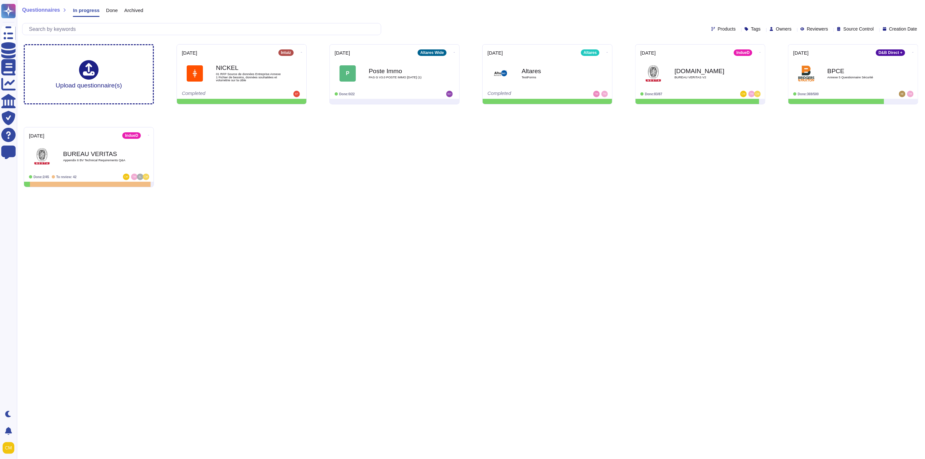
click at [462, 192] on html "Questionnaires Knowledge Base Documents Analytics CAIQ / SIG Trust Center Help …" at bounding box center [462, 96] width 925 height 192
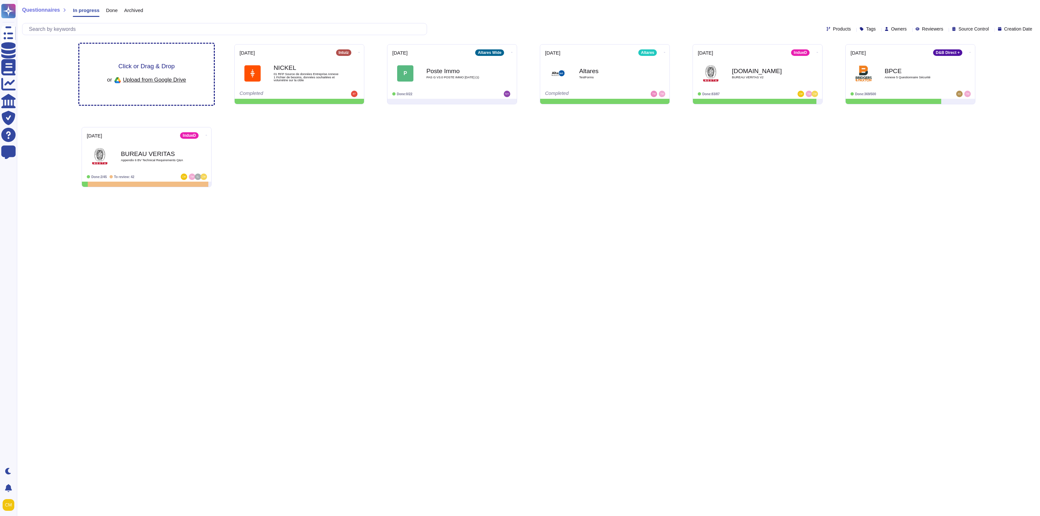
click at [180, 84] on div "or Upload from Google Drive" at bounding box center [146, 80] width 79 height 11
click at [123, 49] on div "Click or Drag & Drop or Upload from Google Drive" at bounding box center [146, 74] width 135 height 61
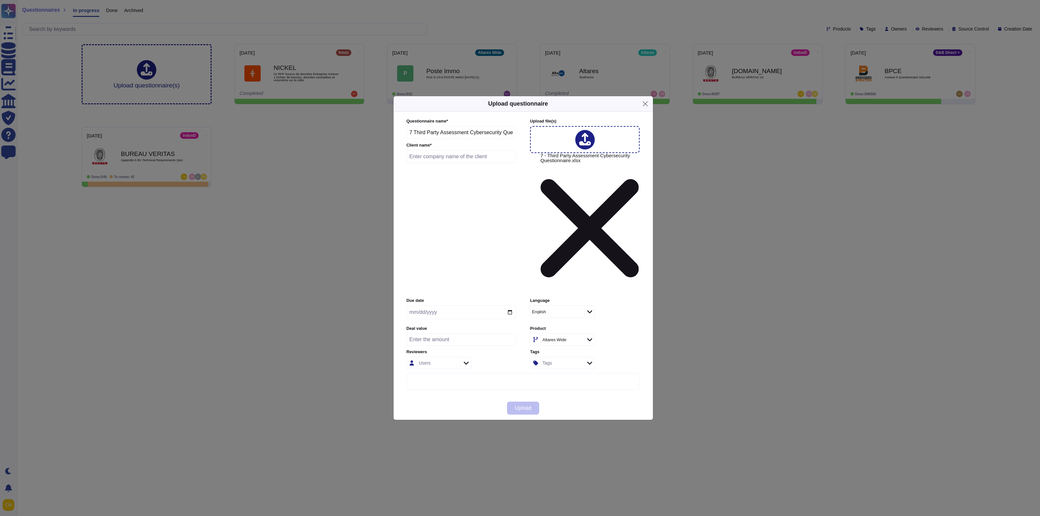
click at [428, 163] on input "text" at bounding box center [462, 156] width 110 height 13
type input "Capgemini"
click at [508, 306] on input "date" at bounding box center [462, 313] width 110 height 14
type input "[DATE]"
click at [461, 334] on input "number" at bounding box center [462, 340] width 110 height 12
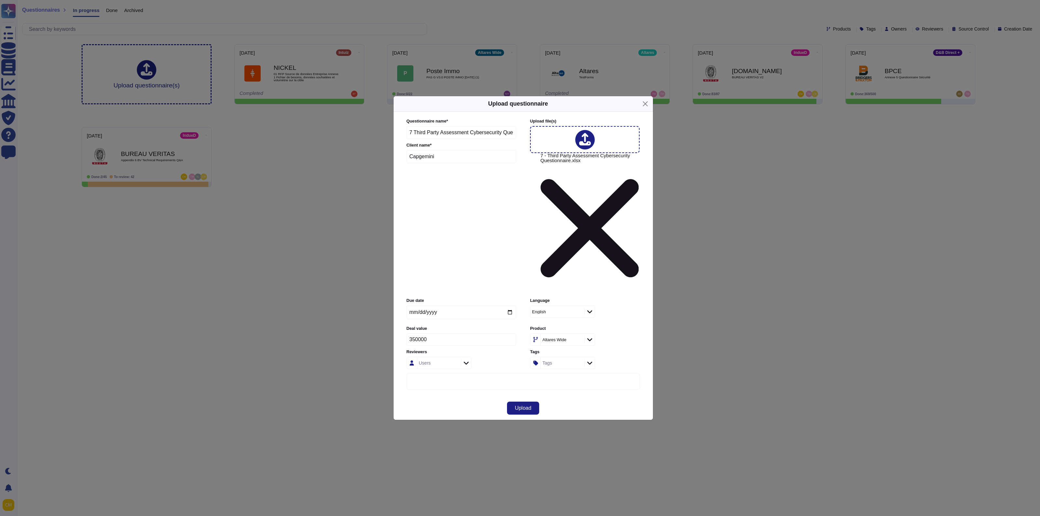
type input "350000"
click at [462, 360] on div at bounding box center [466, 363] width 10 height 7
click at [425, 320] on input "text" at bounding box center [466, 318] width 104 height 11
click at [456, 330] on div "[PERSON_NAME]" at bounding box center [452, 335] width 65 height 15
type input "c"
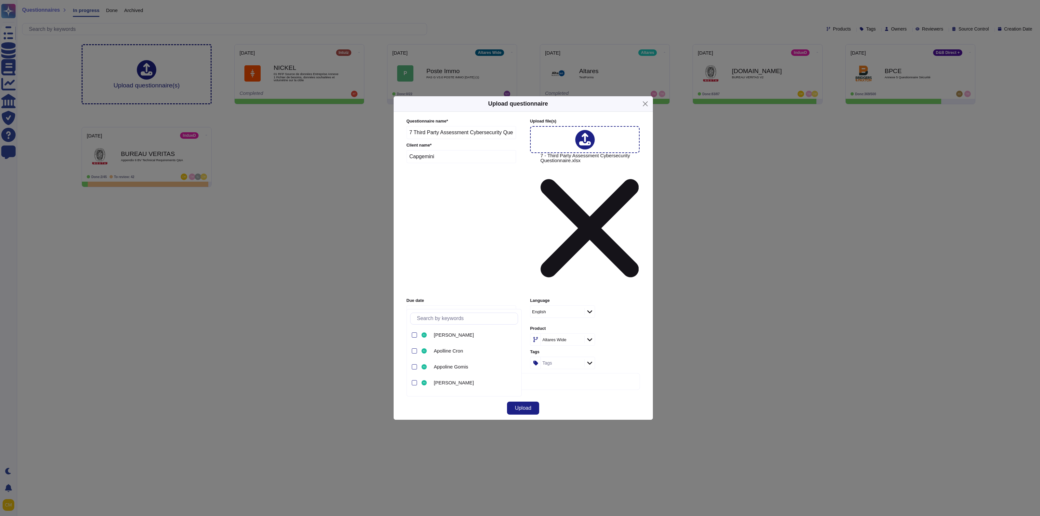
type input "th"
click at [444, 369] on span "[PERSON_NAME]" at bounding box center [454, 368] width 40 height 6
click at [558, 338] on div "Altares Wide" at bounding box center [555, 340] width 24 height 4
click at [555, 334] on span "IndueD" at bounding box center [547, 335] width 16 height 6
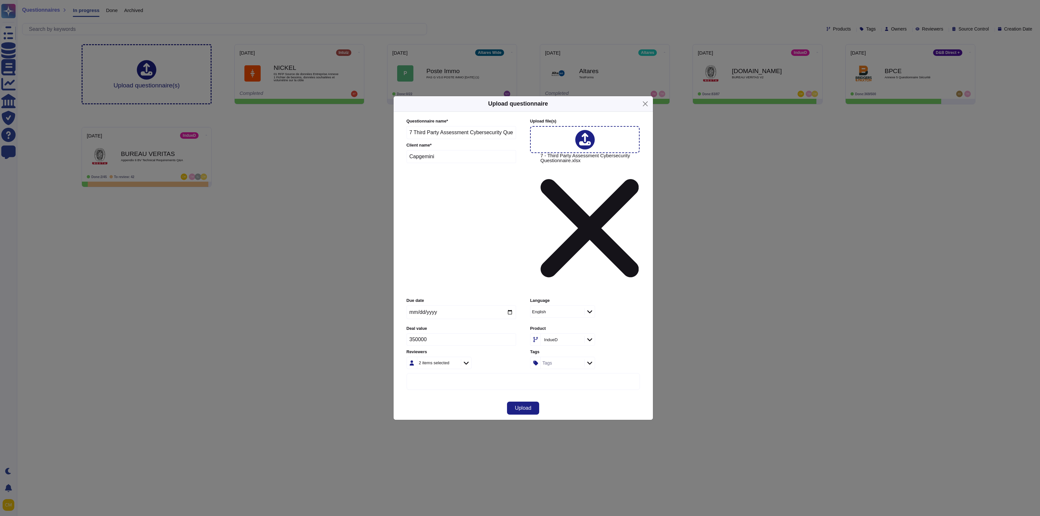
click at [589, 397] on div "Upload" at bounding box center [523, 408] width 259 height 23
click at [560, 357] on div "Tags" at bounding box center [562, 363] width 42 height 12
click at [559, 357] on div "Tags" at bounding box center [562, 363] width 42 height 12
click at [439, 397] on div "Upload" at bounding box center [523, 408] width 259 height 23
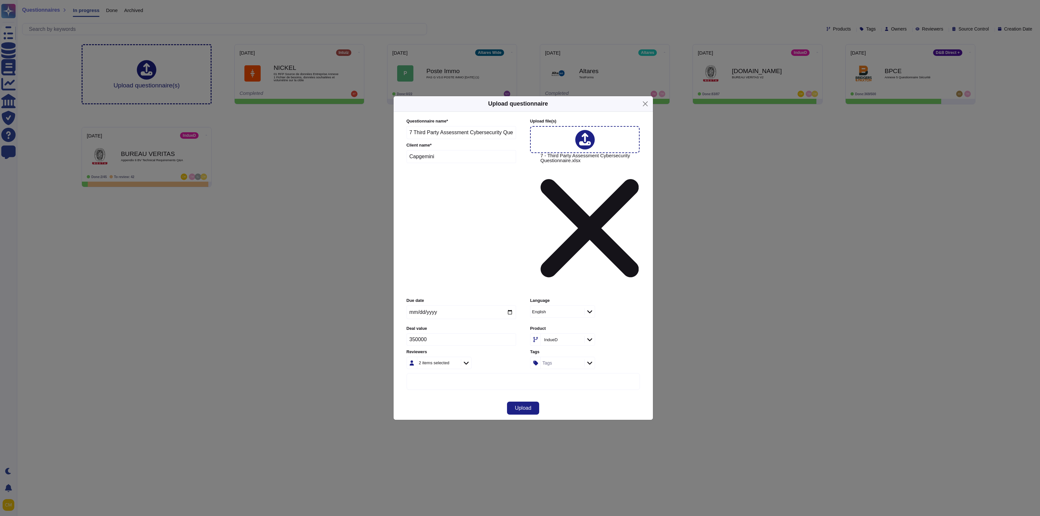
click at [444, 374] on div "More options" at bounding box center [523, 488] width 233 height 229
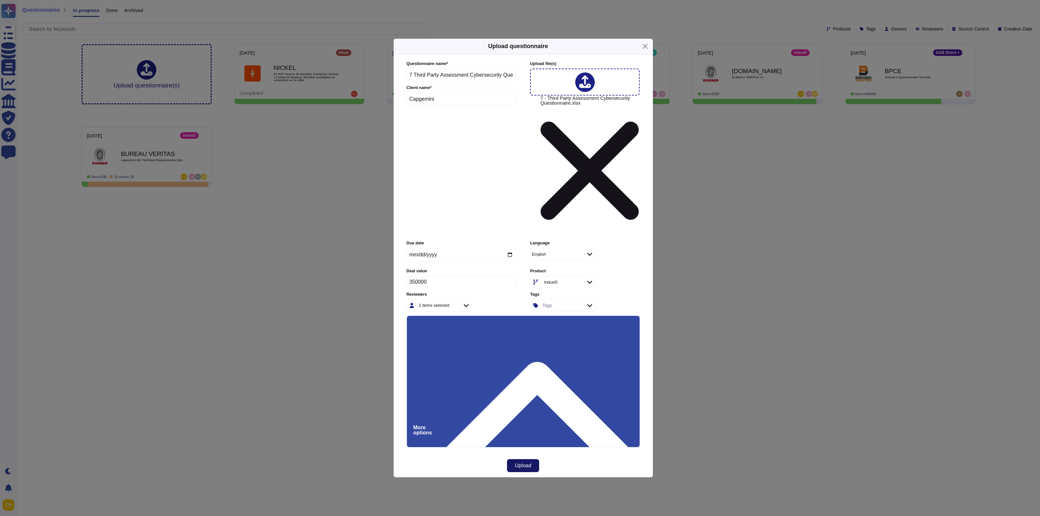
click at [518, 463] on span "Upload" at bounding box center [523, 465] width 17 height 5
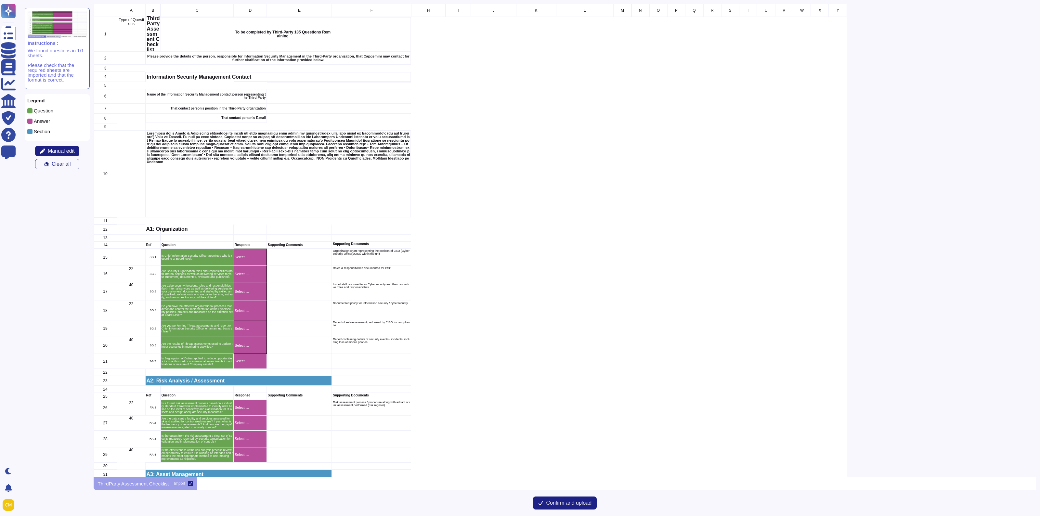
scroll to position [468, 936]
click at [38, 122] on p "Answer" at bounding box center [42, 121] width 16 height 5
click at [53, 150] on span "Manual edit" at bounding box center [61, 151] width 27 height 5
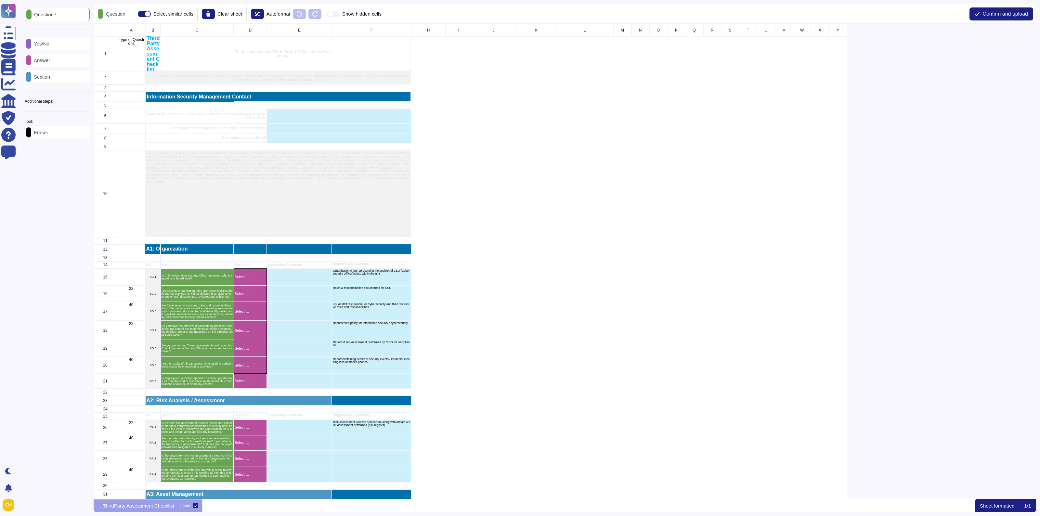
scroll to position [470, 936]
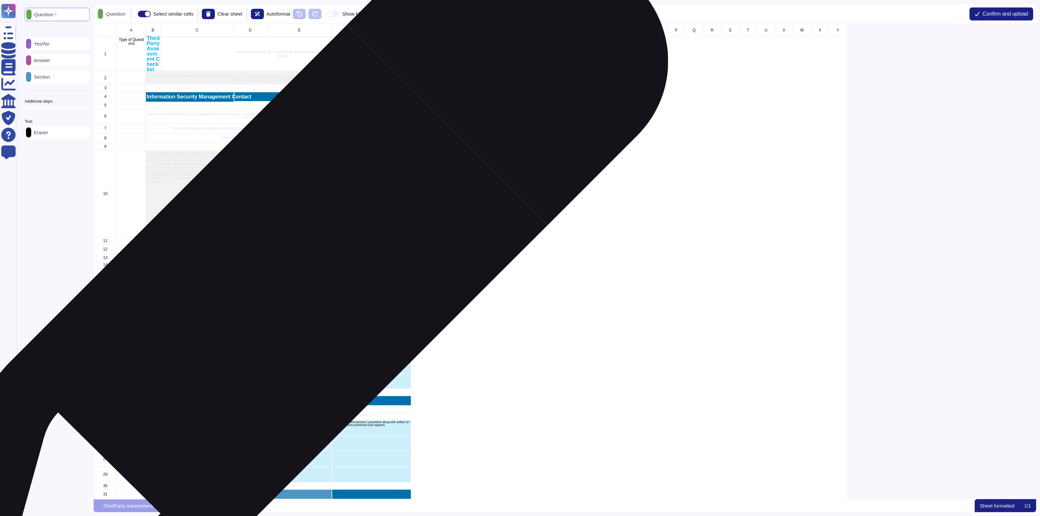
click at [294, 280] on div "grid" at bounding box center [299, 278] width 65 height 18
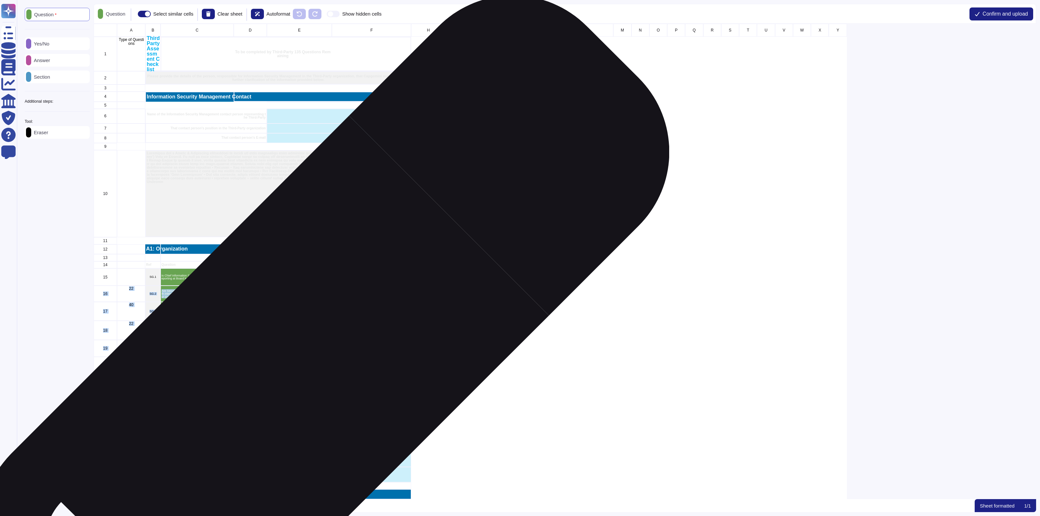
drag, startPoint x: 297, startPoint y: 275, endPoint x: 296, endPoint y: 328, distance: 53.3
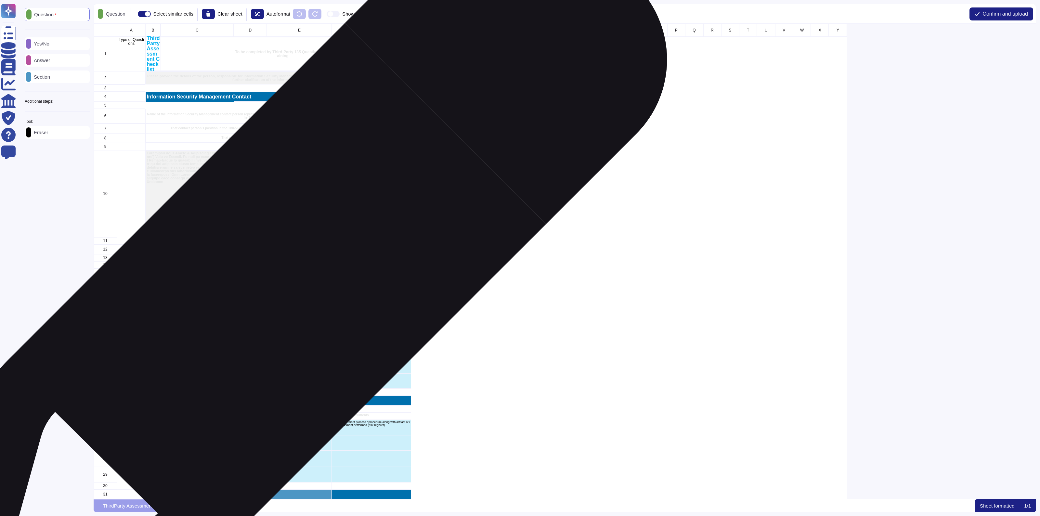
click at [291, 279] on div "grid" at bounding box center [299, 278] width 65 height 18
click at [291, 274] on div "grid" at bounding box center [299, 278] width 65 height 18
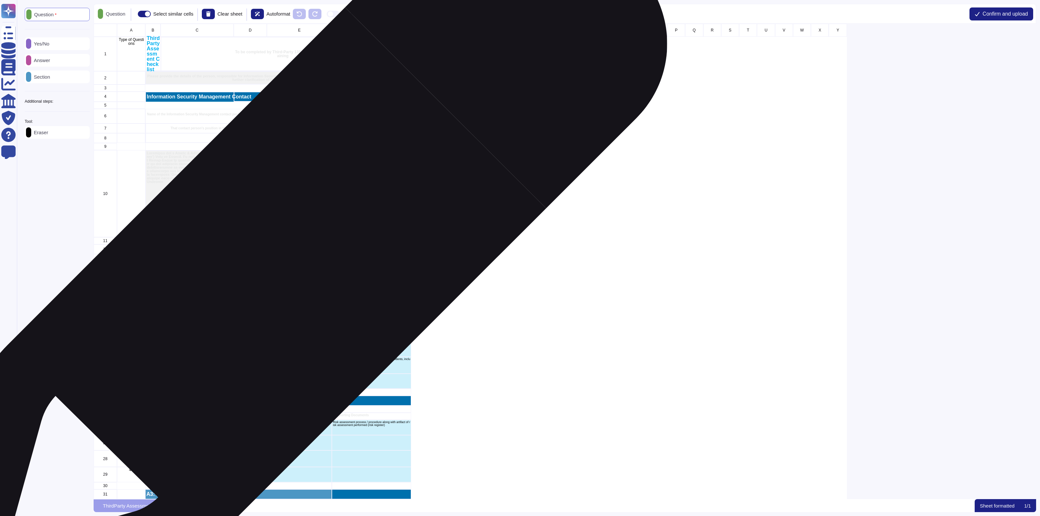
click at [292, 263] on p "Supporting Comments" at bounding box center [299, 264] width 63 height 3
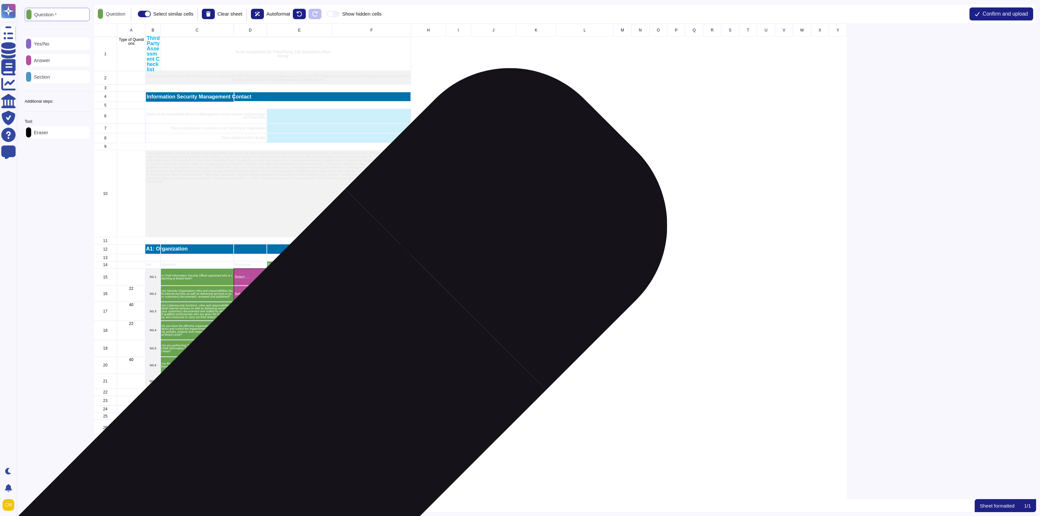
click at [292, 444] on div "grid" at bounding box center [299, 442] width 65 height 15
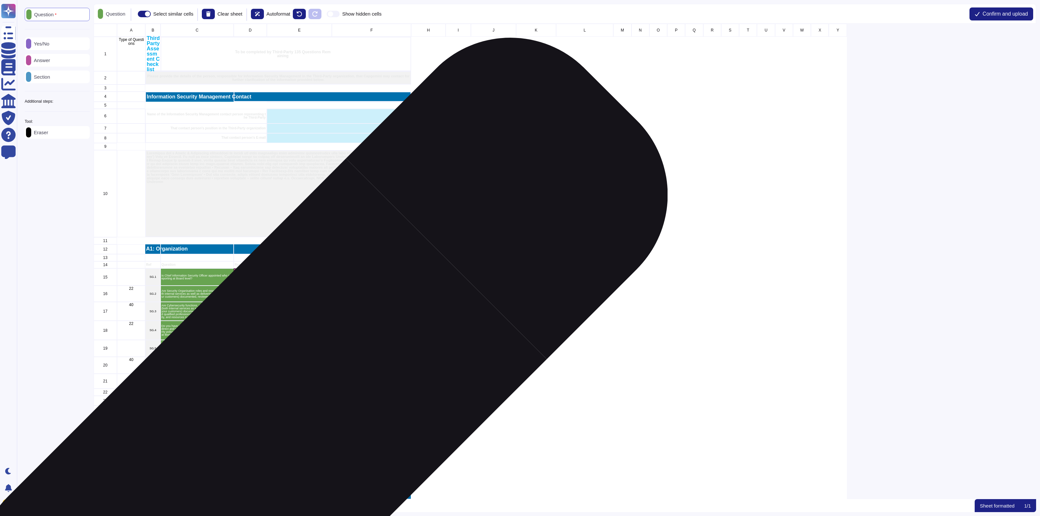
click at [293, 414] on p "Supporting Comments" at bounding box center [299, 415] width 63 height 3
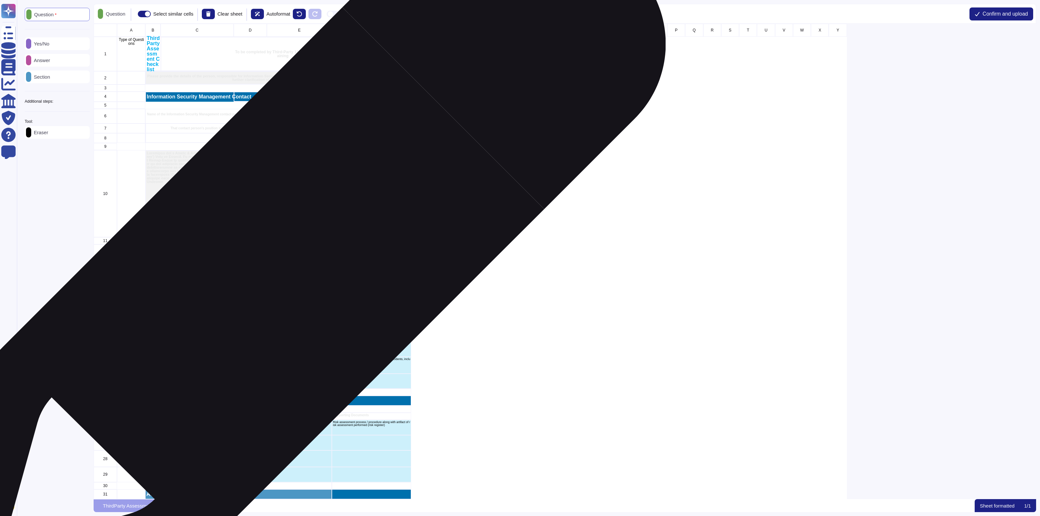
click at [289, 263] on p "Supporting Comments" at bounding box center [299, 264] width 63 height 3
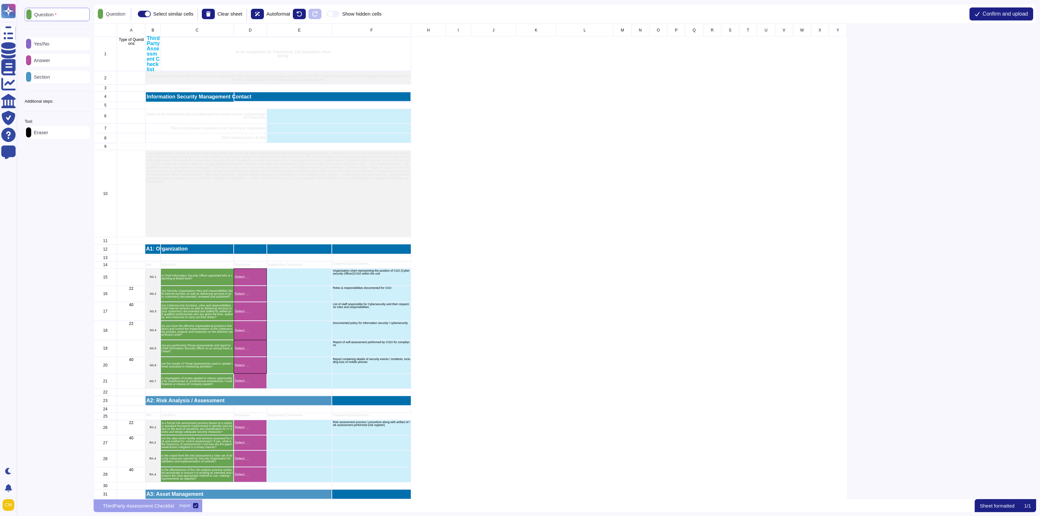
click at [50, 61] on p "Answer" at bounding box center [40, 60] width 19 height 5
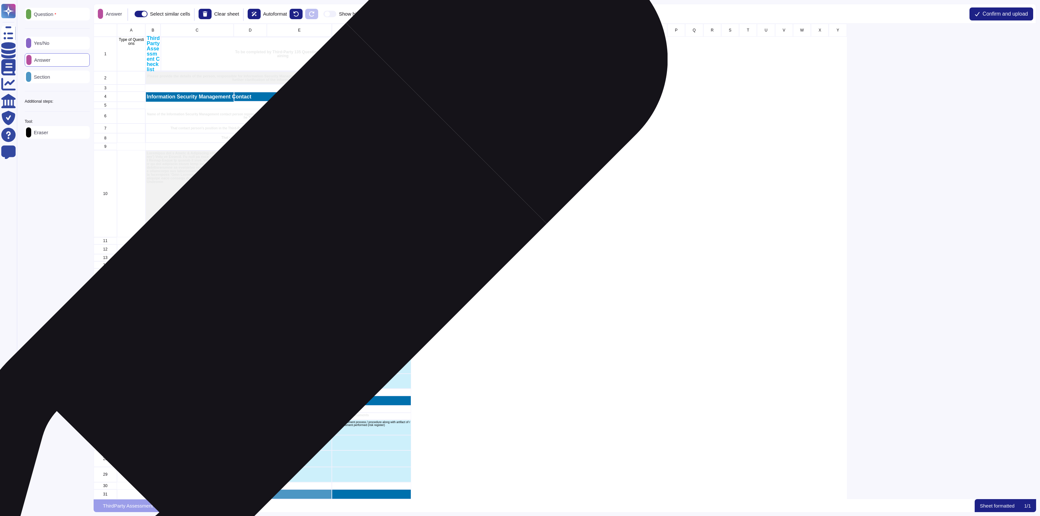
click at [293, 278] on div "grid" at bounding box center [299, 278] width 65 height 18
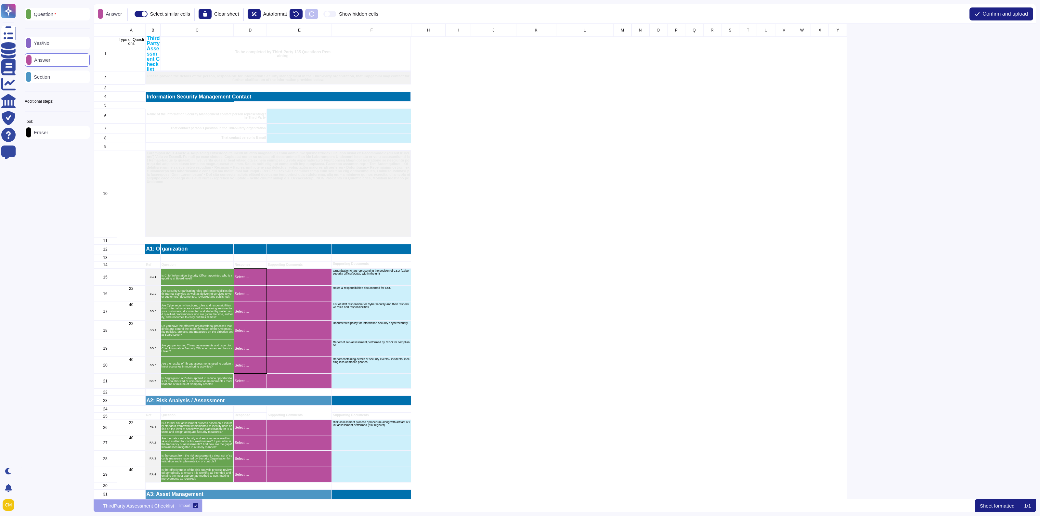
click at [49, 43] on p "Yes/No" at bounding box center [40, 43] width 18 height 5
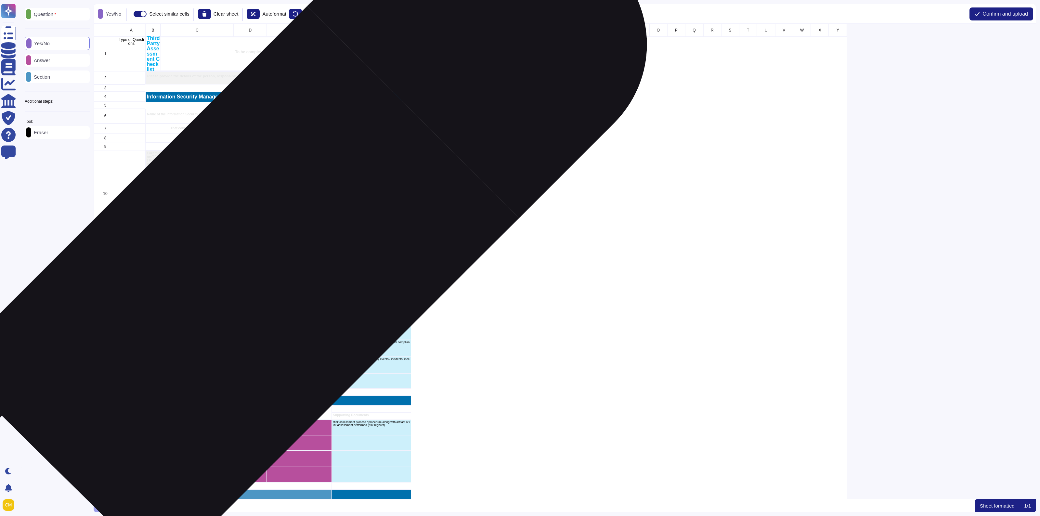
click at [251, 275] on p "Select …" at bounding box center [250, 277] width 31 height 4
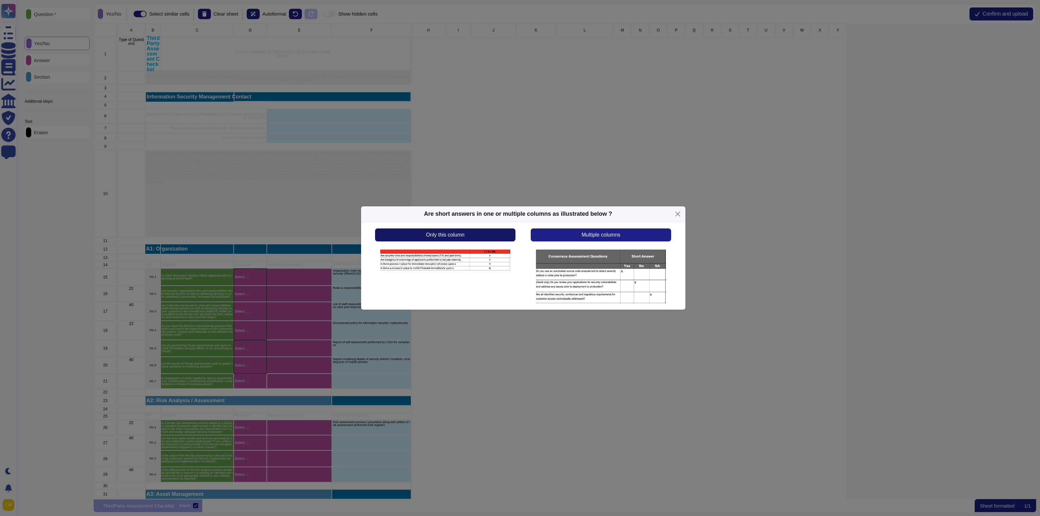
click at [470, 237] on button "Only this column" at bounding box center [445, 235] width 140 height 13
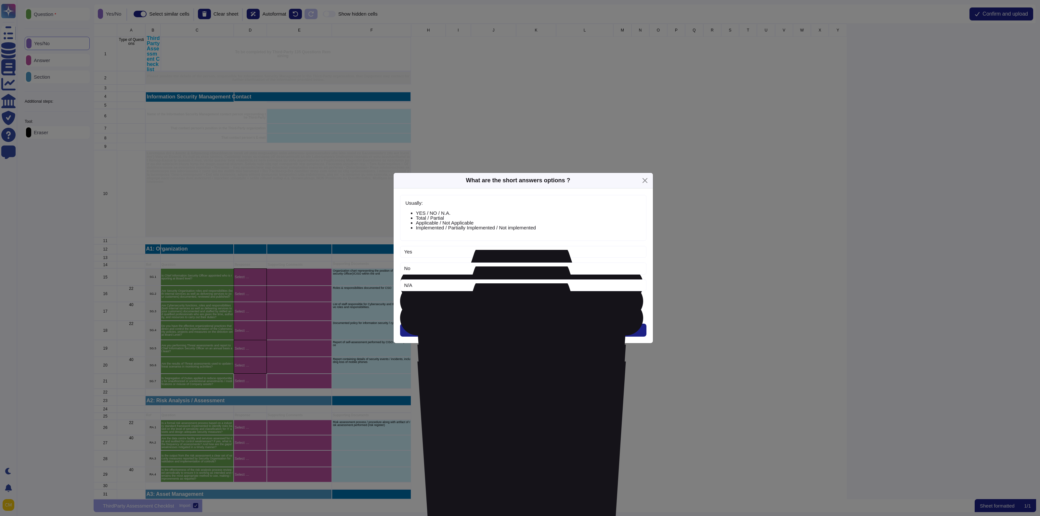
click at [534, 301] on span "Add Option" at bounding box center [523, 302] width 26 height 5
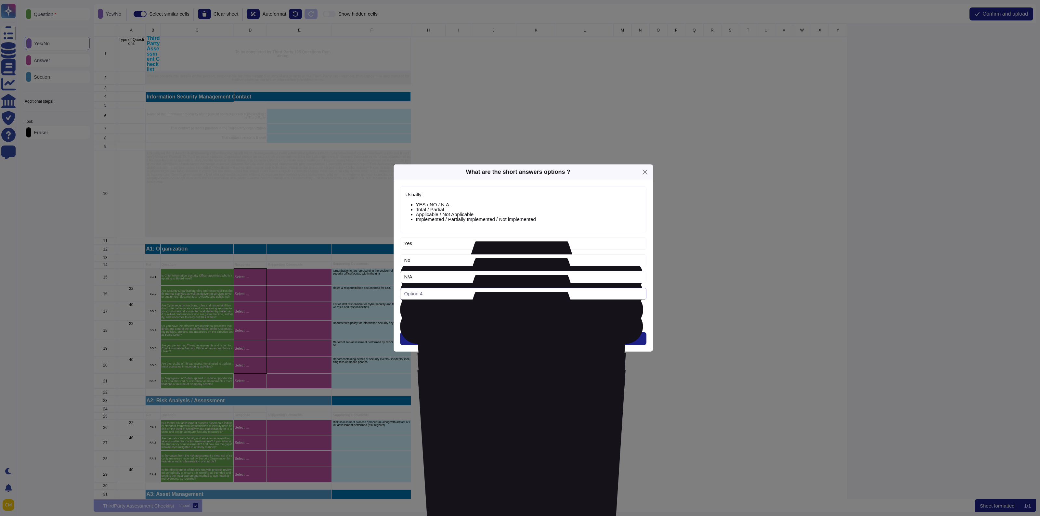
click at [457, 297] on input "text" at bounding box center [523, 294] width 246 height 12
type input "N"
type input "i"
type input "Implemented"
click at [512, 311] on span "Add Option" at bounding box center [523, 311] width 26 height 5
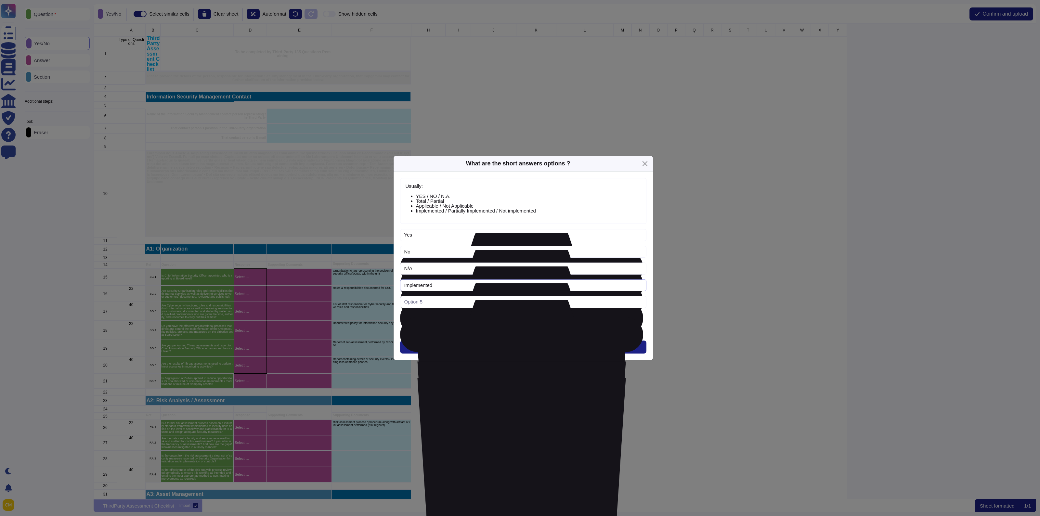
click at [418, 284] on input "Implemented" at bounding box center [523, 286] width 246 height 12
click at [640, 270] on icon at bounding box center [521, 401] width 243 height 287
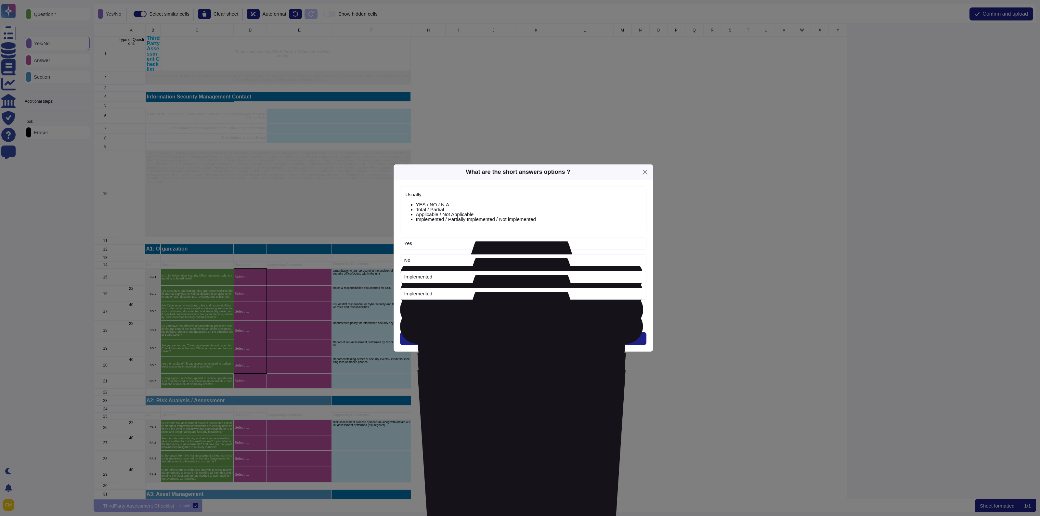
type input "Implemented"
click at [639, 261] on icon at bounding box center [521, 393] width 243 height 287
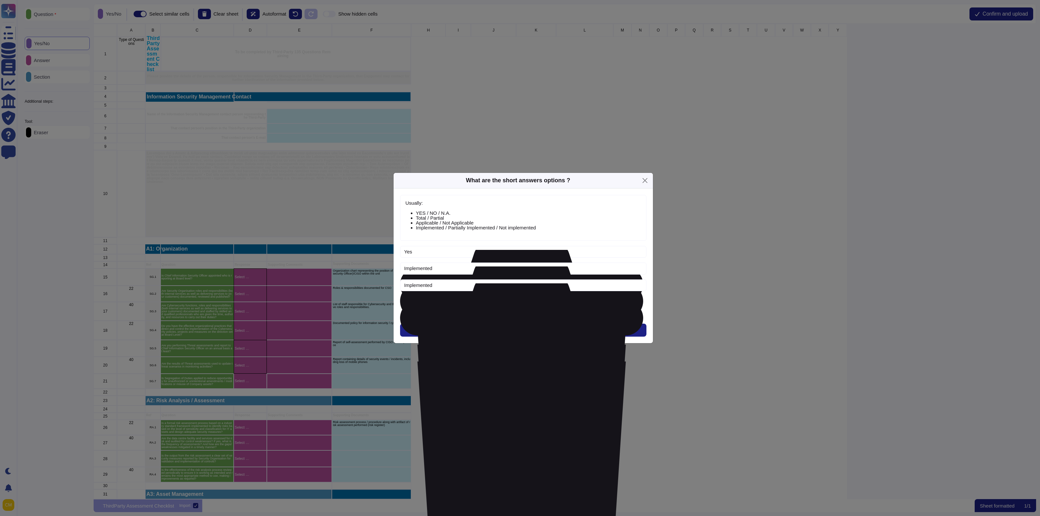
type input "Implemented"
click at [640, 253] on icon at bounding box center [521, 384] width 243 height 287
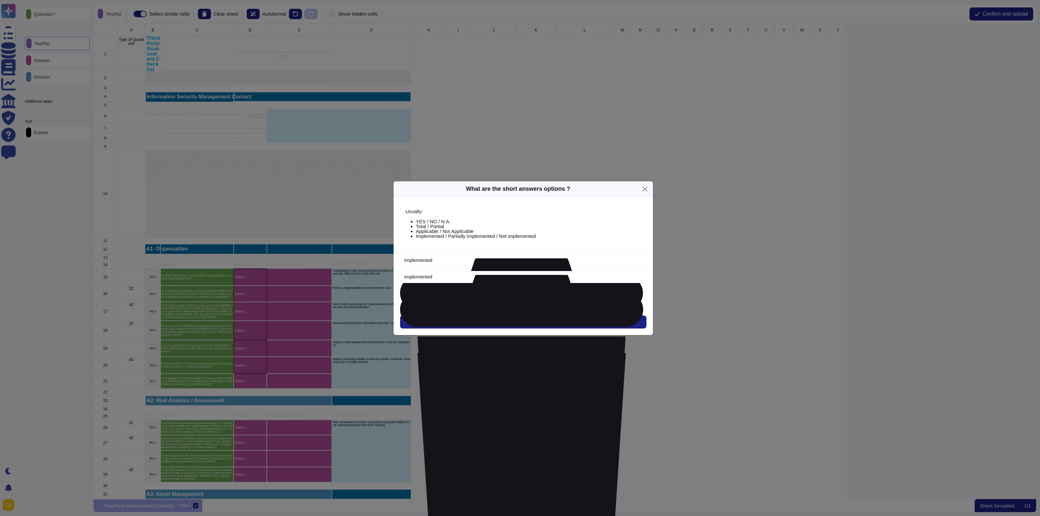
type input "Implemented"
click at [444, 282] on input "text" at bounding box center [523, 277] width 246 height 12
click at [441, 278] on input "text" at bounding box center [523, 277] width 246 height 12
type input "Partial"
click at [522, 295] on span "Add Option" at bounding box center [523, 294] width 26 height 5
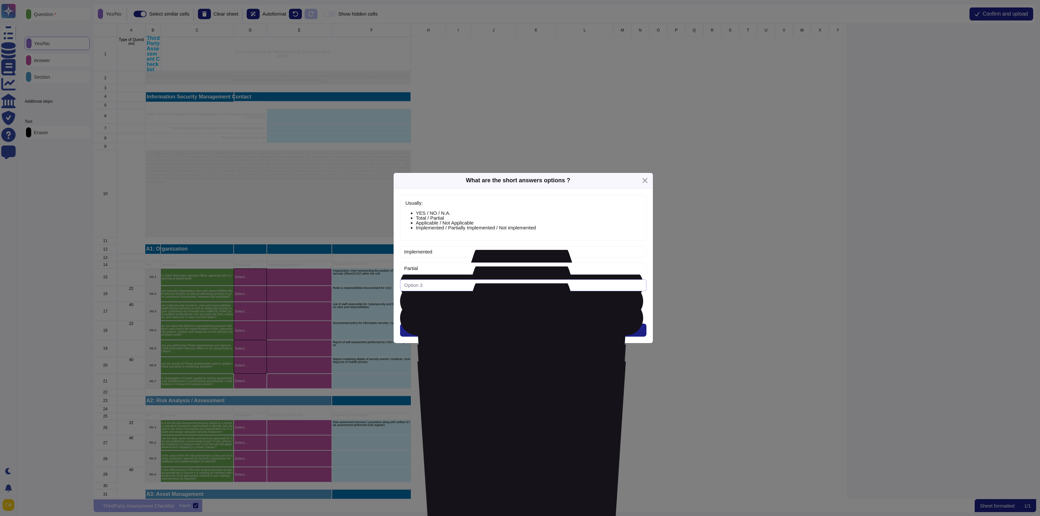
click at [447, 288] on input "text" at bounding box center [523, 286] width 246 height 12
click at [417, 282] on input "Not Imple" at bounding box center [523, 286] width 246 height 12
drag, startPoint x: 414, startPoint y: 285, endPoint x: 488, endPoint y: 285, distance: 74.5
click at [488, 285] on input "Not Imple" at bounding box center [523, 286] width 246 height 12
type input "Not implemented"
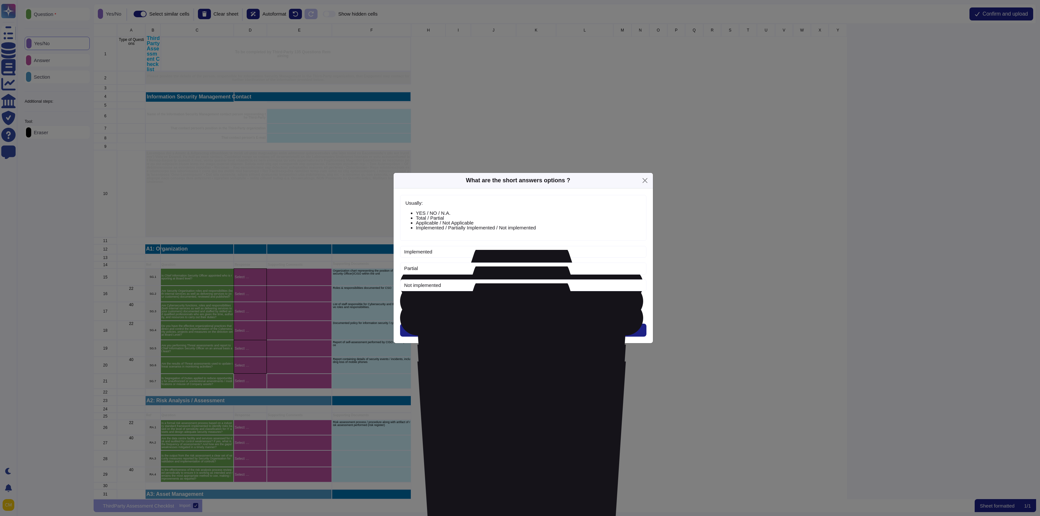
click at [507, 297] on div "Not implemented" at bounding box center [523, 288] width 246 height 17
click at [517, 305] on span "Add Option" at bounding box center [523, 302] width 26 height 5
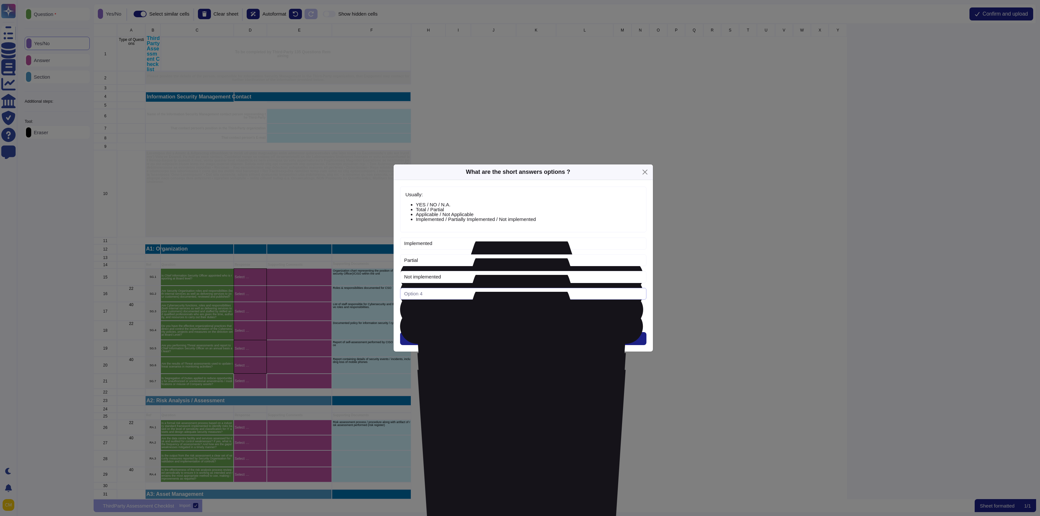
click at [409, 293] on input "text" at bounding box center [523, 294] width 246 height 12
type input "Not applicable"
click at [582, 315] on div "Add Option" at bounding box center [523, 311] width 246 height 13
click at [548, 343] on button "Next" at bounding box center [523, 338] width 246 height 13
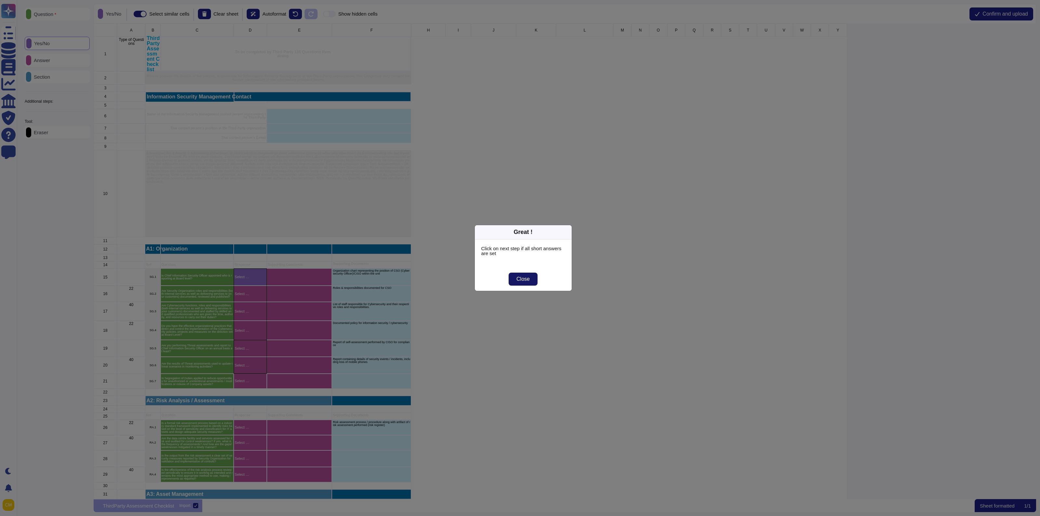
click at [520, 279] on span "Close" at bounding box center [523, 279] width 13 height 5
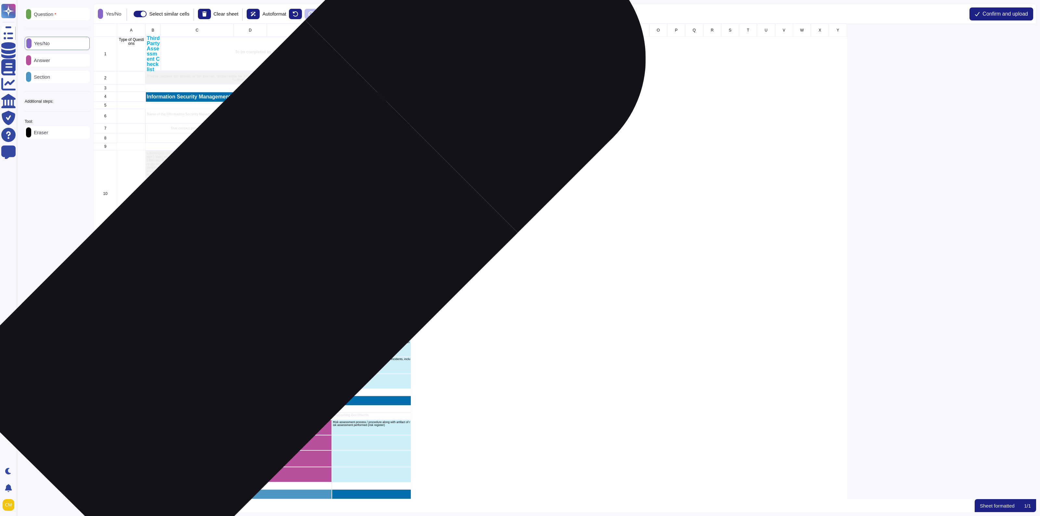
click at [249, 290] on div "Select …" at bounding box center [250, 294] width 33 height 16
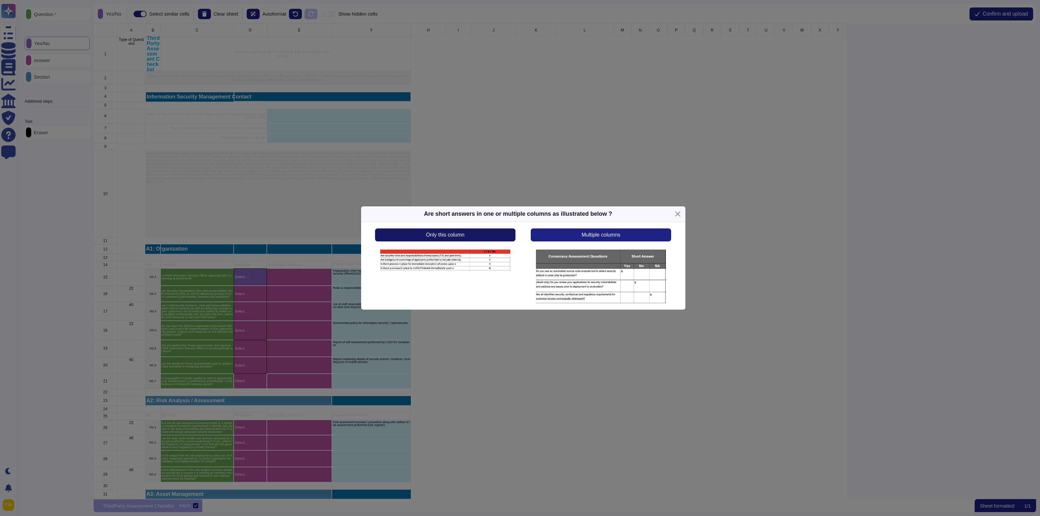
click at [442, 237] on span "Only this column" at bounding box center [445, 234] width 38 height 5
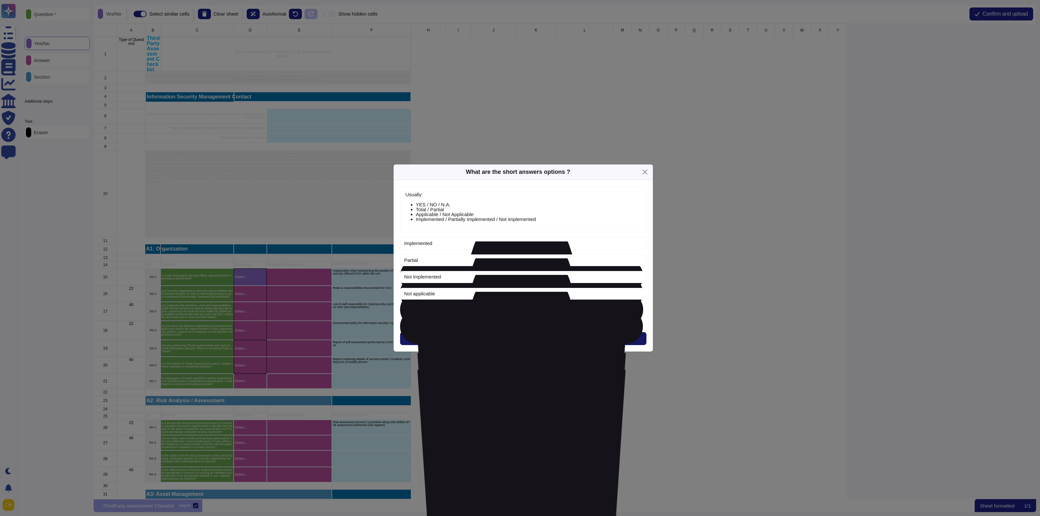
click at [485, 340] on button "Next" at bounding box center [523, 338] width 246 height 13
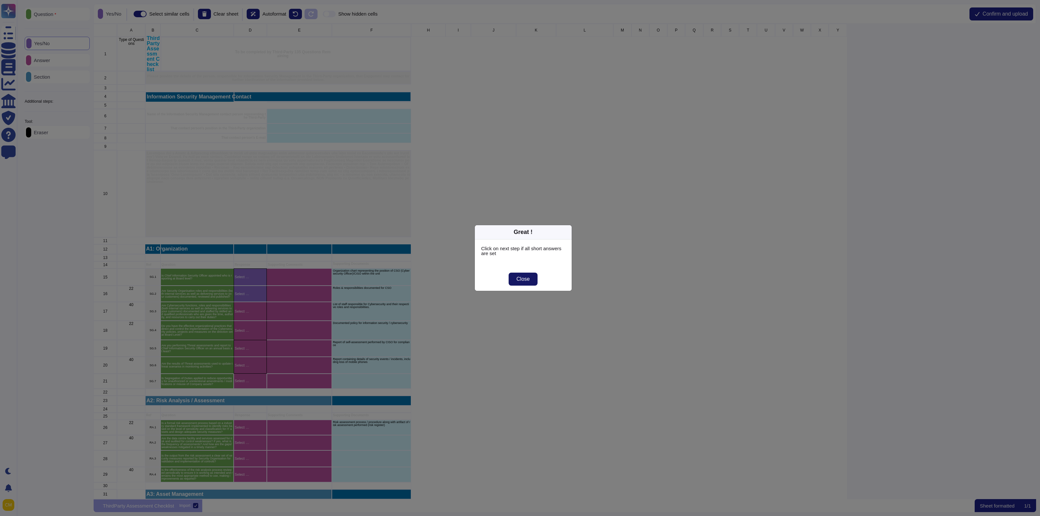
click at [521, 275] on button "Close" at bounding box center [523, 279] width 29 height 13
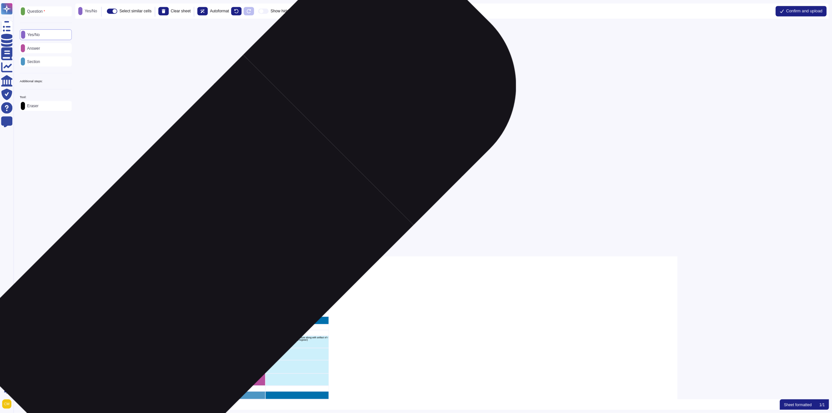
scroll to position [203, 0]
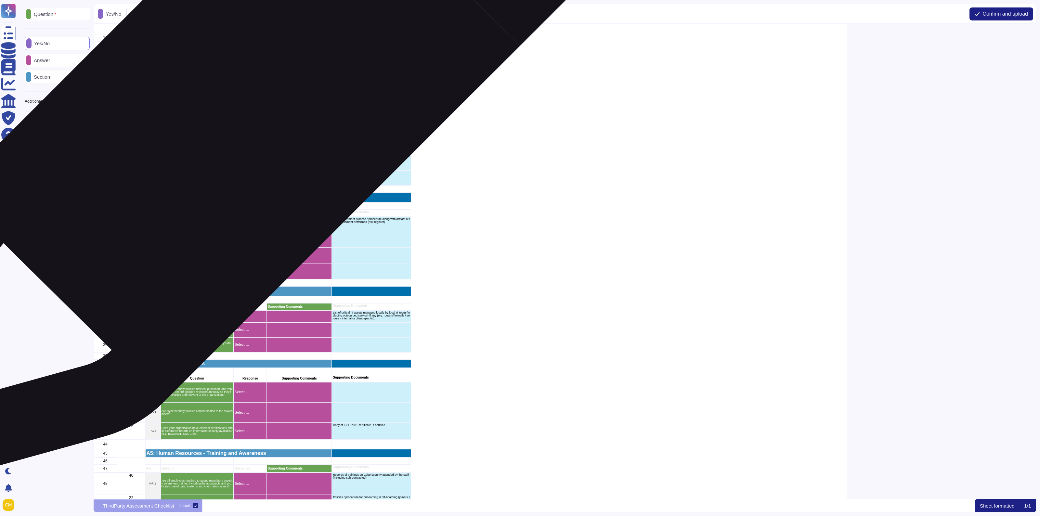
click at [252, 103] on div "Select …" at bounding box center [250, 108] width 33 height 19
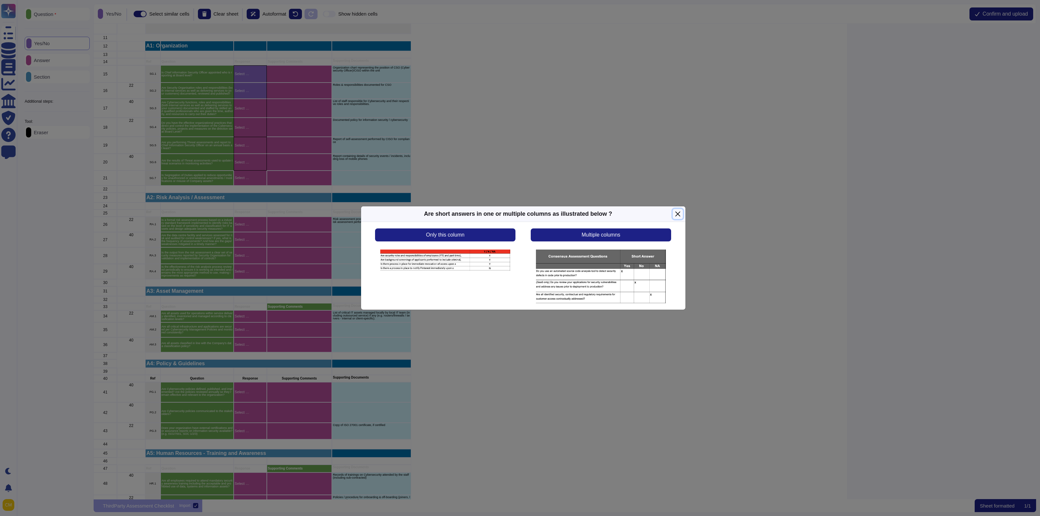
drag, startPoint x: 674, startPoint y: 218, endPoint x: 668, endPoint y: 214, distance: 7.9
click at [675, 218] on button "Close" at bounding box center [678, 214] width 10 height 10
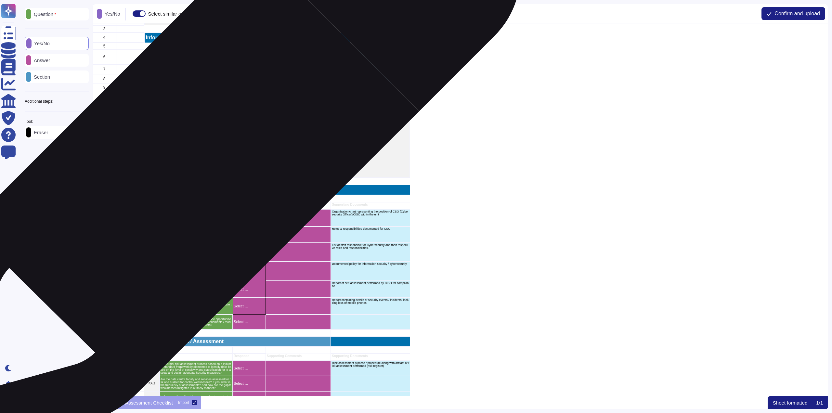
scroll to position [163, 0]
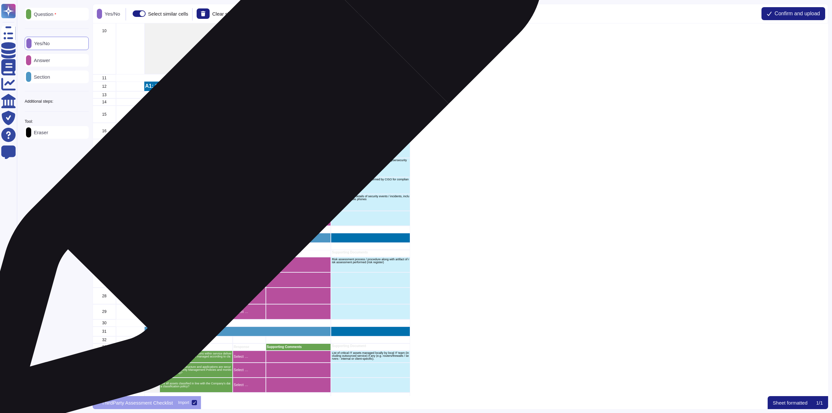
click at [251, 147] on p "Select …" at bounding box center [249, 149] width 31 height 4
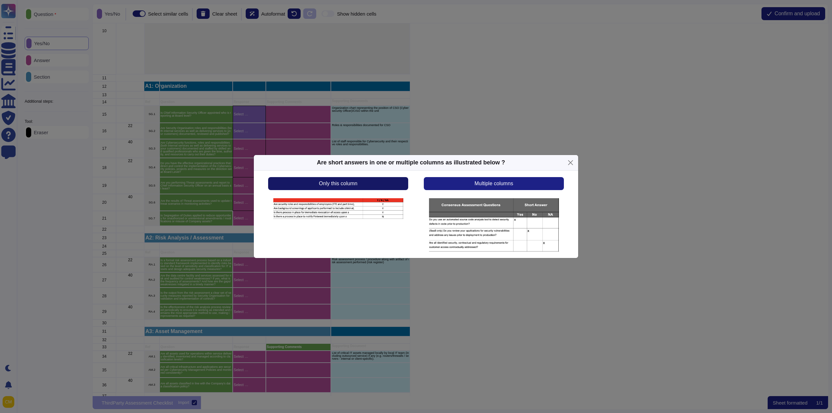
click at [335, 181] on span "Only this column" at bounding box center [338, 183] width 38 height 5
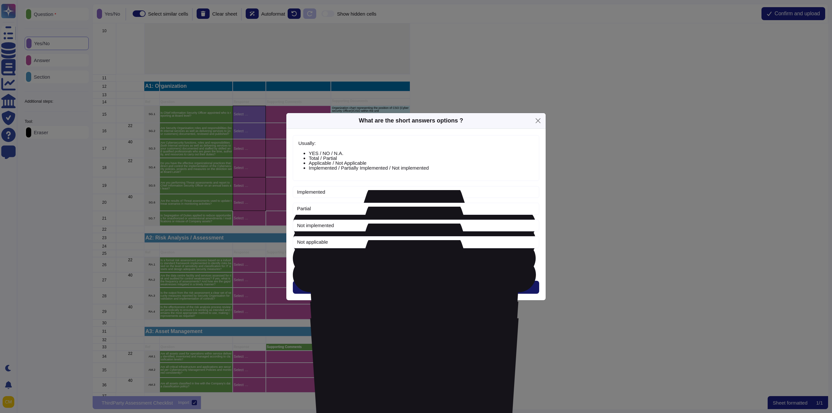
click at [388, 284] on button "Next" at bounding box center [416, 287] width 246 height 13
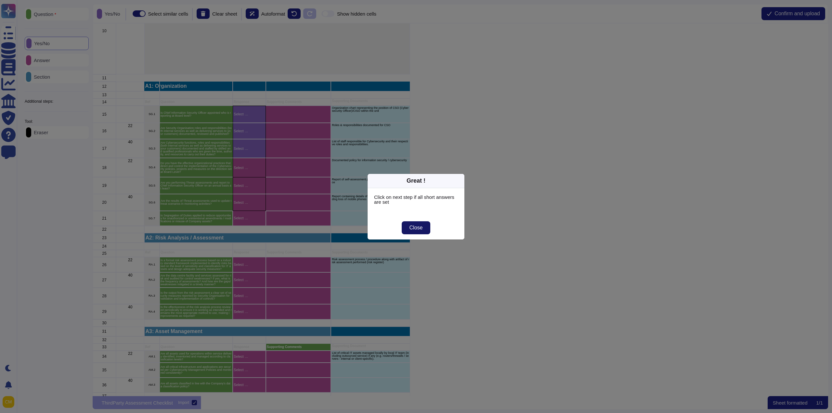
click at [411, 222] on button "Close" at bounding box center [416, 227] width 29 height 13
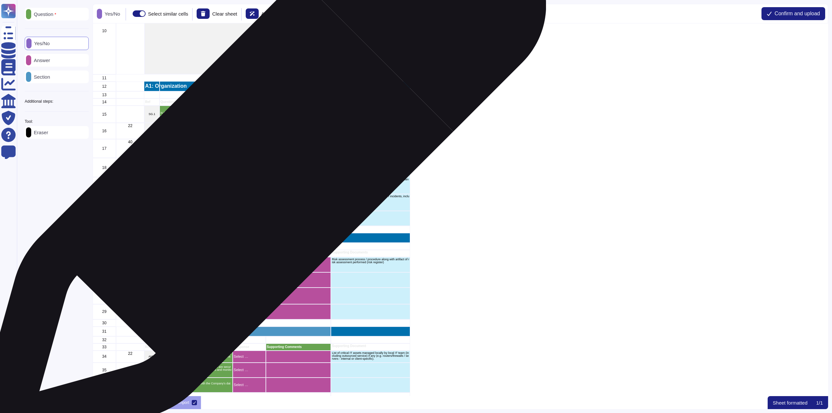
click at [258, 174] on div "Select …" at bounding box center [249, 168] width 33 height 20
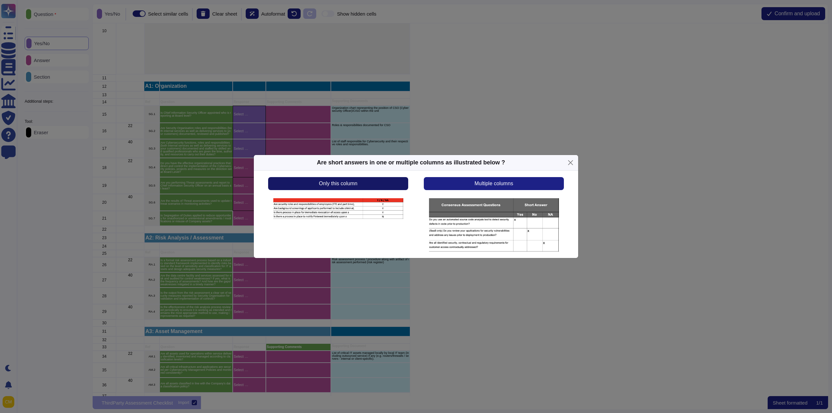
click at [373, 185] on button "Only this column" at bounding box center [338, 183] width 140 height 13
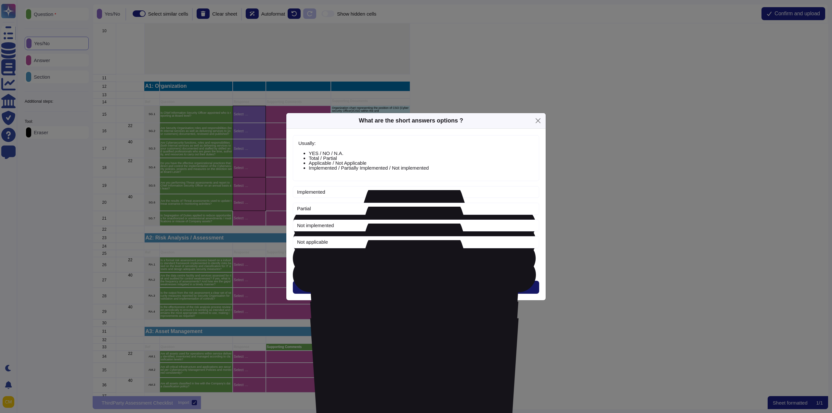
click at [409, 285] on button "Next" at bounding box center [416, 287] width 246 height 13
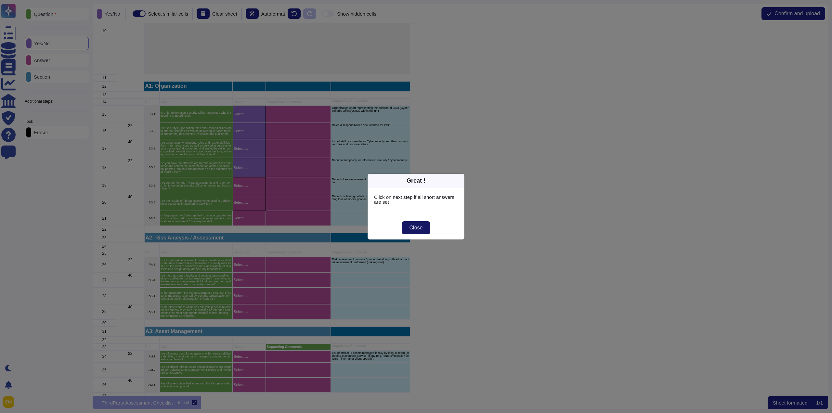
click at [413, 226] on span "Close" at bounding box center [416, 227] width 13 height 5
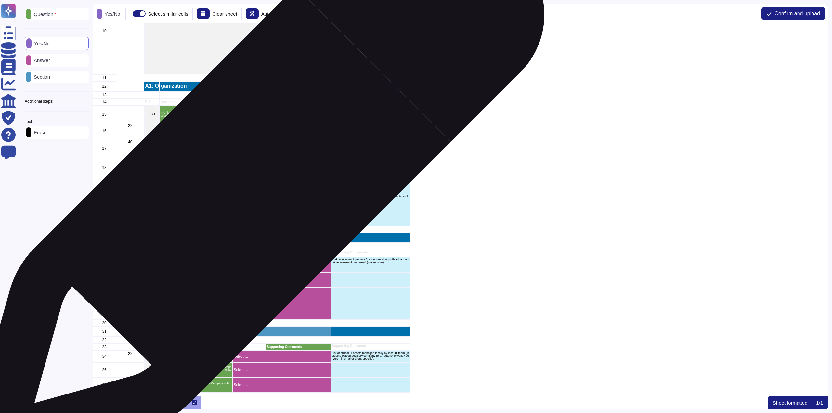
click at [254, 184] on p "Select …" at bounding box center [249, 186] width 31 height 4
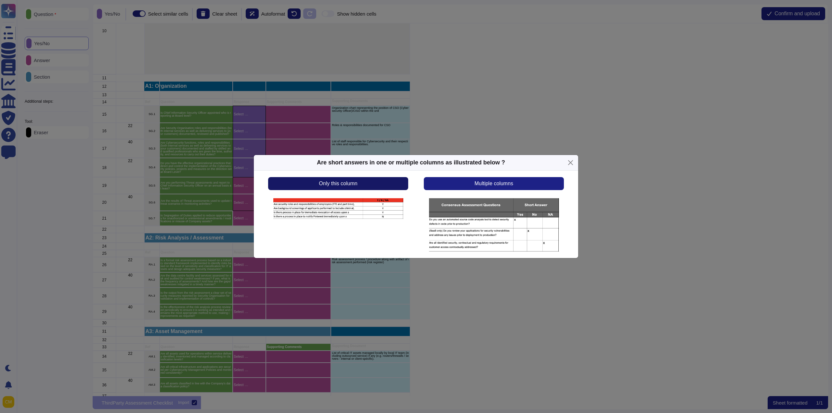
click at [314, 182] on button "Only this column" at bounding box center [338, 183] width 140 height 13
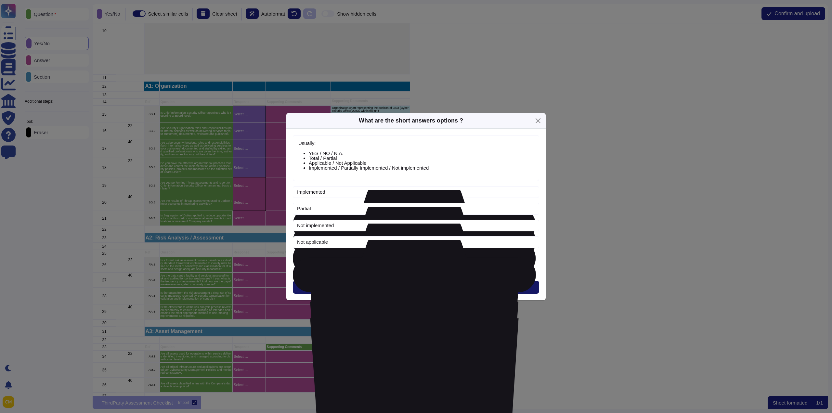
click at [407, 290] on button "Next" at bounding box center [416, 287] width 246 height 13
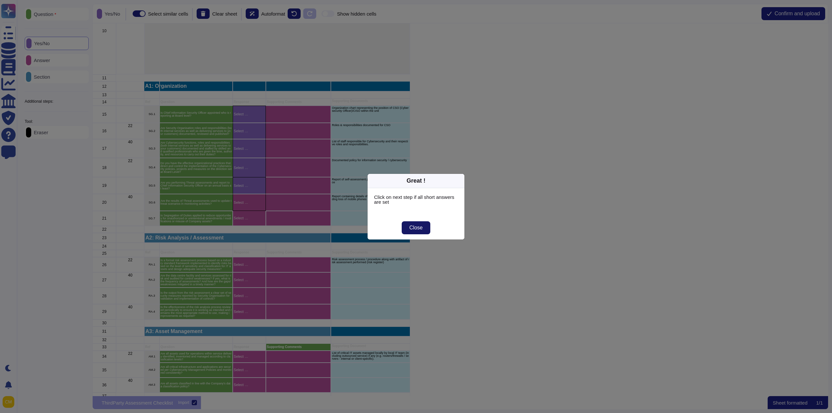
drag, startPoint x: 417, startPoint y: 226, endPoint x: 411, endPoint y: 225, distance: 6.2
click at [417, 226] on span "Close" at bounding box center [416, 227] width 13 height 5
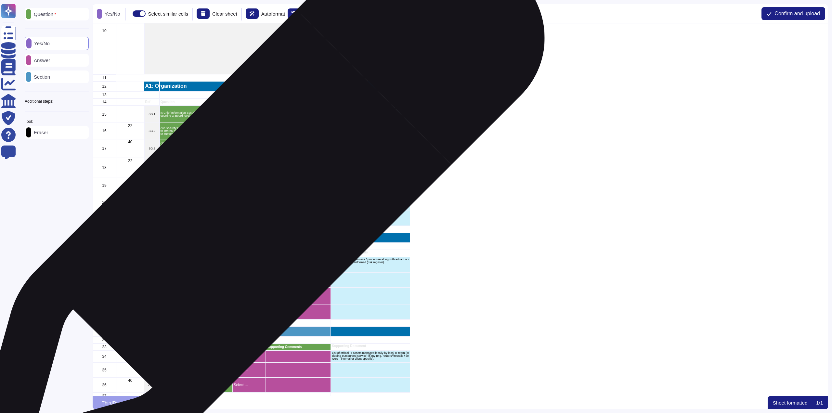
click at [256, 207] on div "Select …" at bounding box center [249, 202] width 33 height 17
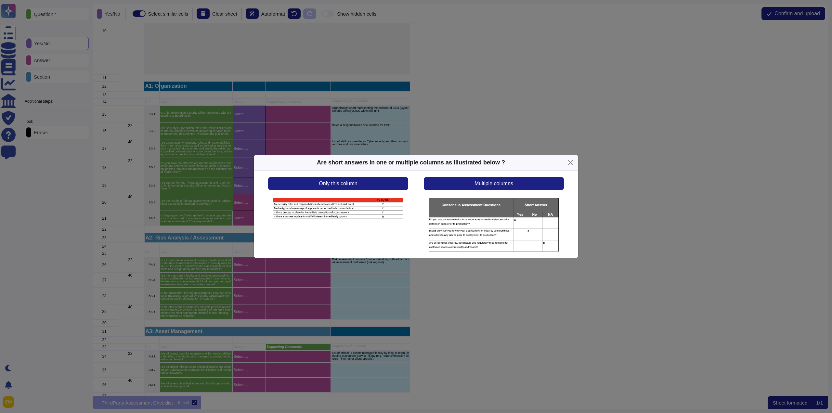
click at [324, 190] on div "Only this column" at bounding box center [338, 214] width 156 height 75
click at [325, 184] on span "Only this column" at bounding box center [338, 183] width 38 height 5
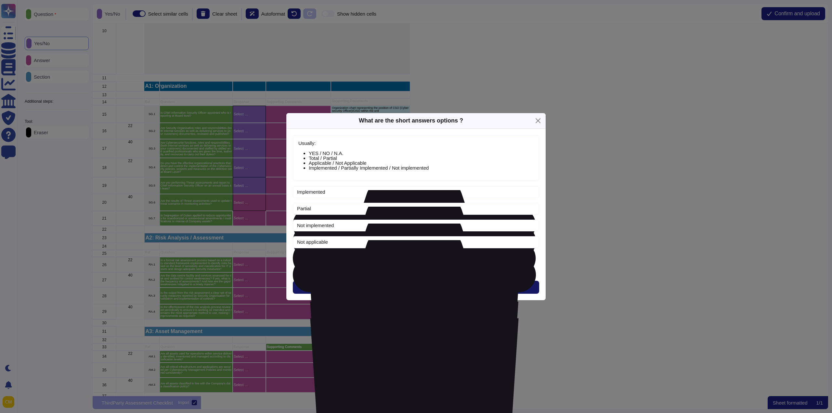
click at [384, 285] on button "Next" at bounding box center [416, 287] width 246 height 13
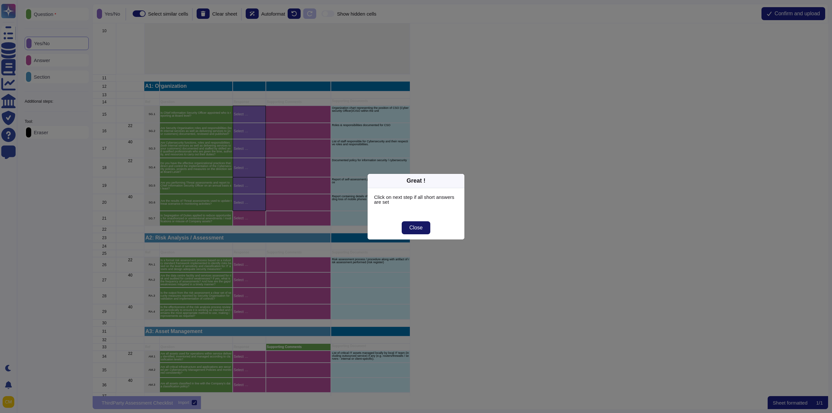
click at [421, 229] on span "Close" at bounding box center [416, 227] width 13 height 5
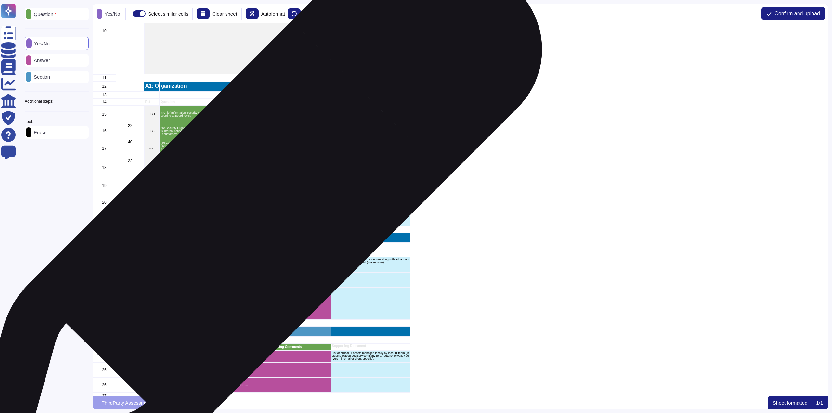
click at [249, 220] on p "Select …" at bounding box center [249, 219] width 31 height 4
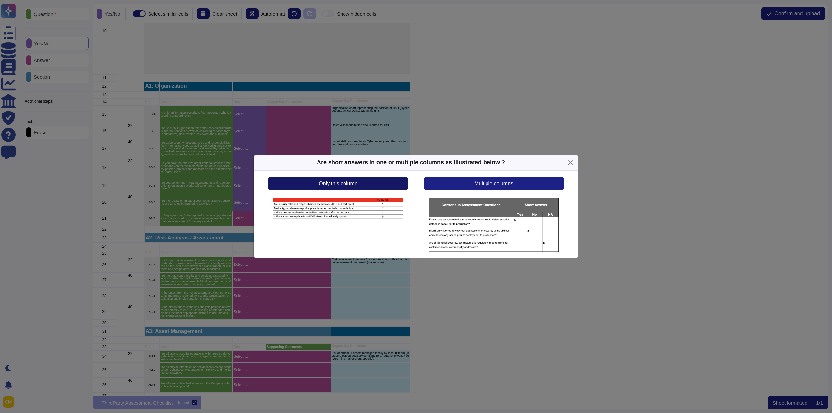
click at [349, 183] on span "Only this column" at bounding box center [338, 183] width 38 height 5
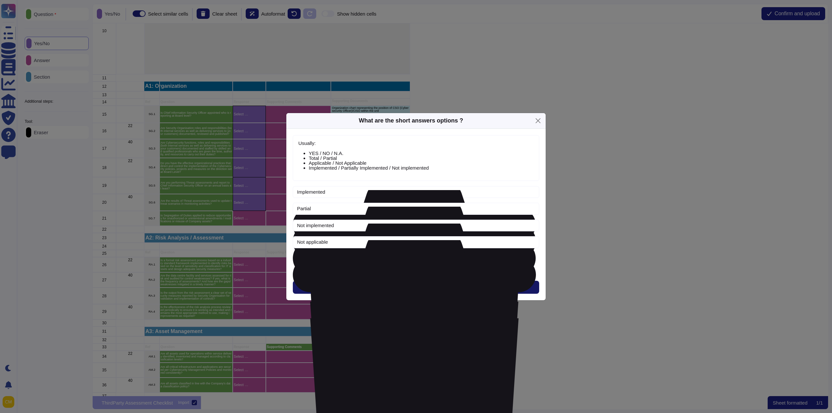
click at [434, 289] on button "Next" at bounding box center [416, 287] width 246 height 13
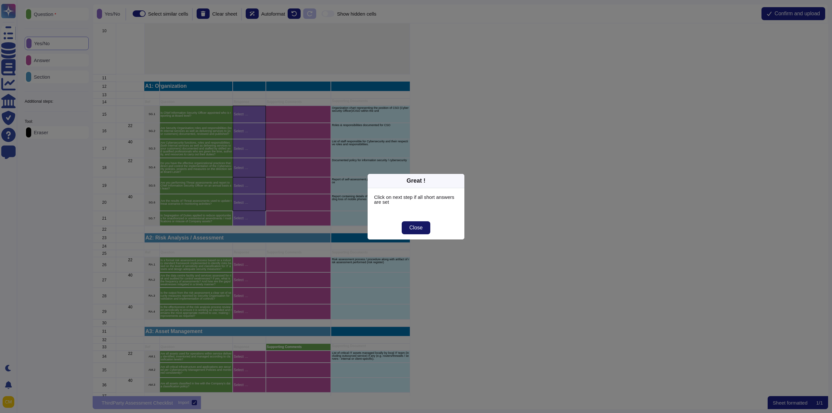
click at [410, 226] on span "Close" at bounding box center [416, 227] width 13 height 5
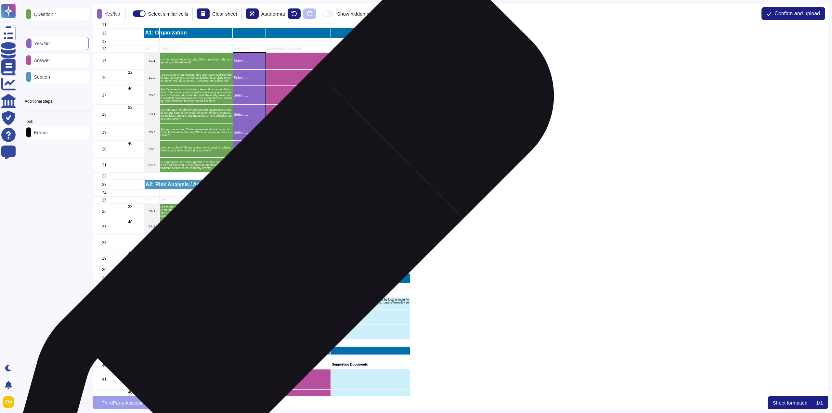
scroll to position [228, 0]
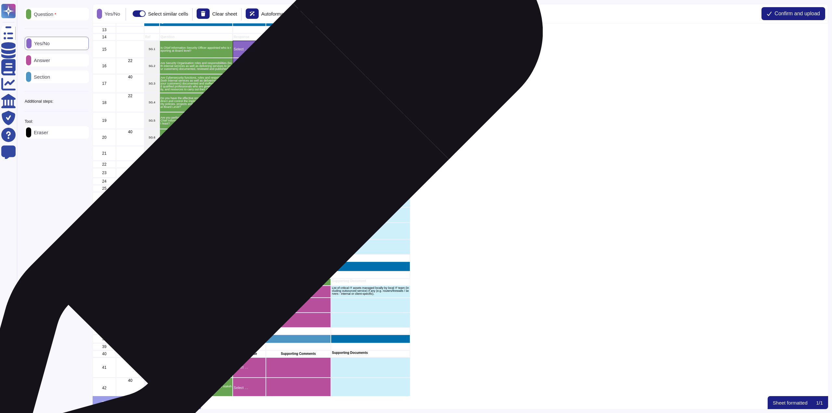
click at [251, 202] on div "Select …" at bounding box center [249, 199] width 33 height 15
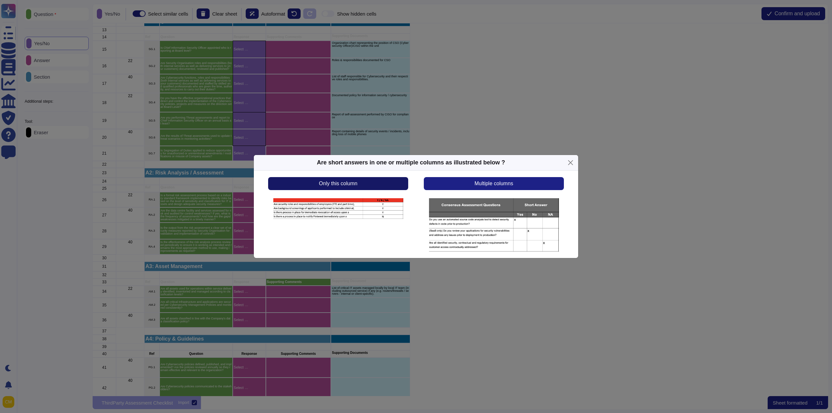
click at [353, 182] on span "Only this column" at bounding box center [338, 183] width 38 height 5
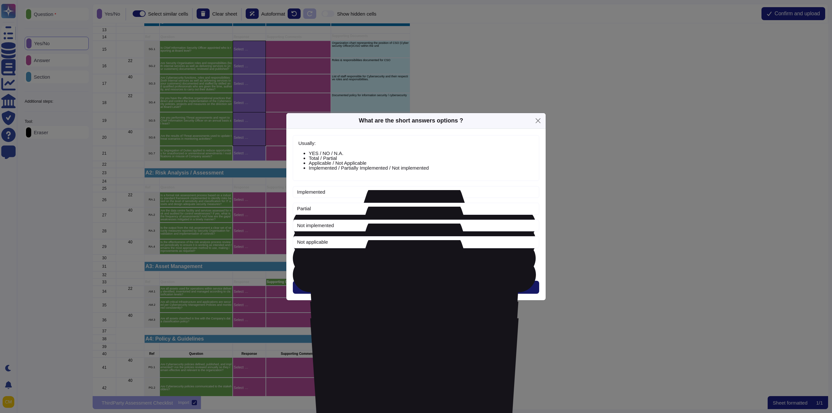
click at [414, 294] on button "Next" at bounding box center [416, 287] width 246 height 13
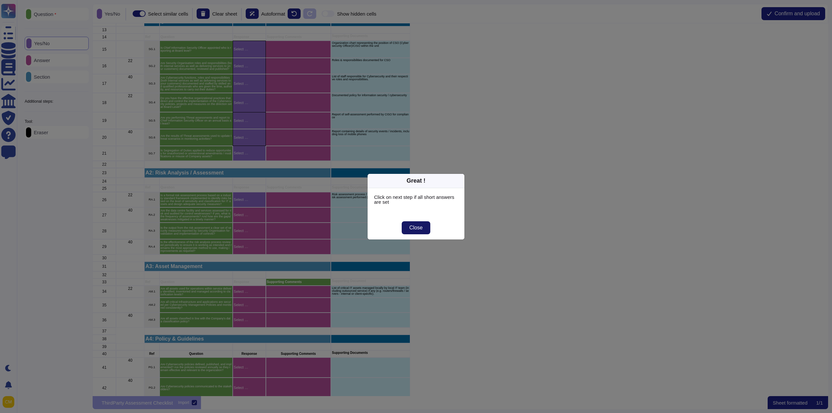
click at [418, 224] on button "Close" at bounding box center [416, 227] width 29 height 13
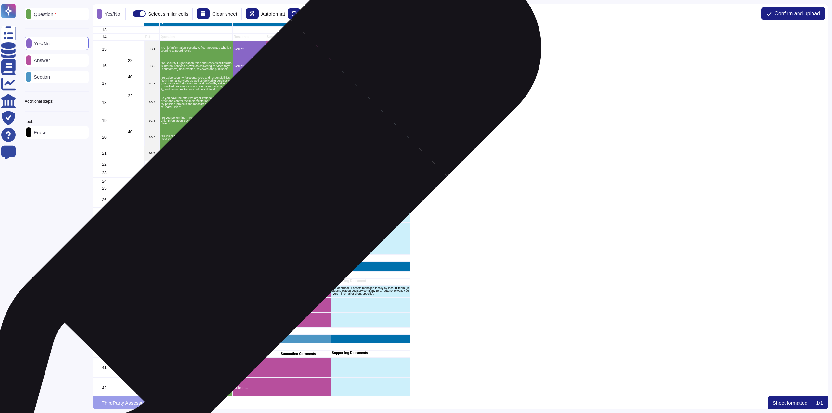
click at [248, 219] on div "Select …" at bounding box center [249, 215] width 33 height 15
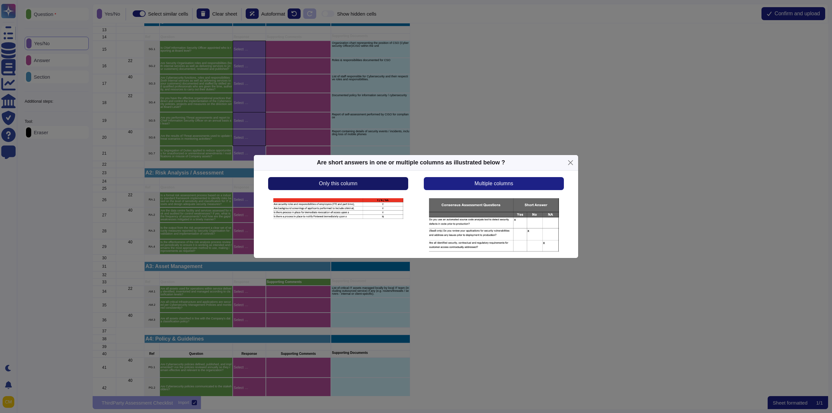
click at [338, 182] on span "Only this column" at bounding box center [338, 183] width 38 height 5
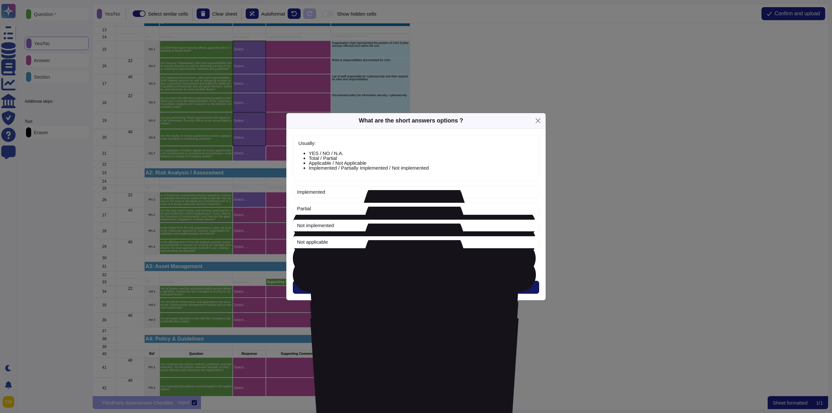
click at [436, 286] on button "Next" at bounding box center [416, 287] width 246 height 13
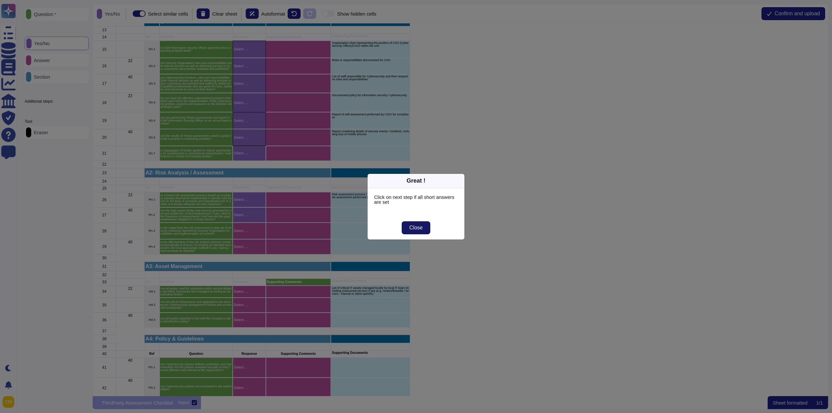
click at [429, 223] on button "Close" at bounding box center [416, 227] width 29 height 13
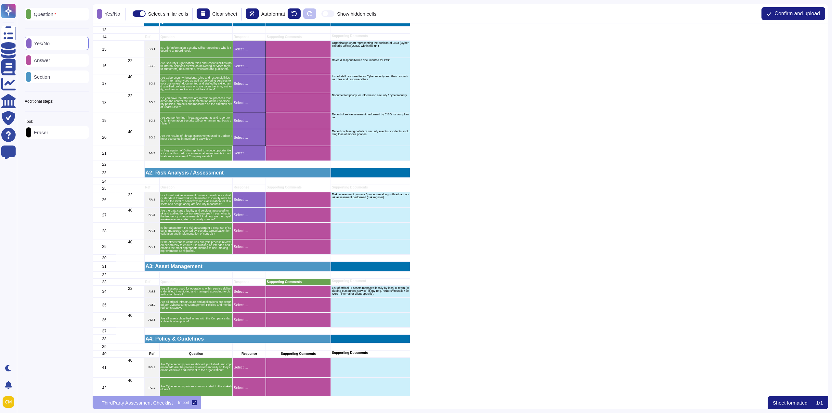
click at [53, 189] on div "Question Yes/No Answer Section Additional steps: Sub-Question Documents Instruc…" at bounding box center [57, 190] width 72 height 372
click at [43, 135] on p "Eraser" at bounding box center [39, 132] width 17 height 5
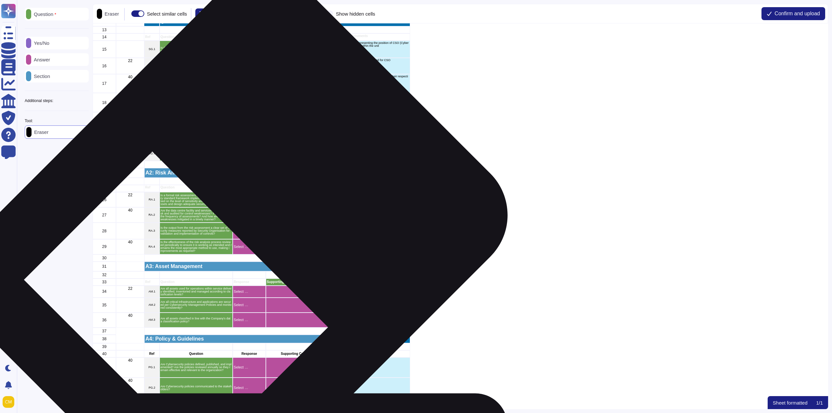
click at [246, 235] on div "Select …" at bounding box center [249, 231] width 33 height 16
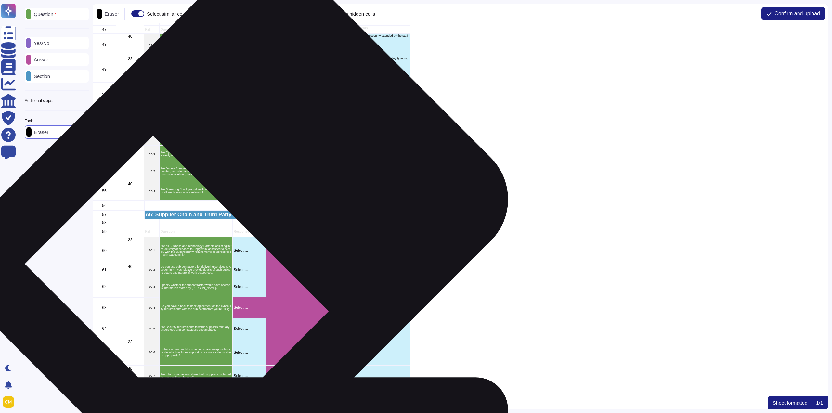
scroll to position [813, 0]
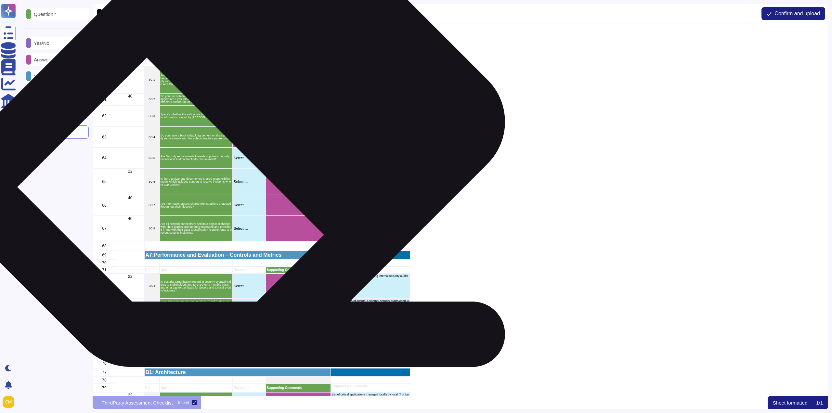
click at [241, 141] on div "Select …" at bounding box center [249, 137] width 33 height 21
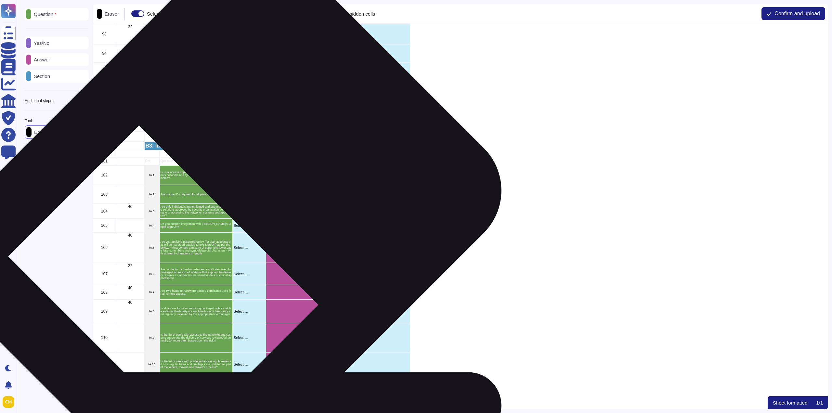
scroll to position [1723, 0]
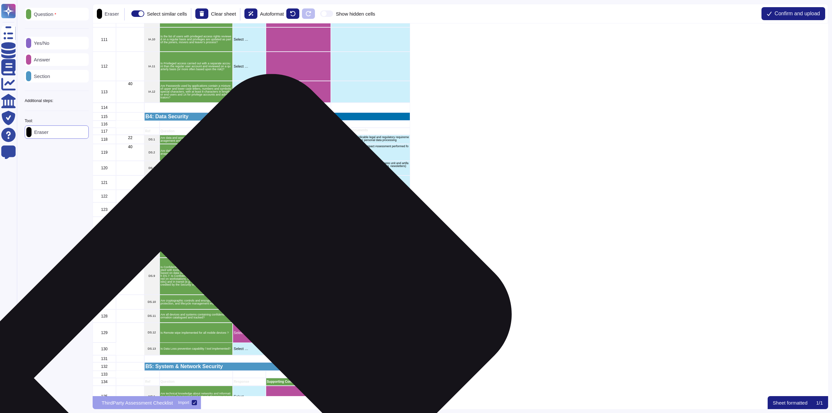
click at [253, 334] on p "Select …" at bounding box center [249, 333] width 31 height 4
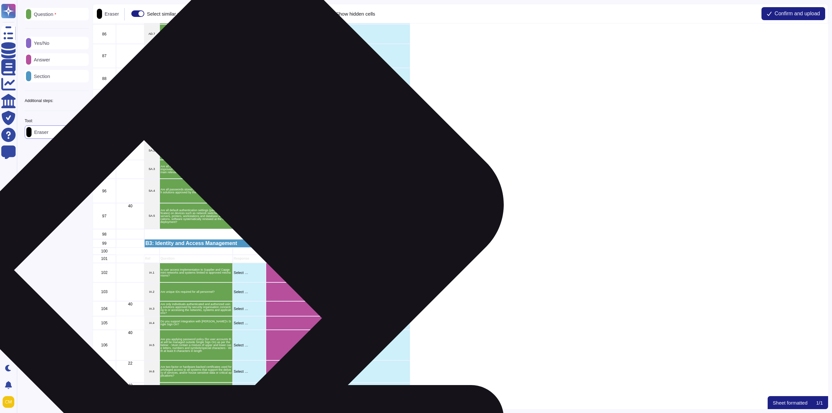
click at [239, 224] on div "Select …" at bounding box center [249, 217] width 33 height 26
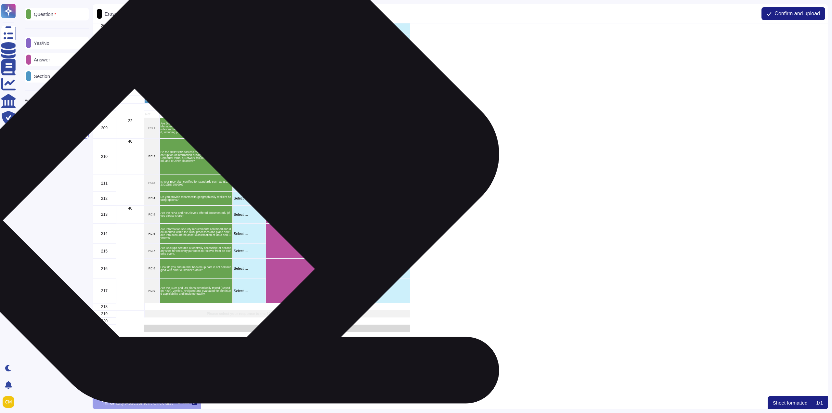
scroll to position [3123, 0]
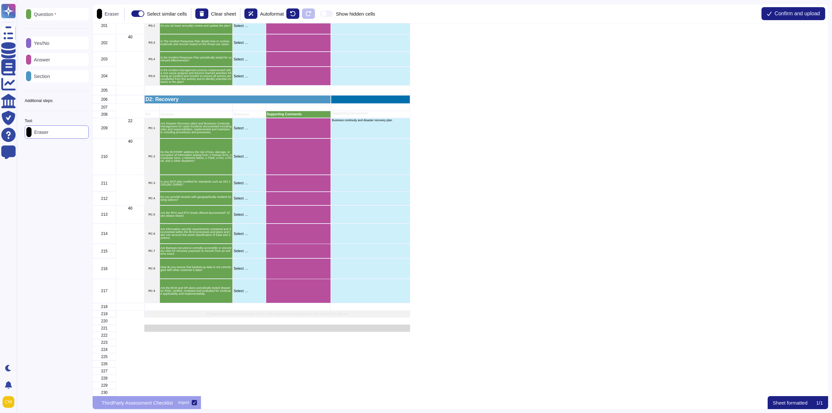
click at [47, 47] on div "Yes/No" at bounding box center [57, 43] width 64 height 13
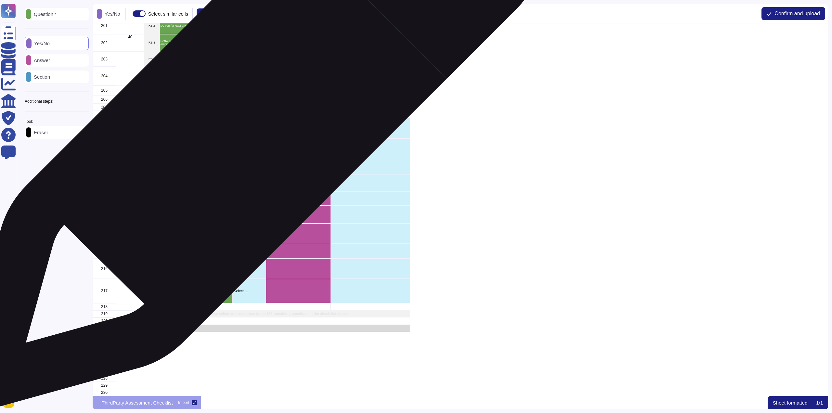
click at [248, 126] on p "Select …" at bounding box center [249, 128] width 31 height 4
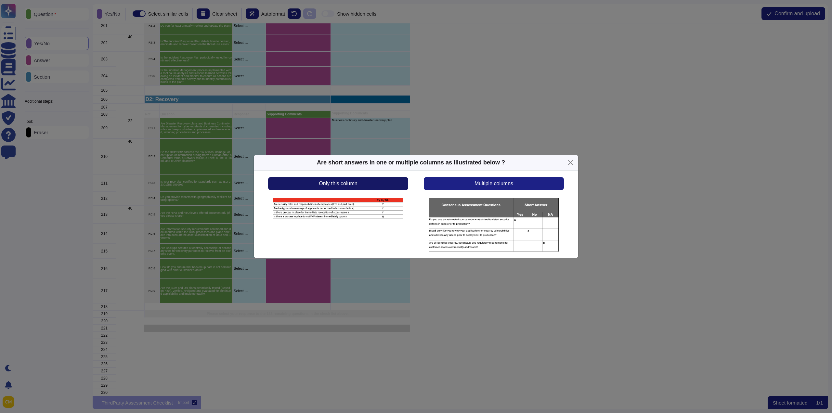
click at [357, 177] on button "Only this column" at bounding box center [338, 183] width 140 height 13
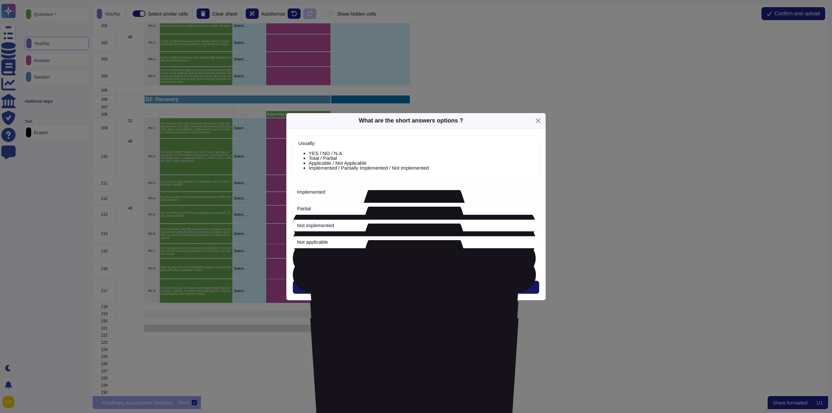
click at [422, 290] on button "Next" at bounding box center [416, 287] width 246 height 13
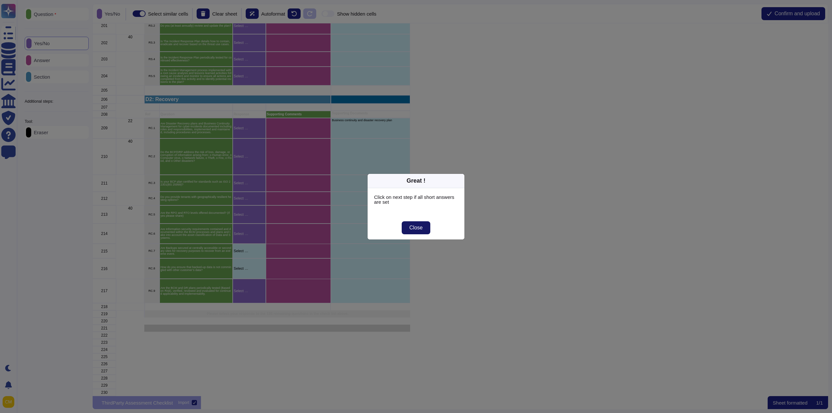
click at [410, 228] on span "Close" at bounding box center [416, 227] width 13 height 5
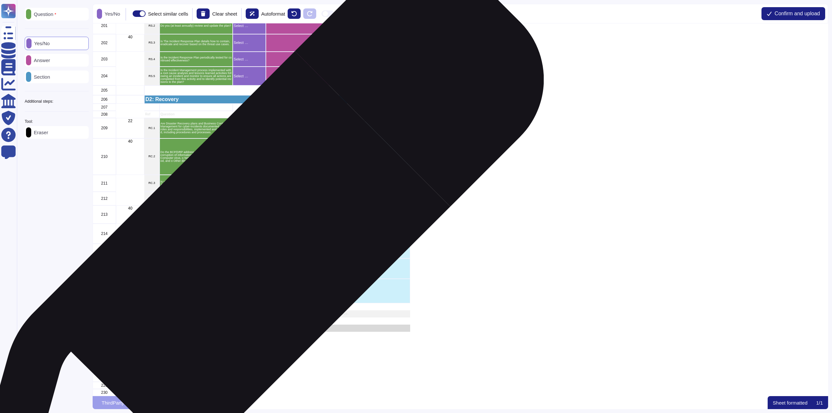
click at [253, 249] on div "Select …" at bounding box center [249, 251] width 33 height 15
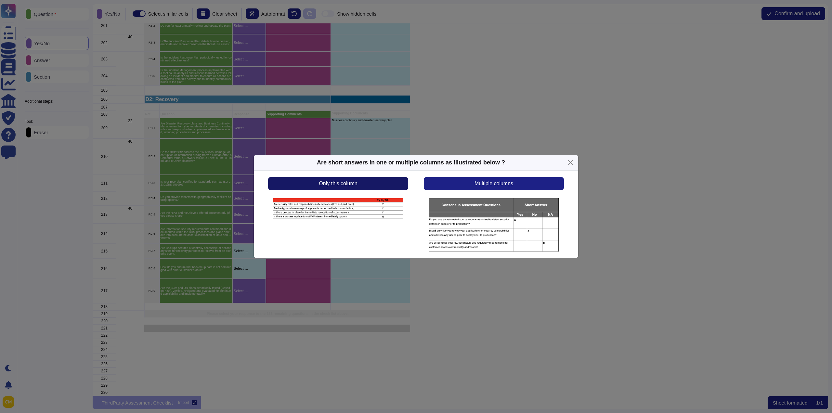
click at [362, 187] on button "Only this column" at bounding box center [338, 183] width 140 height 13
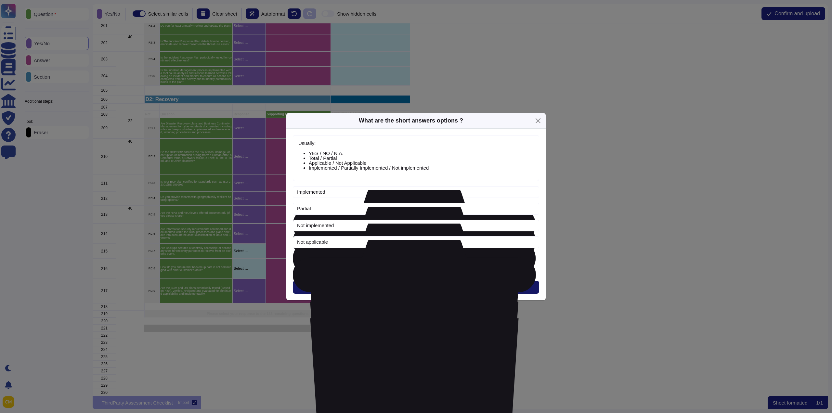
click at [365, 284] on button "Next" at bounding box center [416, 287] width 246 height 13
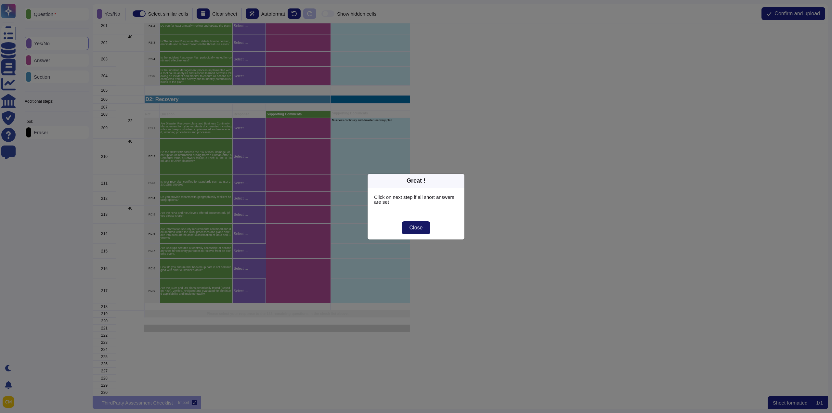
click at [424, 225] on button "Close" at bounding box center [416, 227] width 29 height 13
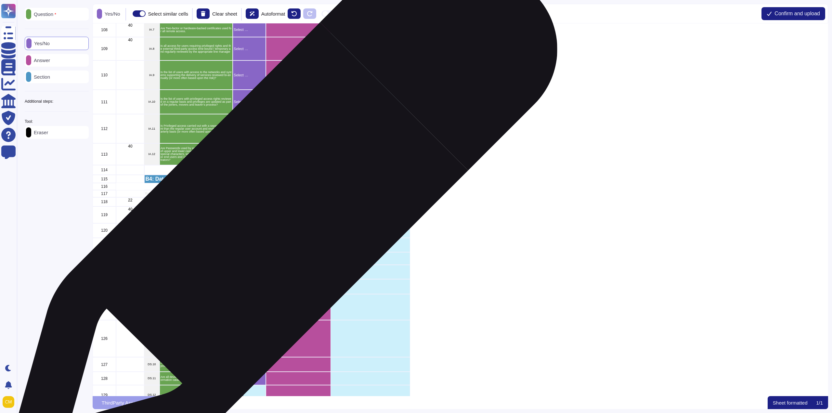
scroll to position [1790, 0]
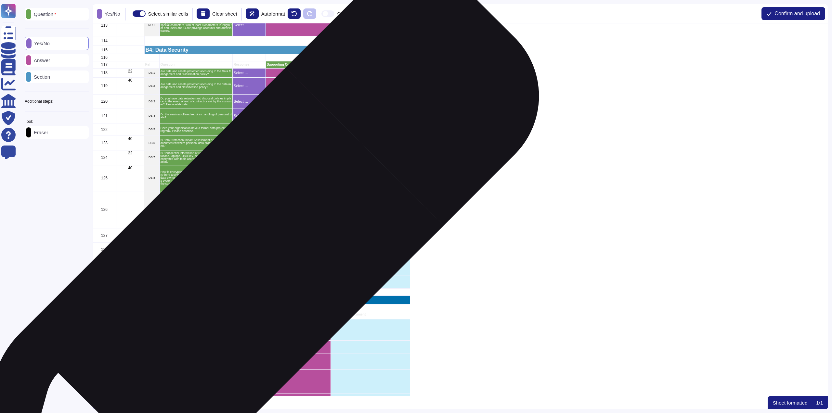
click at [243, 269] on div "Select …" at bounding box center [249, 266] width 33 height 20
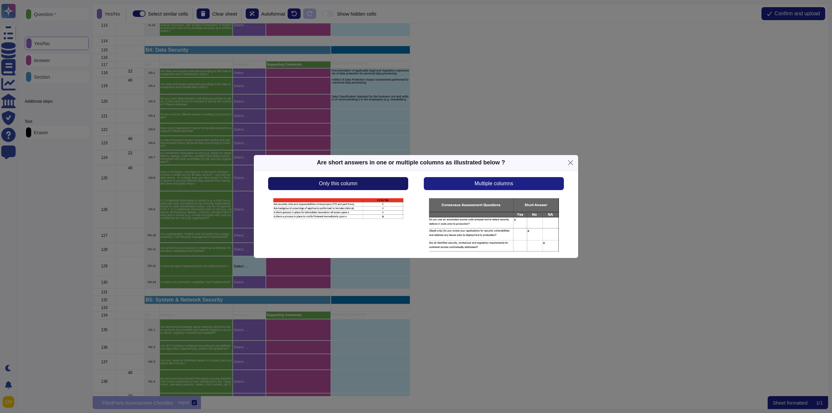
click at [317, 186] on button "Only this column" at bounding box center [338, 183] width 140 height 13
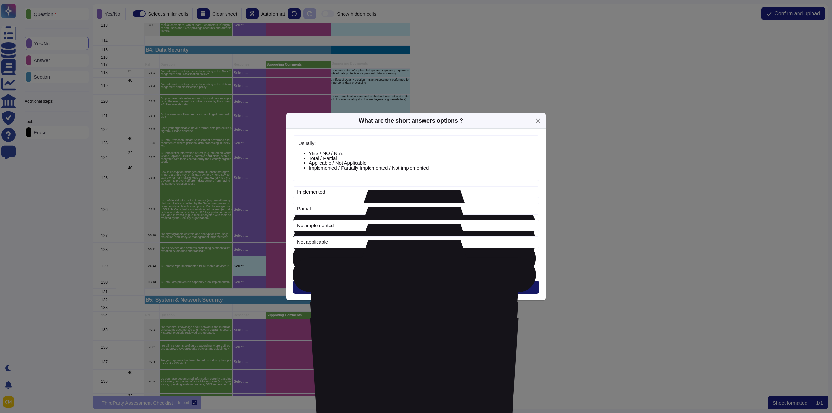
click at [353, 284] on button "Next" at bounding box center [416, 287] width 246 height 13
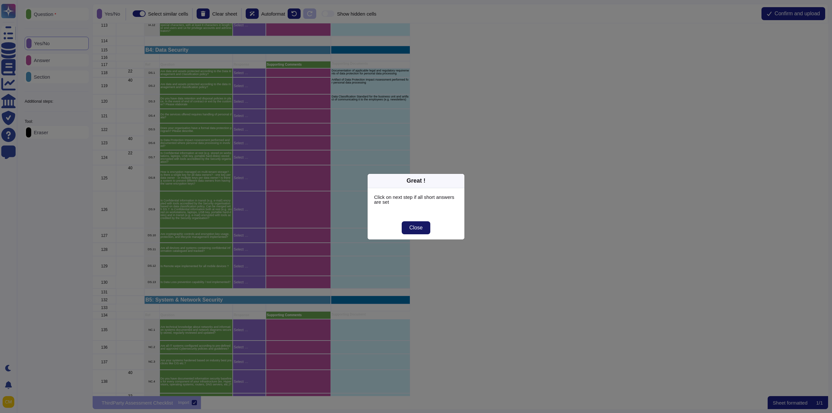
click at [422, 229] on span "Close" at bounding box center [416, 227] width 13 height 5
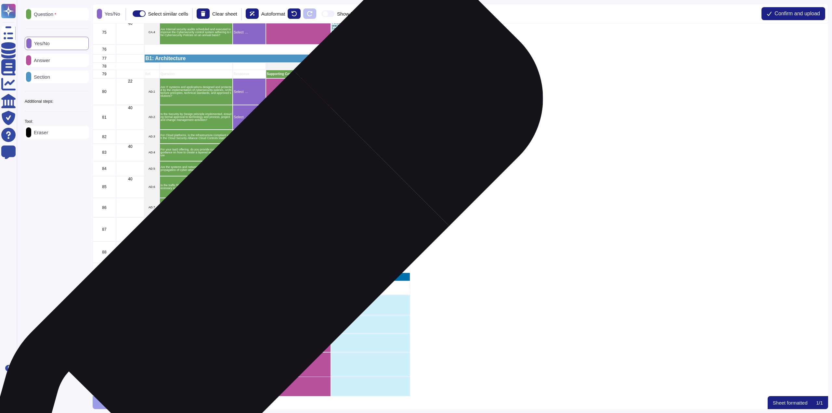
scroll to position [1205, 0]
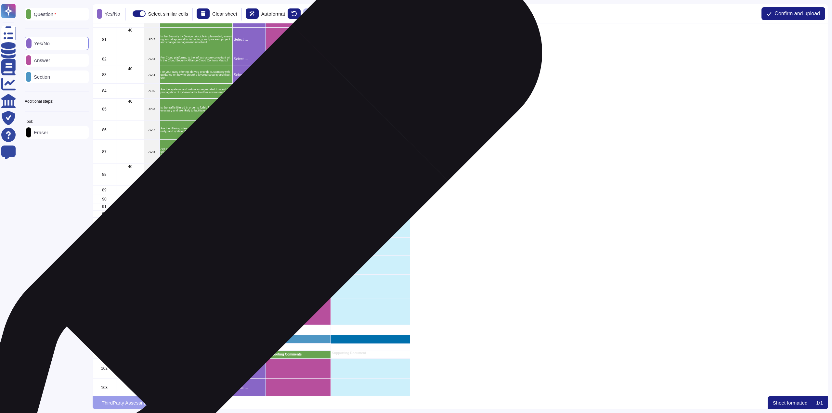
click at [250, 224] on div "Select …" at bounding box center [249, 228] width 33 height 20
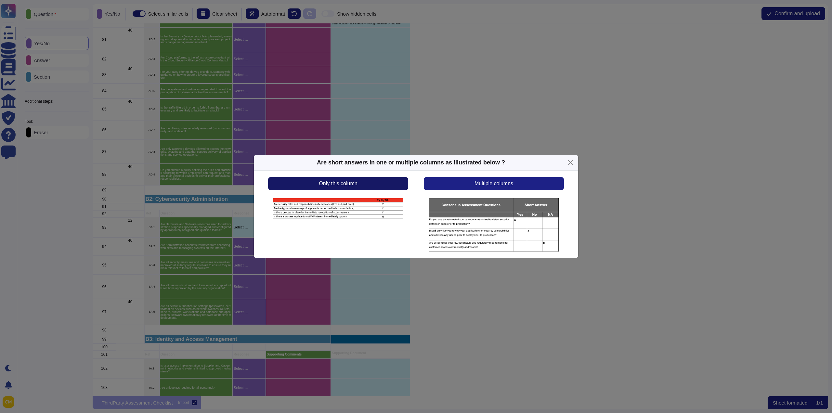
click at [308, 185] on button "Only this column" at bounding box center [338, 183] width 140 height 13
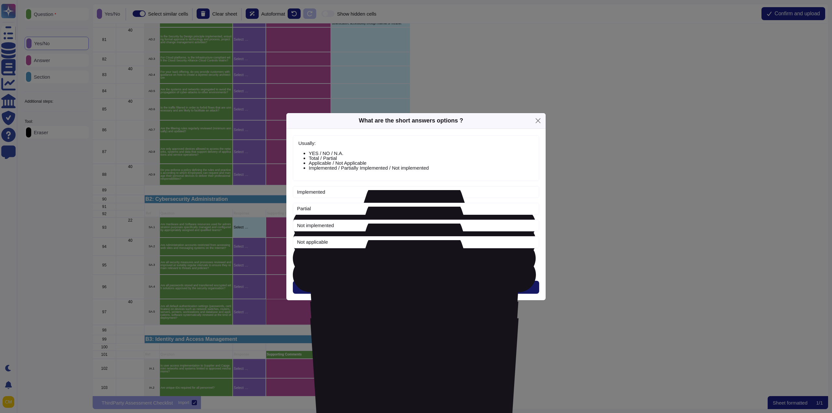
click at [382, 283] on button "Next" at bounding box center [416, 287] width 246 height 13
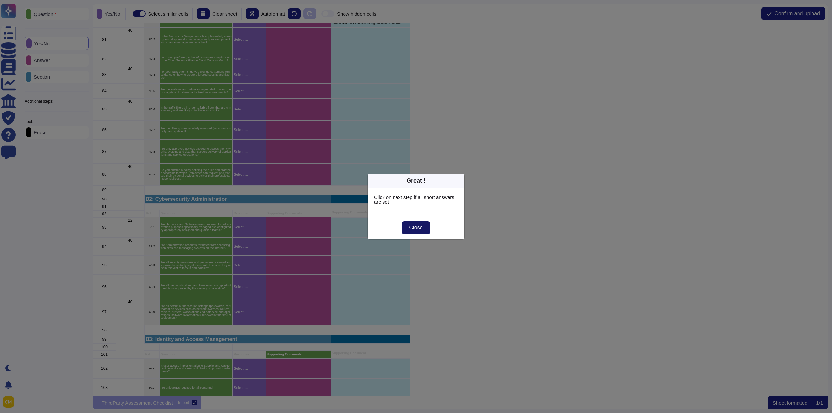
click at [422, 230] on span "Close" at bounding box center [416, 227] width 13 height 5
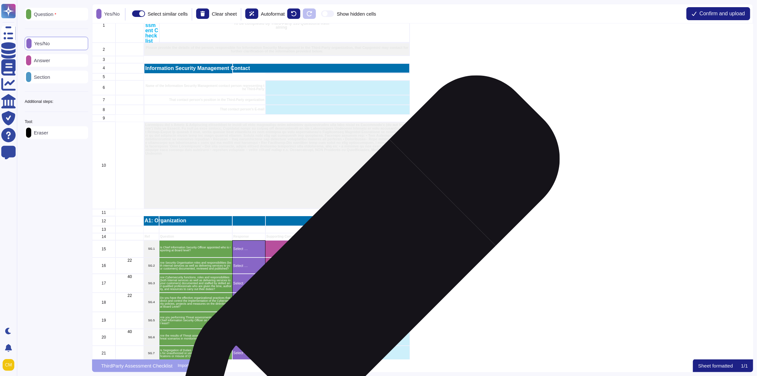
scroll to position [0, 0]
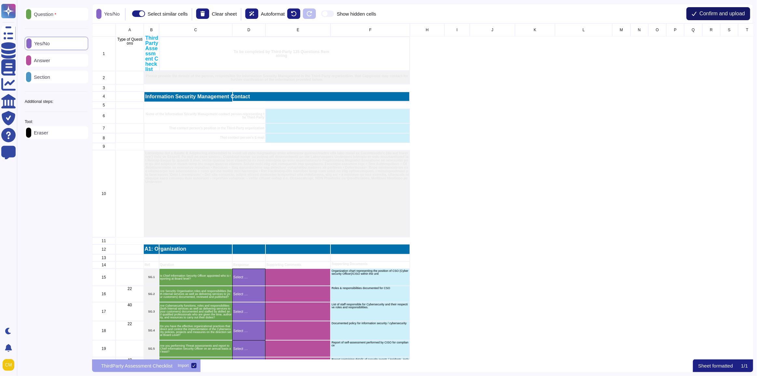
click at [725, 16] on span "Confirm and upload" at bounding box center [722, 13] width 46 height 5
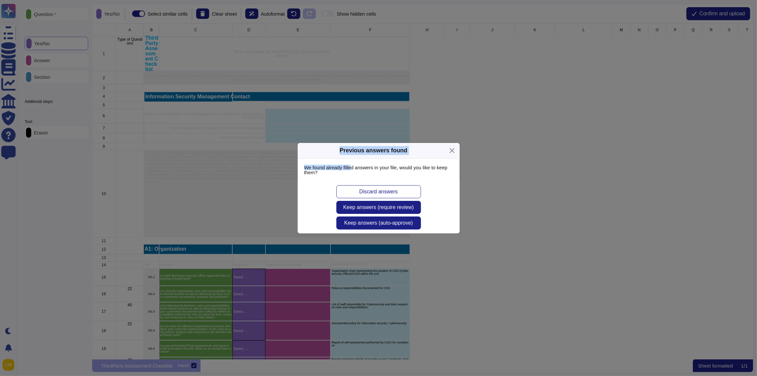
drag, startPoint x: 322, startPoint y: 150, endPoint x: 351, endPoint y: 165, distance: 32.1
click at [351, 165] on div "Previous answers found We found already filled answers in your file, would you …" at bounding box center [378, 187] width 163 height 91
click at [338, 174] on div "We found already filled answers in your file, would you like to keep them?" at bounding box center [379, 169] width 162 height 23
click at [351, 206] on span "Keep answers (require review)" at bounding box center [378, 207] width 71 height 5
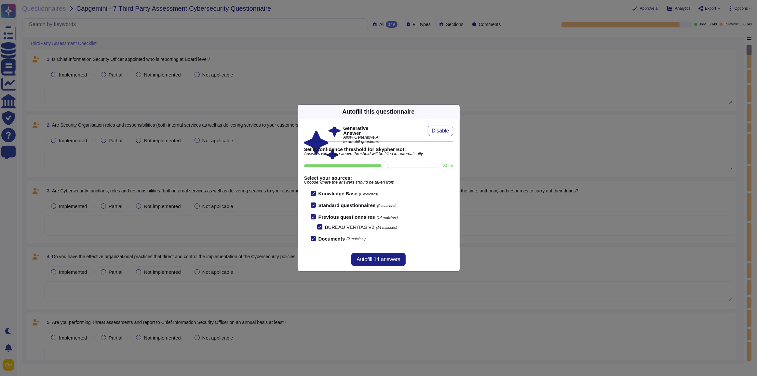
scroll to position [0, 0]
drag, startPoint x: 354, startPoint y: 116, endPoint x: 342, endPoint y: 114, distance: 11.9
click at [342, 114] on div "Autofill this questionnaire" at bounding box center [378, 111] width 72 height 9
click at [362, 263] on button "Autofill 14 answers" at bounding box center [378, 259] width 54 height 13
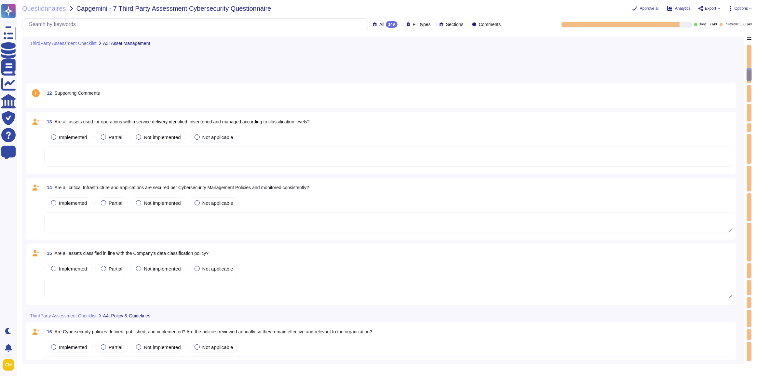
scroll to position [768, 0]
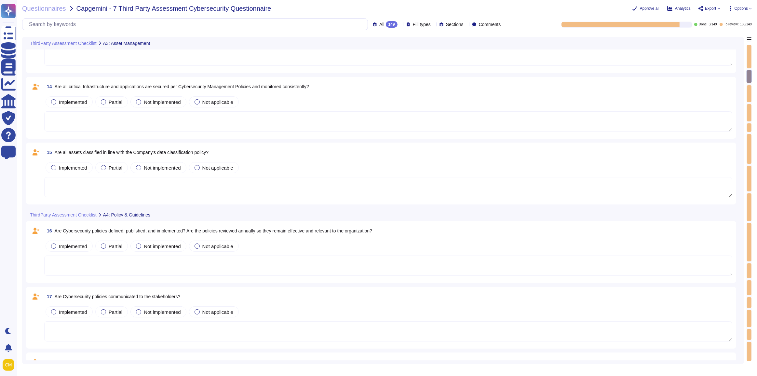
click at [35, 296] on icon at bounding box center [36, 296] width 7 height 6
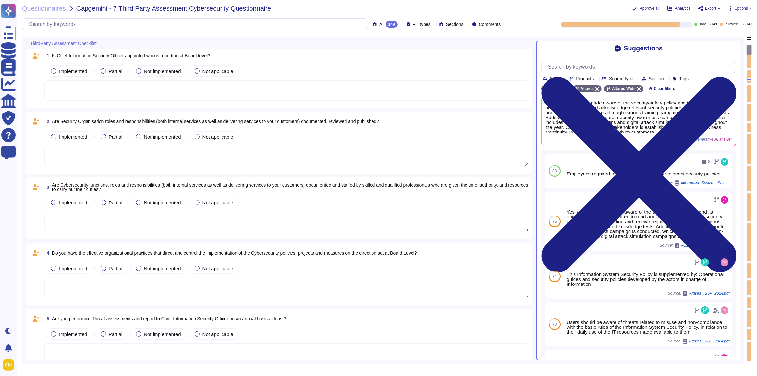
scroll to position [0, 0]
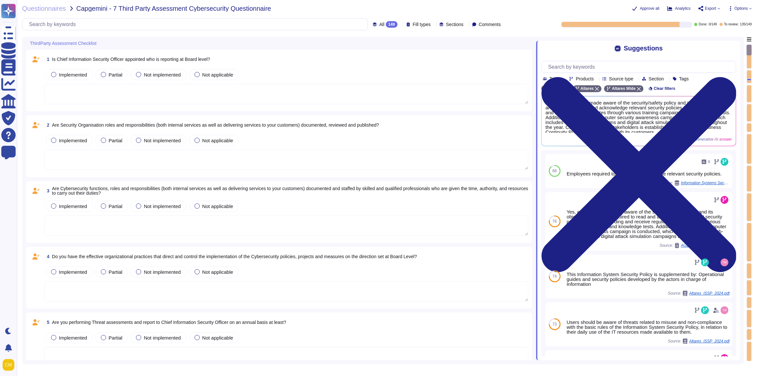
click at [737, 7] on span "Options" at bounding box center [740, 9] width 13 height 4
click at [735, 40] on p "Set Format" at bounding box center [733, 46] width 26 height 12
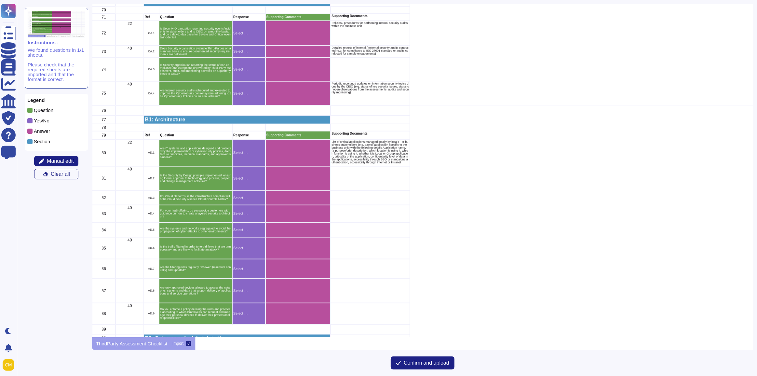
scroll to position [1153, 0]
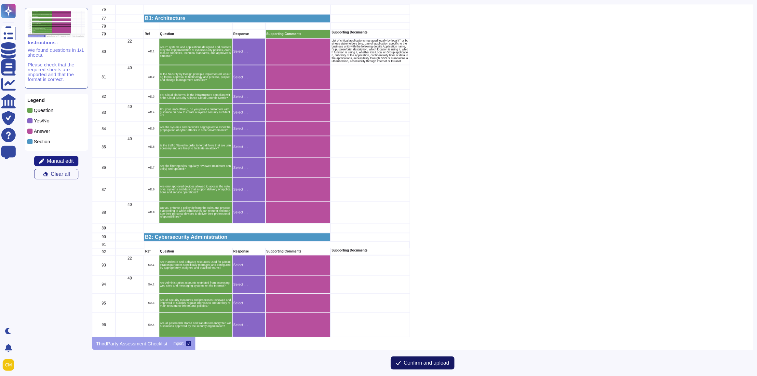
click at [429, 362] on span "Confirm and upload" at bounding box center [427, 362] width 46 height 5
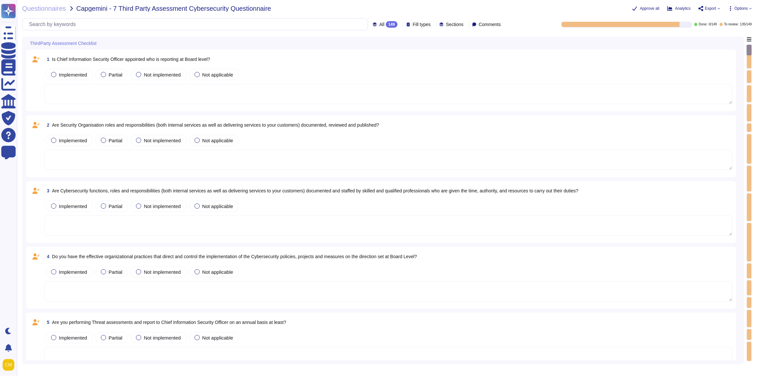
click at [740, 10] on span "Options" at bounding box center [740, 9] width 13 height 4
click at [730, 20] on p "Autofill" at bounding box center [738, 26] width 16 height 21
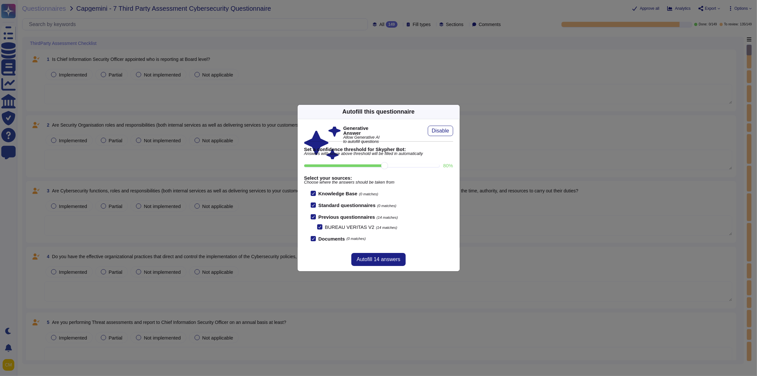
scroll to position [0, 0]
click at [456, 112] on div "Autofill this questionnaire" at bounding box center [379, 112] width 162 height 14
click at [456, 112] on icon at bounding box center [456, 112] width 0 height 0
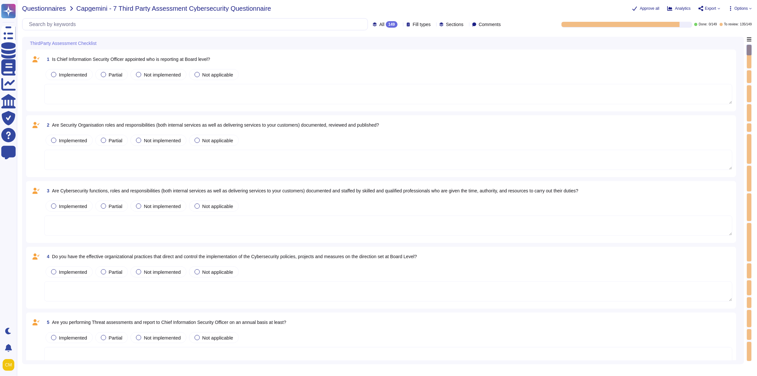
click at [52, 9] on span "Questionnaires" at bounding box center [44, 8] width 44 height 7
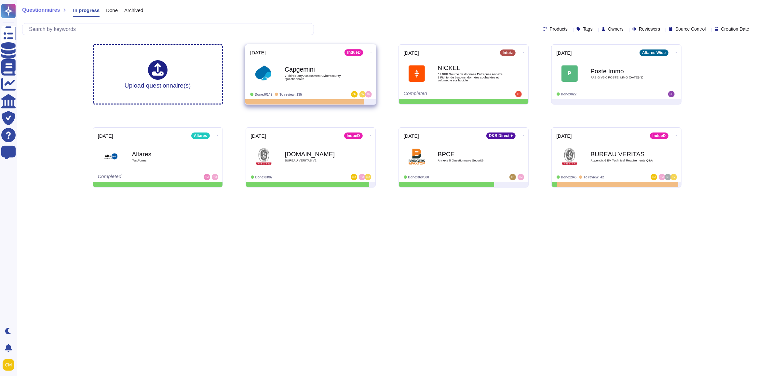
click at [370, 52] on icon at bounding box center [370, 52] width 1 height 0
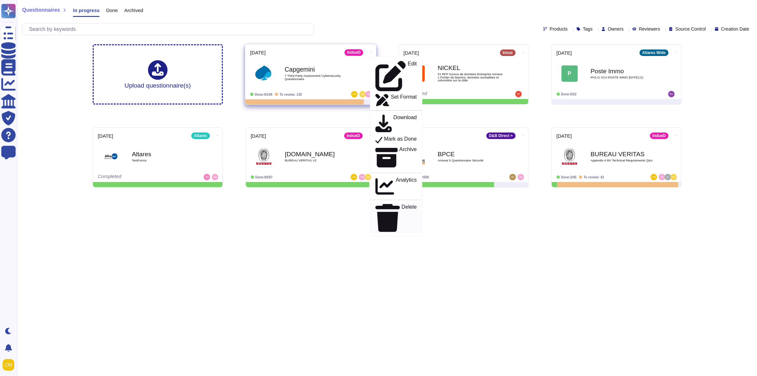
click at [395, 204] on div "Delete" at bounding box center [395, 218] width 41 height 28
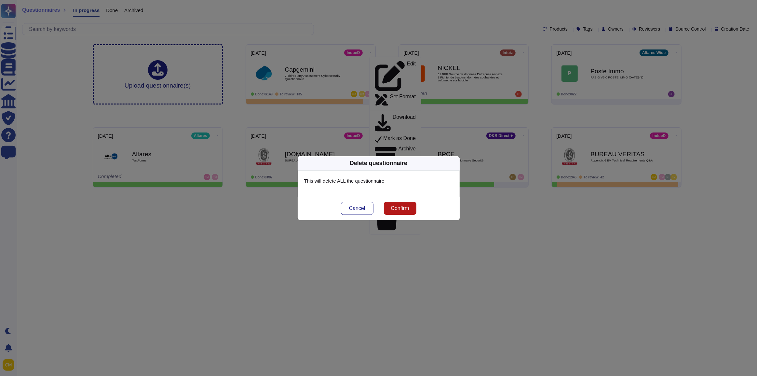
click at [402, 205] on span "Confirm" at bounding box center [400, 207] width 18 height 5
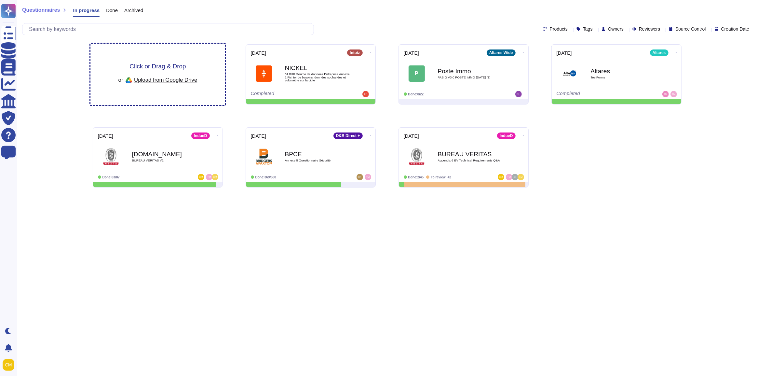
click at [175, 67] on span "Click or Drag & Drop" at bounding box center [157, 66] width 56 height 6
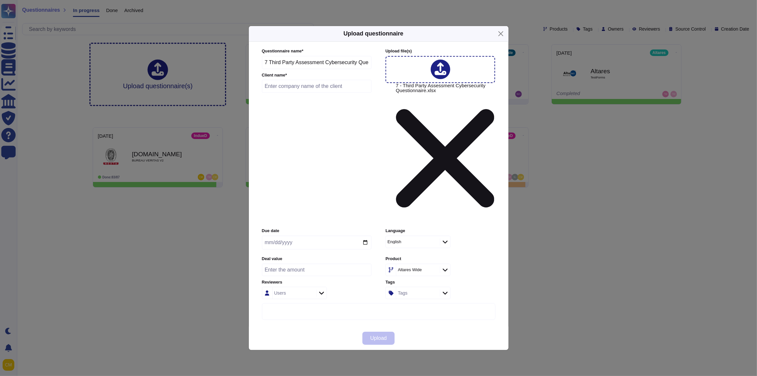
click at [290, 235] on input "date" at bounding box center [317, 242] width 110 height 14
click at [364, 235] on input "date" at bounding box center [317, 242] width 110 height 14
type input "[DATE]"
click at [307, 93] on input "text" at bounding box center [317, 86] width 110 height 13
type input "Capgemini"
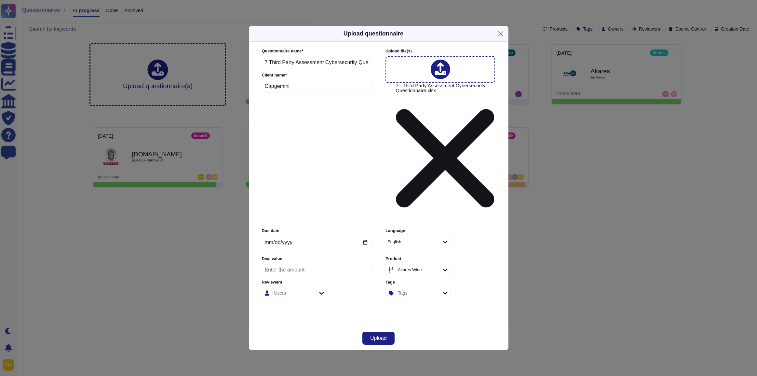
click at [292, 263] on input "number" at bounding box center [317, 269] width 110 height 12
type input "350000"
click at [322, 286] on div "Users" at bounding box center [294, 292] width 65 height 12
click at [305, 249] on input "text" at bounding box center [321, 247] width 104 height 11
click at [280, 262] on img at bounding box center [279, 264] width 5 height 5
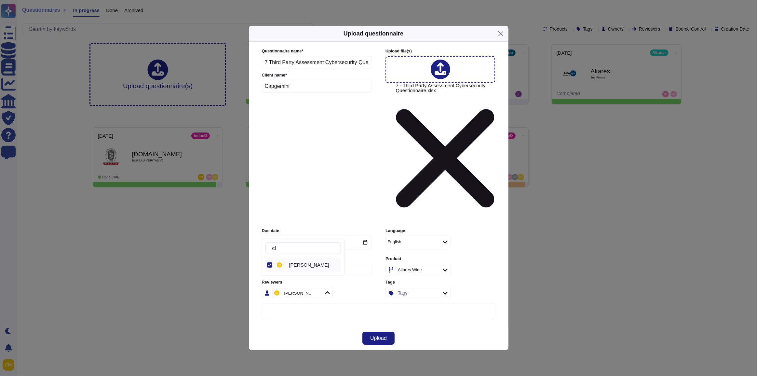
drag, startPoint x: 286, startPoint y: 249, endPoint x: 273, endPoint y: 248, distance: 13.1
click at [273, 248] on div "cl" at bounding box center [302, 248] width 75 height 12
type input "c"
type input "tho"
click at [270, 263] on div at bounding box center [269, 264] width 5 height 5
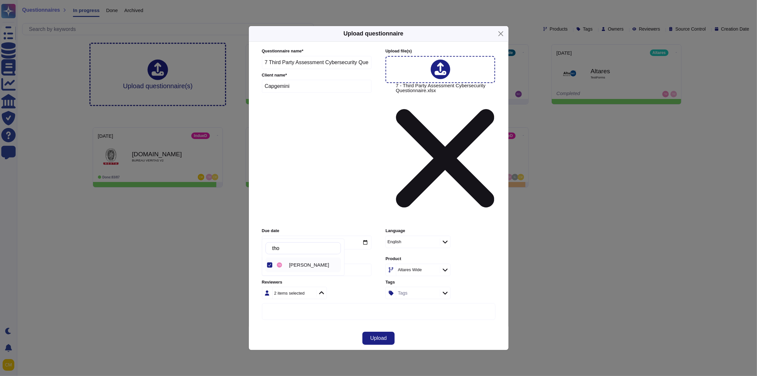
click at [416, 264] on div "Altares Wide" at bounding box center [417, 270] width 42 height 12
type input "indue"
click at [410, 241] on span "IndueD" at bounding box center [402, 243] width 16 height 6
click at [383, 335] on span "Upload" at bounding box center [378, 337] width 17 height 5
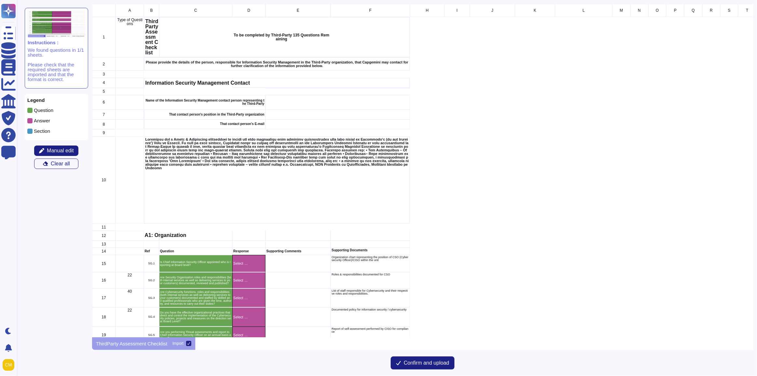
scroll to position [328, 656]
click at [55, 150] on span "Manual edit" at bounding box center [60, 150] width 27 height 5
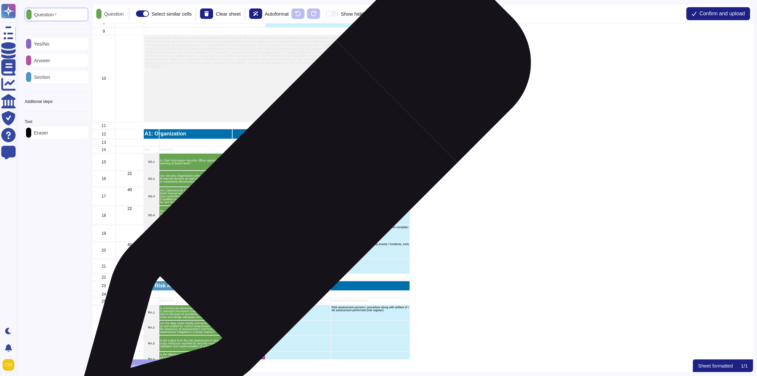
scroll to position [148, 0]
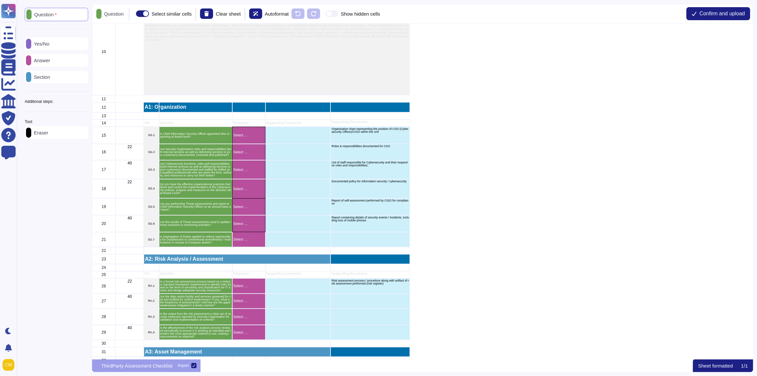
click at [40, 135] on p "Eraser" at bounding box center [39, 132] width 17 height 5
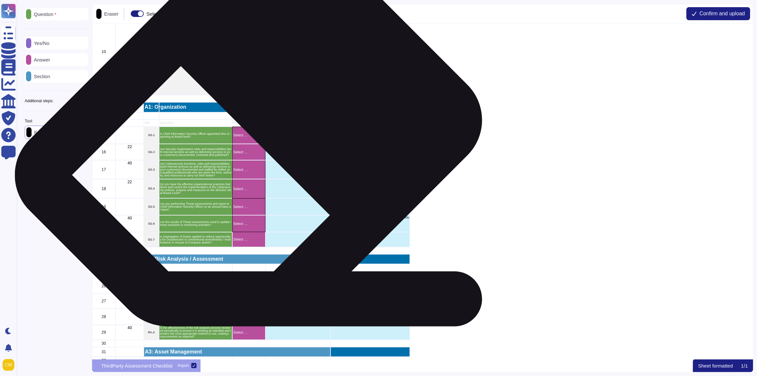
click at [259, 137] on div "Select …" at bounding box center [248, 135] width 33 height 18
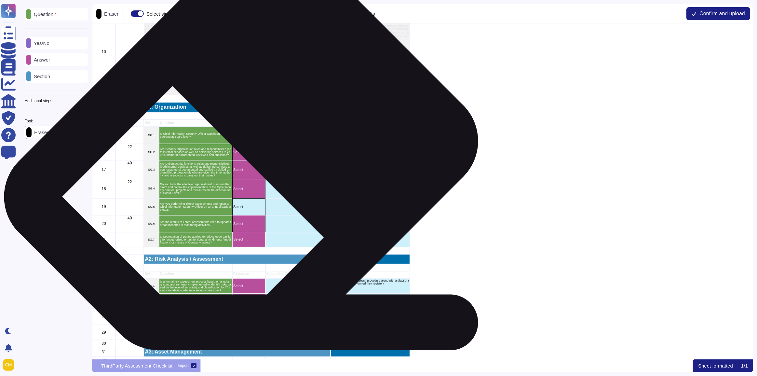
click at [252, 158] on div "Select …" at bounding box center [248, 152] width 33 height 16
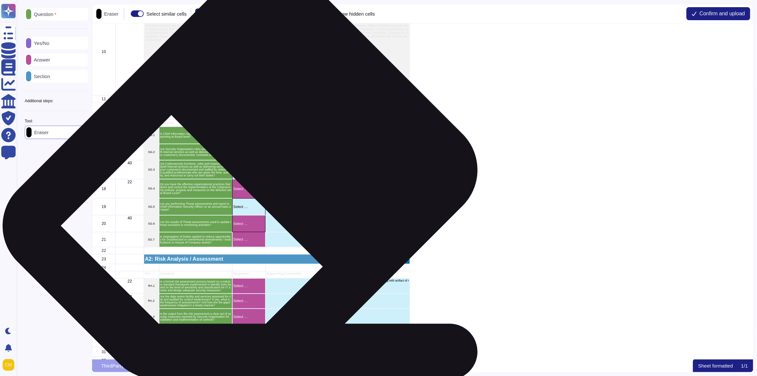
click at [251, 187] on p "Select …" at bounding box center [248, 189] width 31 height 4
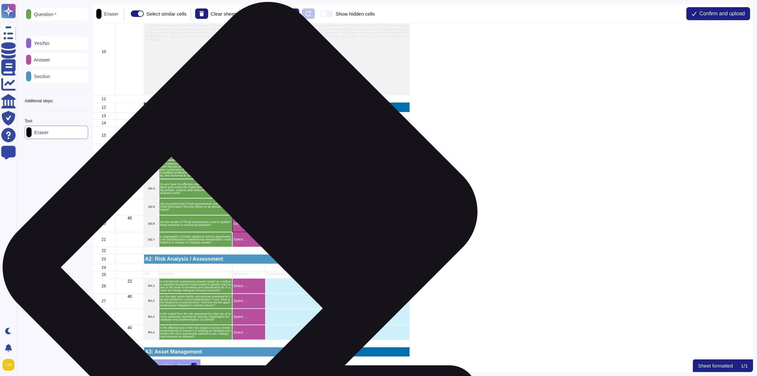
click at [251, 227] on div "Select …" at bounding box center [248, 223] width 33 height 17
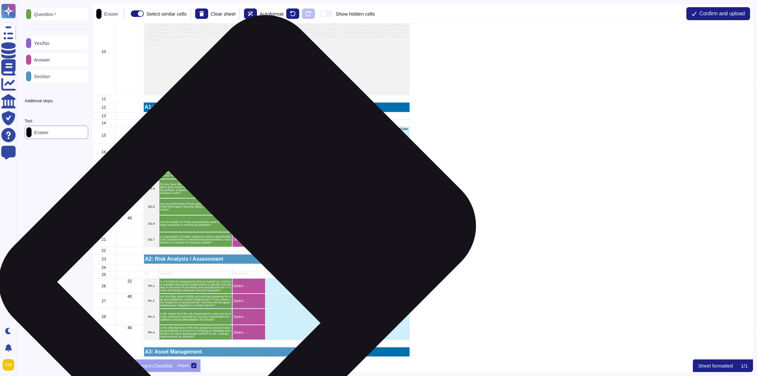
click at [248, 245] on div "Select …" at bounding box center [248, 239] width 33 height 15
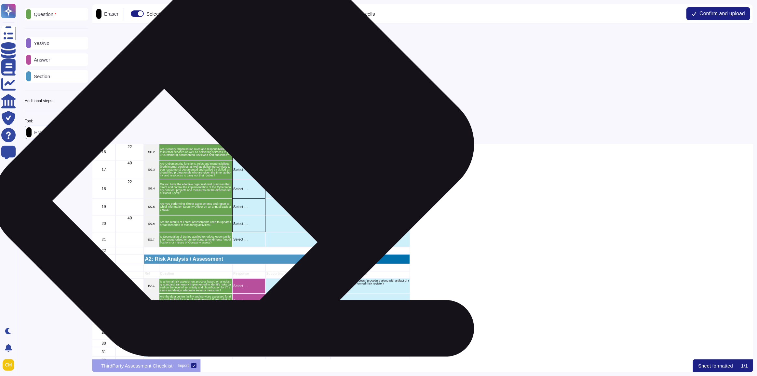
scroll to position [414, 0]
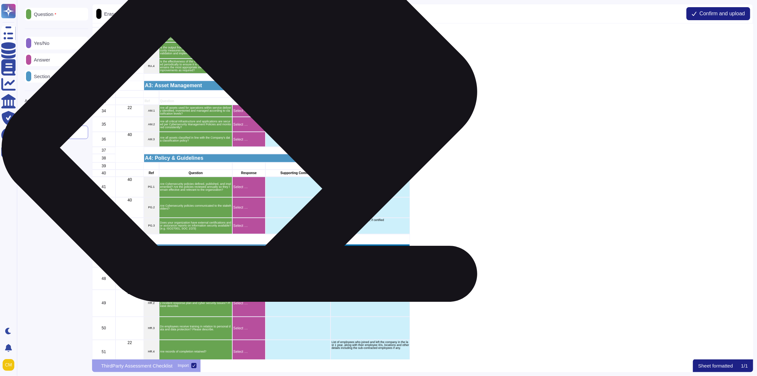
click at [250, 111] on p "Select …" at bounding box center [248, 111] width 31 height 4
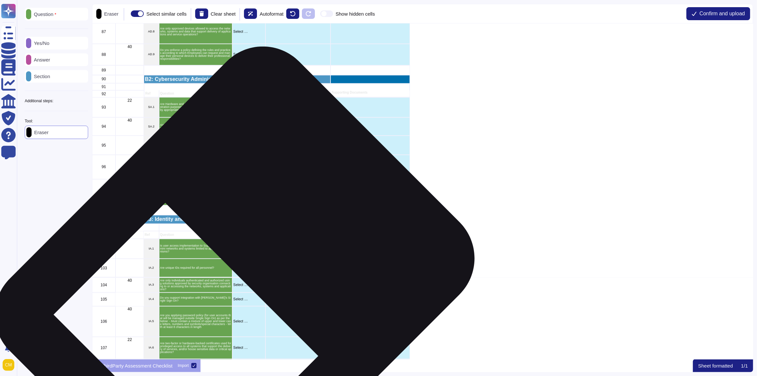
scroll to position [1330, 0]
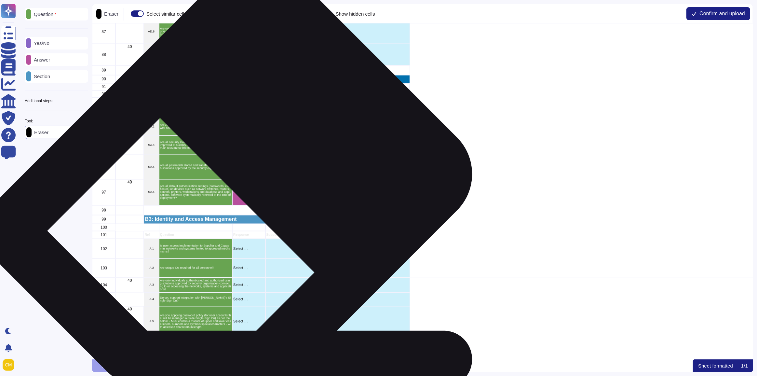
click at [242, 191] on p "Select …" at bounding box center [249, 192] width 32 height 4
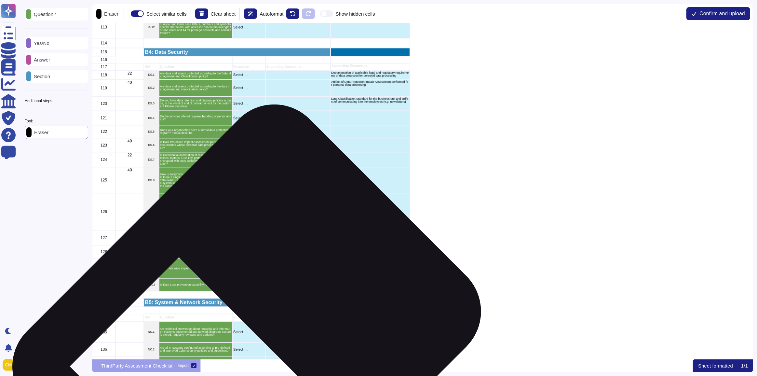
scroll to position [1833, 0]
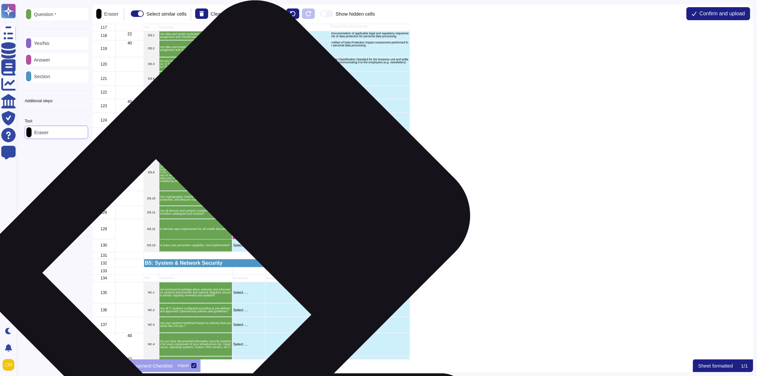
click at [239, 232] on div "Select …" at bounding box center [248, 229] width 33 height 20
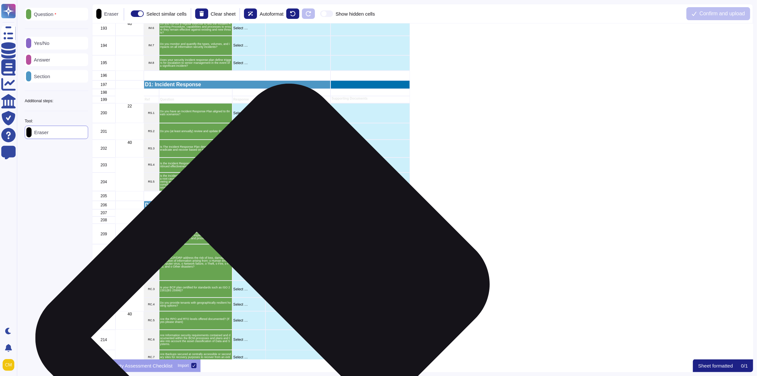
scroll to position [3164, 0]
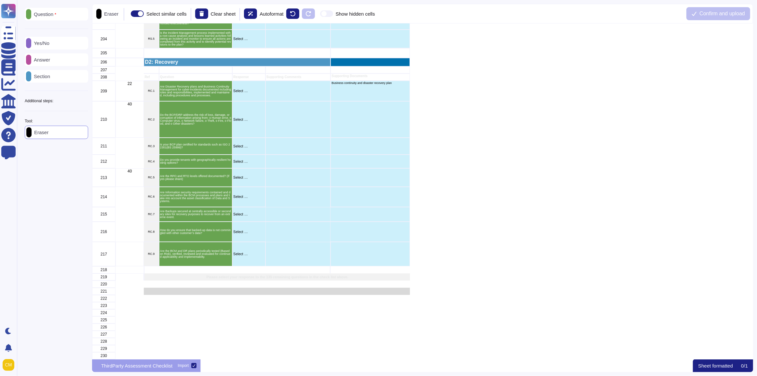
click at [41, 62] on p "Answer" at bounding box center [40, 59] width 19 height 5
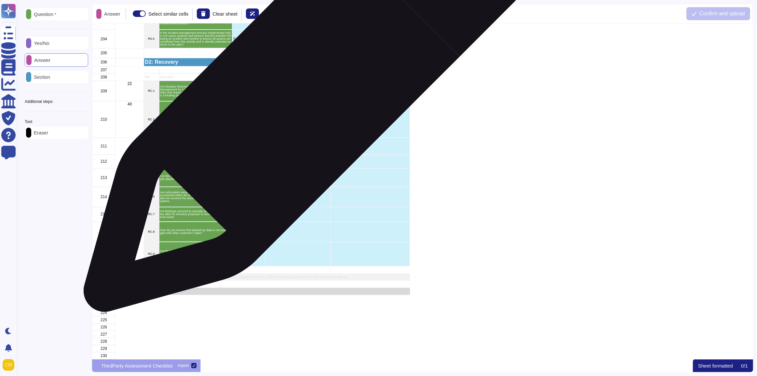
click at [305, 90] on div "grid" at bounding box center [297, 91] width 65 height 20
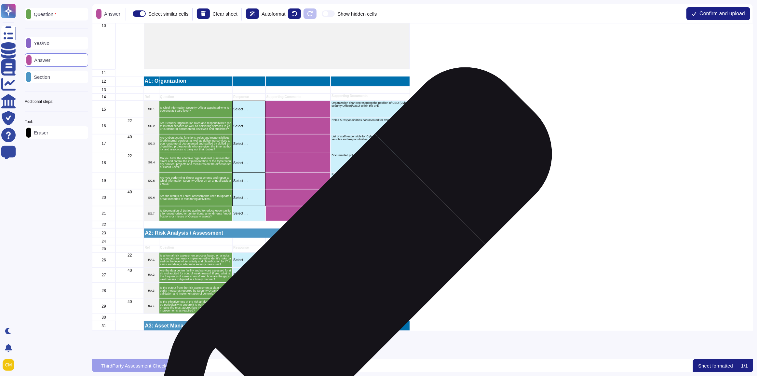
scroll to position [266, 0]
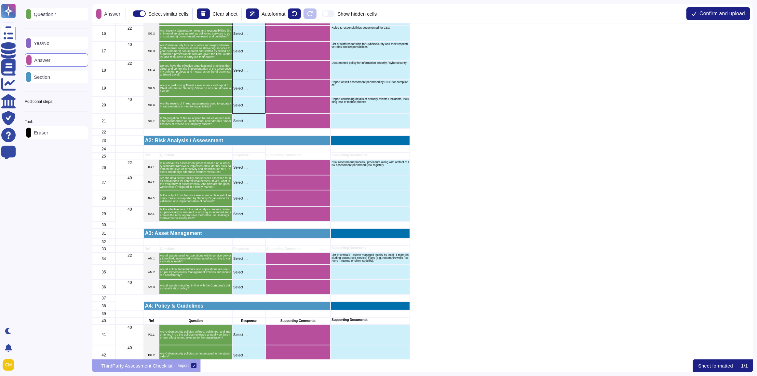
click at [49, 46] on div "Yes/No" at bounding box center [56, 43] width 63 height 13
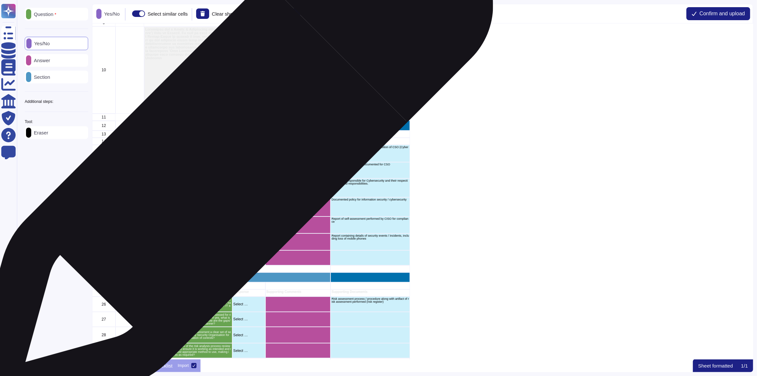
scroll to position [118, 0]
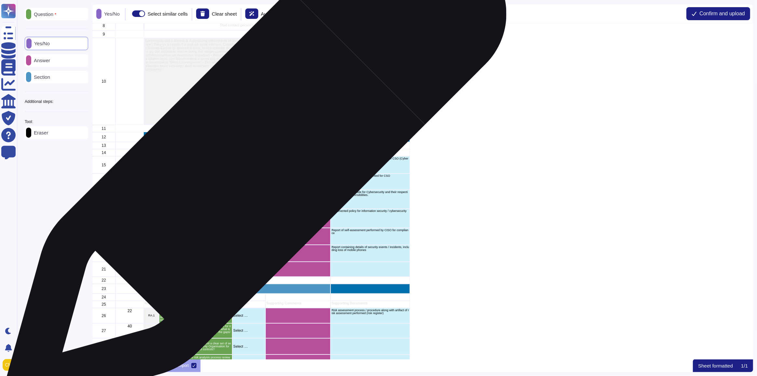
click at [253, 162] on div "Select …" at bounding box center [248, 165] width 33 height 18
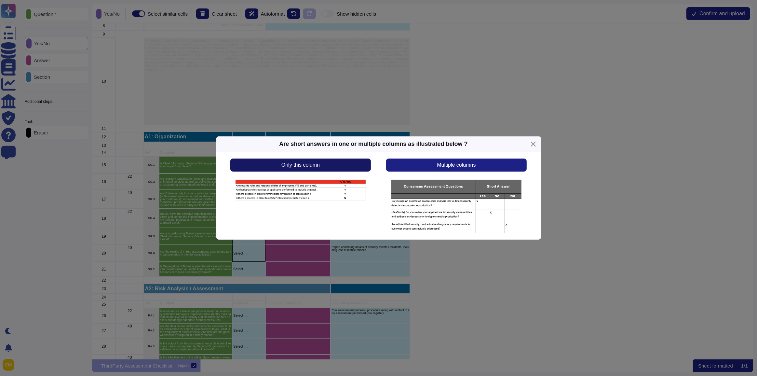
click at [294, 164] on span "Only this column" at bounding box center [300, 164] width 38 height 5
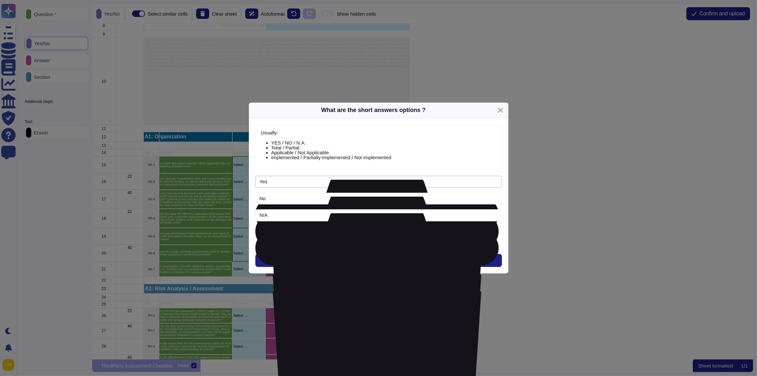
drag, startPoint x: 274, startPoint y: 182, endPoint x: 254, endPoint y: 179, distance: 20.0
click at [254, 179] on div "Usually: YES / NO / N.A. Total / Partial Applicable / Not Applicable Implemente…" at bounding box center [378, 195] width 259 height 155
type input "Implemented"
type input "N"
type input "Partial"
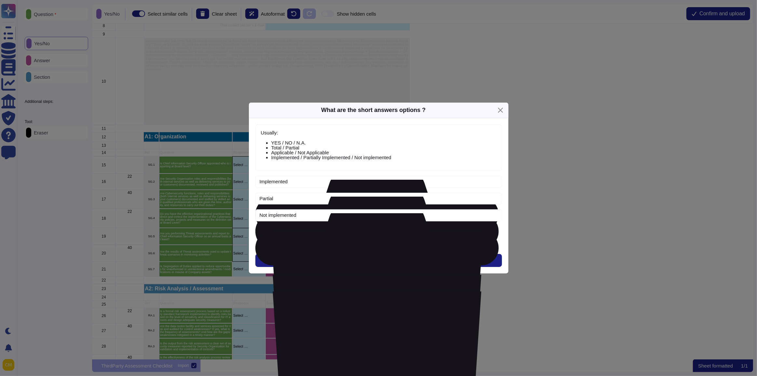
type input "Not implemented"
click at [397, 234] on button "Add Option" at bounding box center [378, 232] width 65 height 13
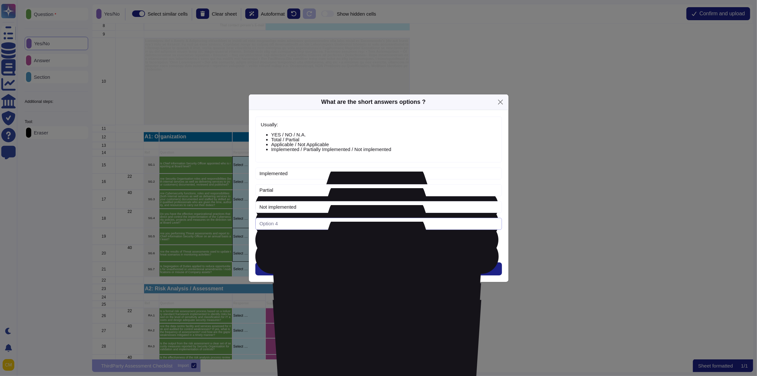
click at [316, 224] on input "text" at bounding box center [378, 224] width 246 height 12
type input "Not applicable"
click at [301, 236] on div "Add Option" at bounding box center [378, 240] width 246 height 13
click at [354, 270] on button "Next" at bounding box center [378, 268] width 246 height 13
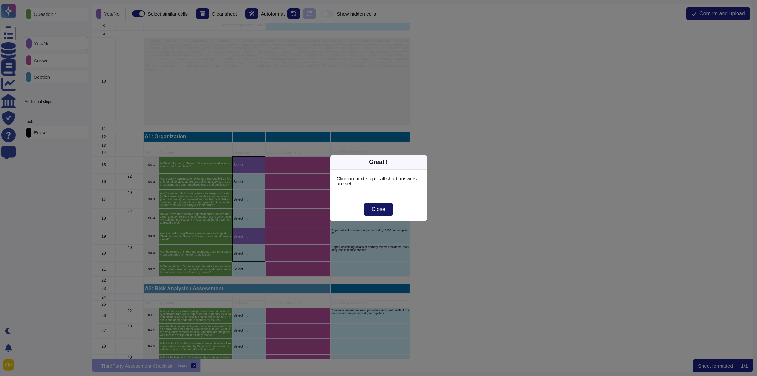
click at [380, 208] on span "Close" at bounding box center [378, 208] width 13 height 5
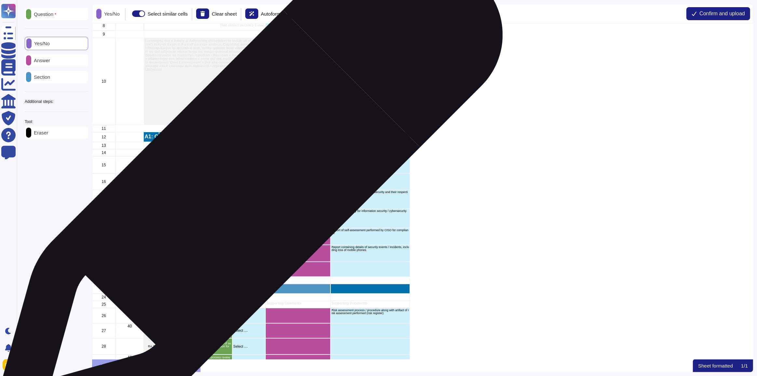
click at [245, 185] on div "Select …" at bounding box center [248, 181] width 33 height 16
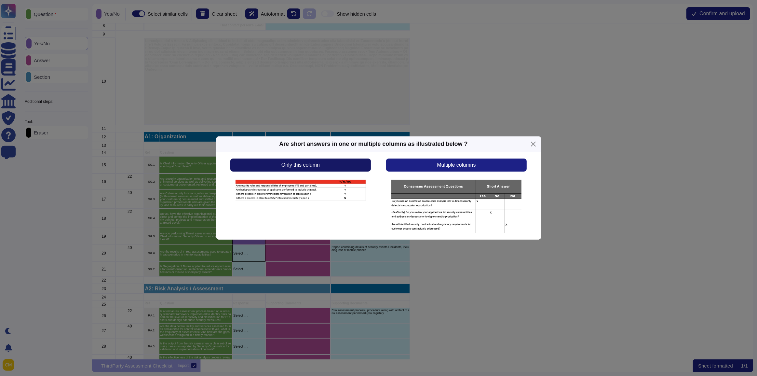
click at [287, 163] on span "Only this column" at bounding box center [300, 164] width 38 height 5
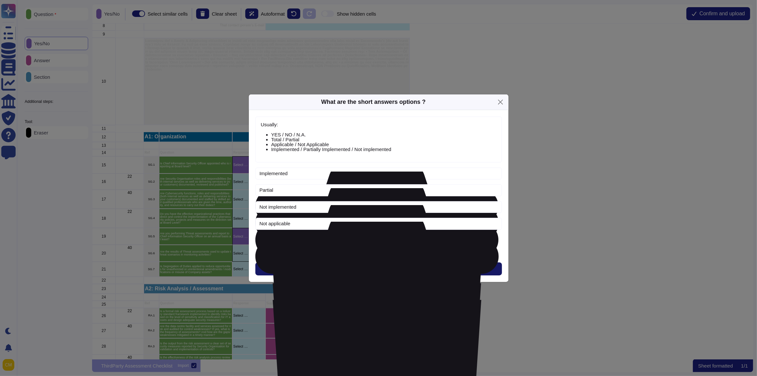
click at [348, 268] on button "Next" at bounding box center [378, 268] width 246 height 13
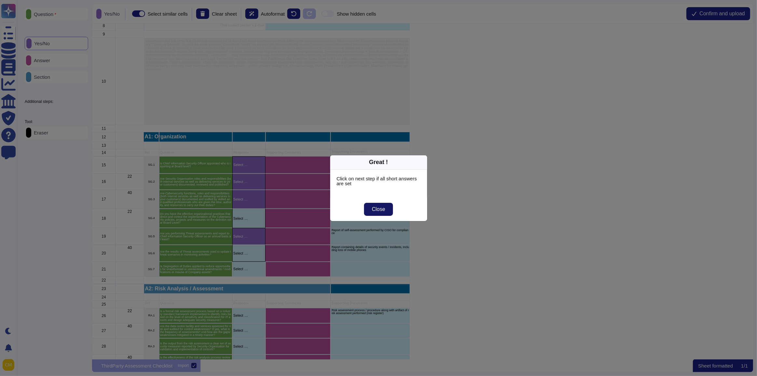
click at [374, 208] on span "Close" at bounding box center [378, 208] width 13 height 5
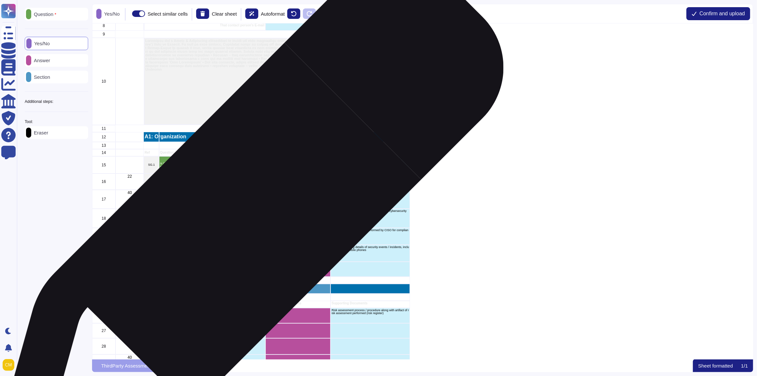
click at [247, 217] on p "Select …" at bounding box center [248, 219] width 31 height 4
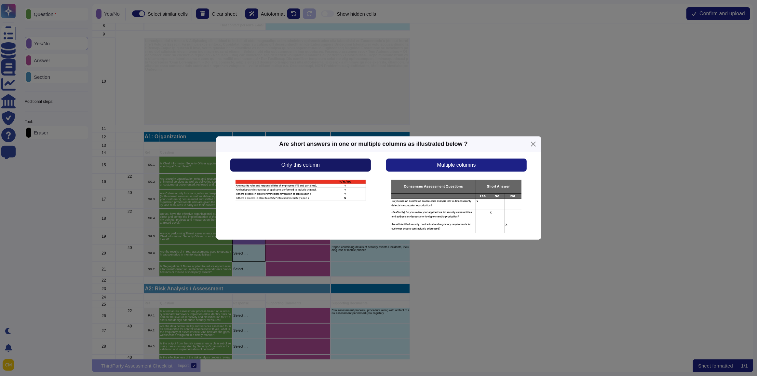
click at [289, 166] on span "Only this column" at bounding box center [300, 164] width 38 height 5
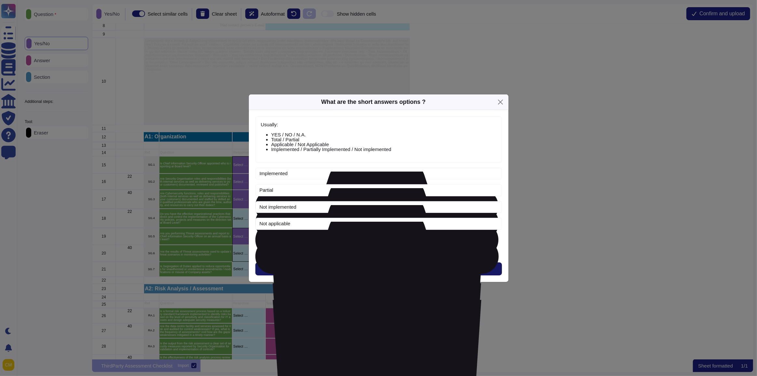
click at [313, 263] on button "Next" at bounding box center [378, 268] width 246 height 13
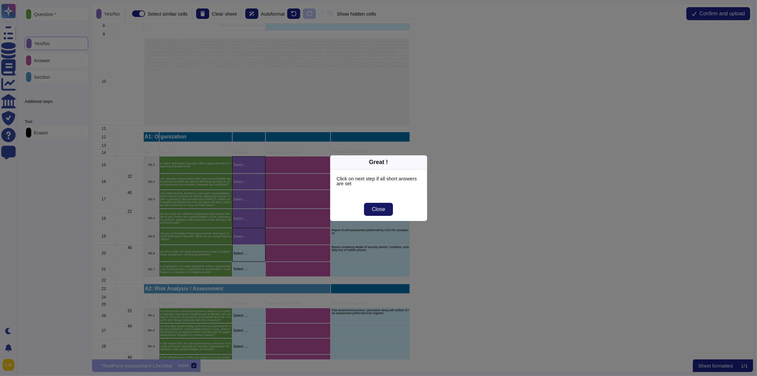
click at [379, 205] on button "Close" at bounding box center [378, 209] width 29 height 13
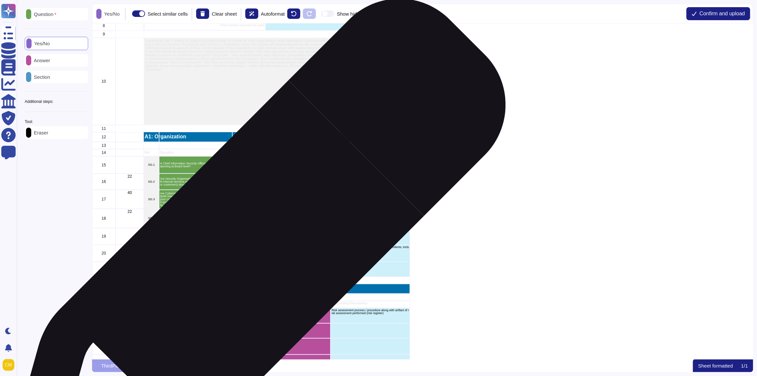
click at [251, 253] on p "Select …" at bounding box center [248, 253] width 31 height 4
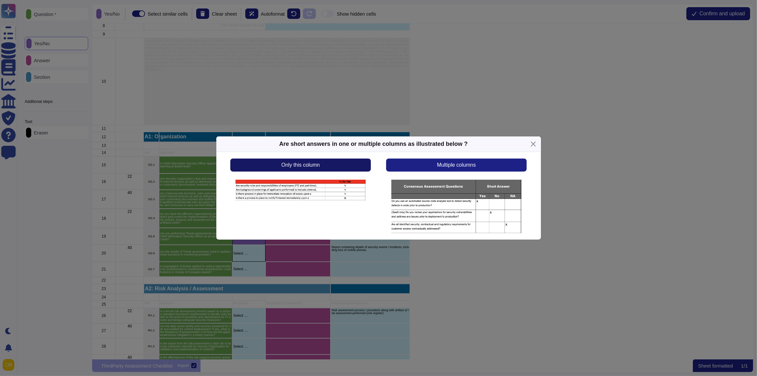
click at [287, 166] on span "Only this column" at bounding box center [300, 164] width 38 height 5
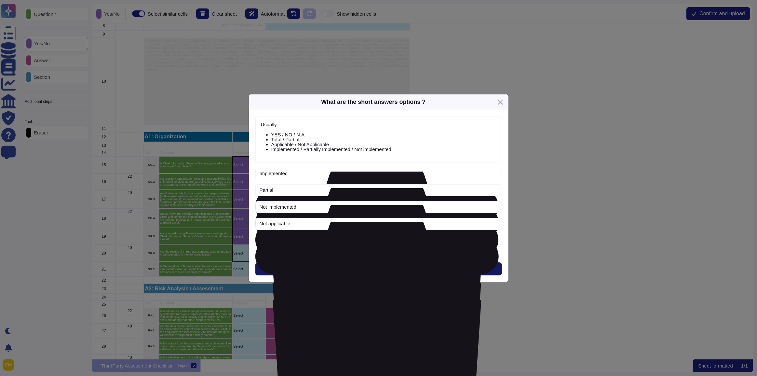
click at [353, 273] on button "Next" at bounding box center [378, 268] width 246 height 13
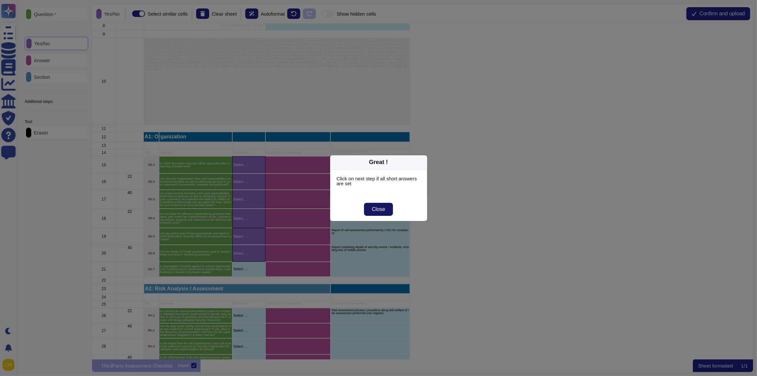
click at [380, 206] on span "Close" at bounding box center [378, 208] width 13 height 5
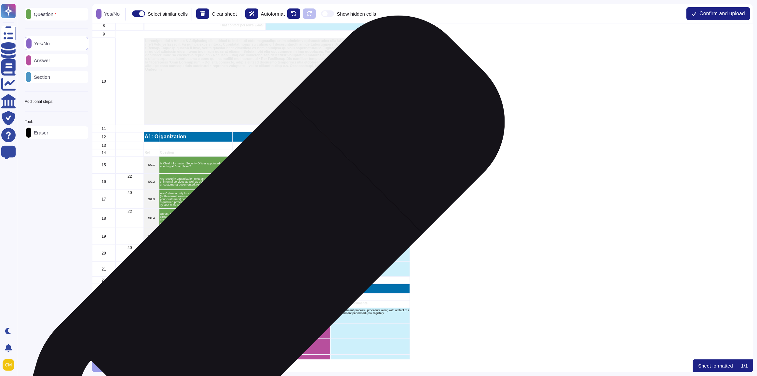
click at [248, 270] on div "Select …" at bounding box center [248, 268] width 33 height 15
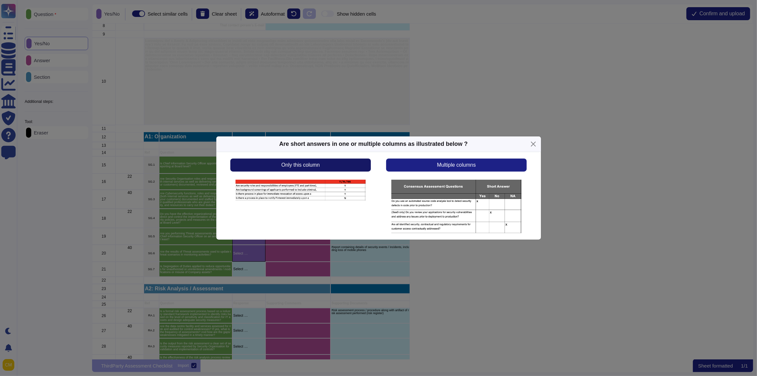
click at [289, 171] on button "Only this column" at bounding box center [300, 164] width 140 height 13
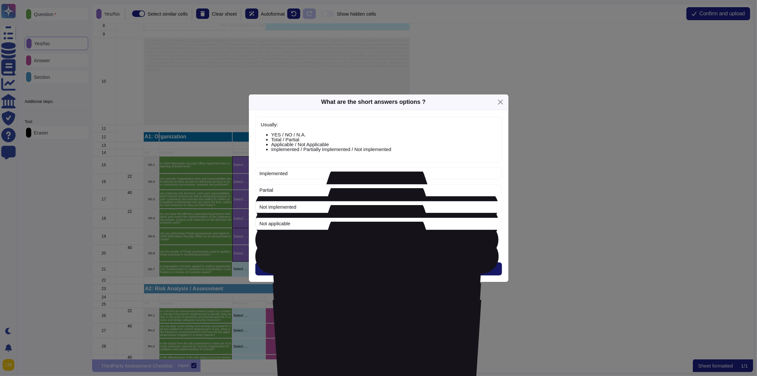
click at [370, 270] on button "Next" at bounding box center [378, 268] width 246 height 13
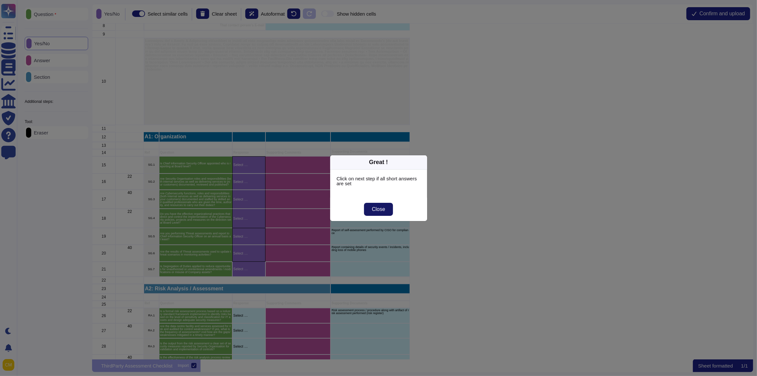
click at [380, 209] on span "Close" at bounding box center [378, 208] width 13 height 5
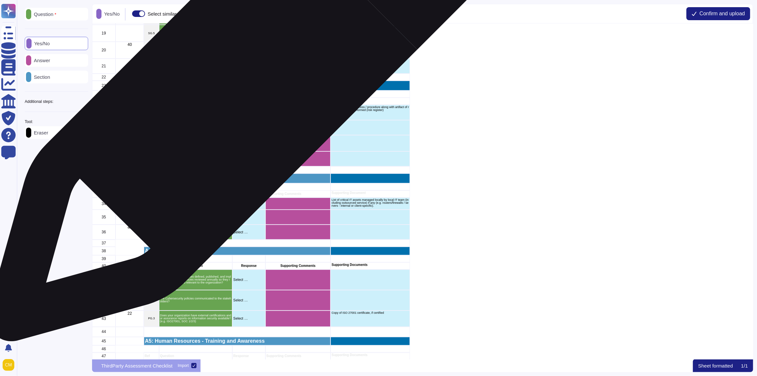
scroll to position [296, 0]
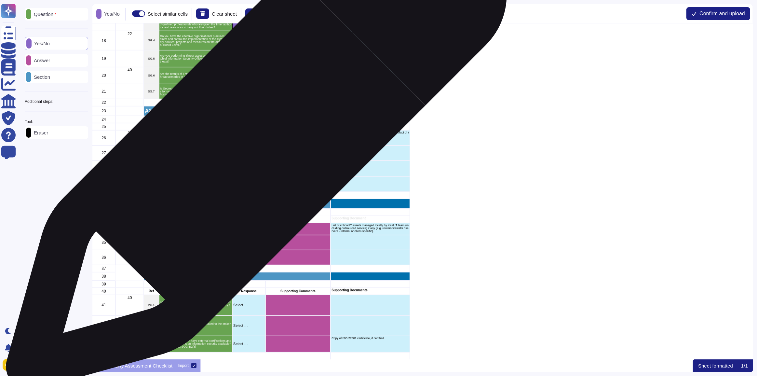
click at [254, 143] on div "Select …" at bounding box center [248, 137] width 33 height 15
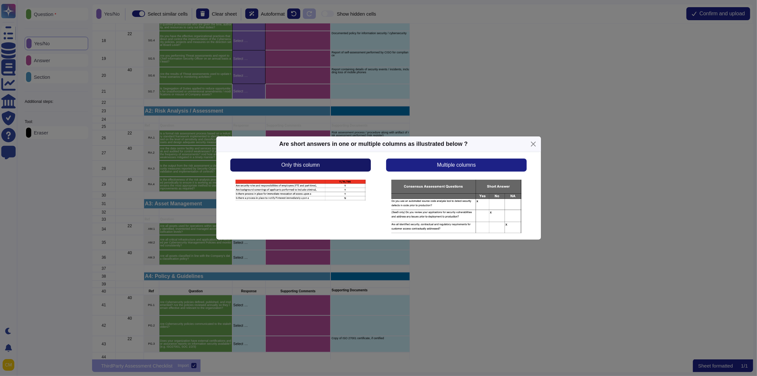
click at [274, 161] on button "Only this column" at bounding box center [300, 164] width 140 height 13
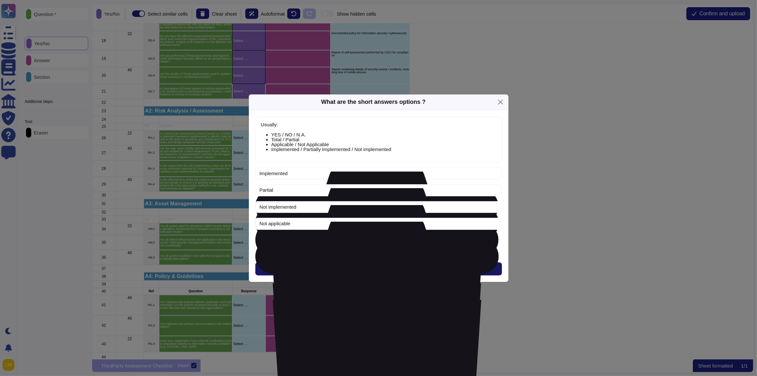
click at [326, 265] on button "Next" at bounding box center [378, 268] width 246 height 13
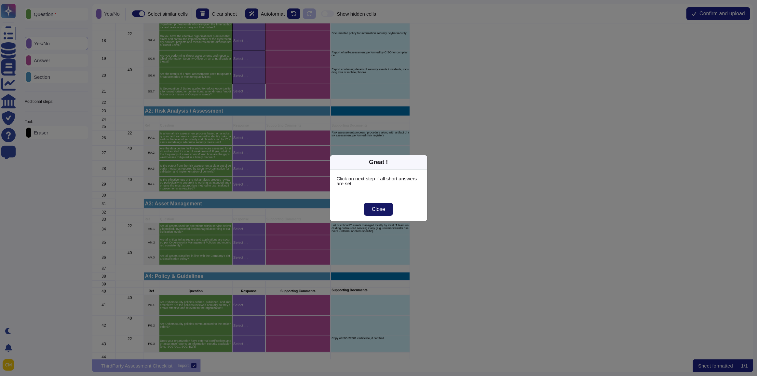
click at [368, 209] on button "Close" at bounding box center [378, 209] width 29 height 13
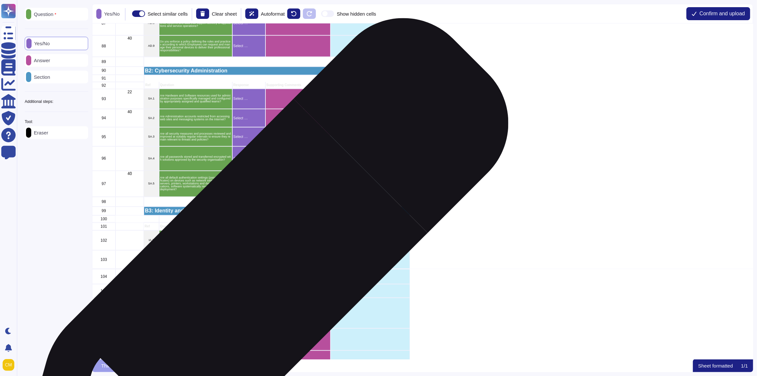
scroll to position [1330, 0]
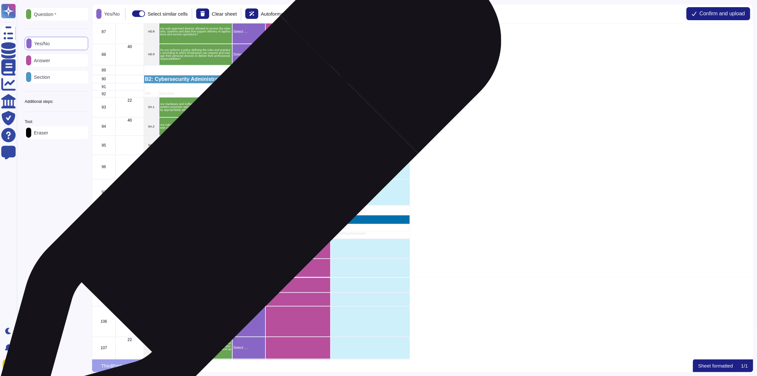
click at [243, 192] on p "Select …" at bounding box center [249, 192] width 32 height 4
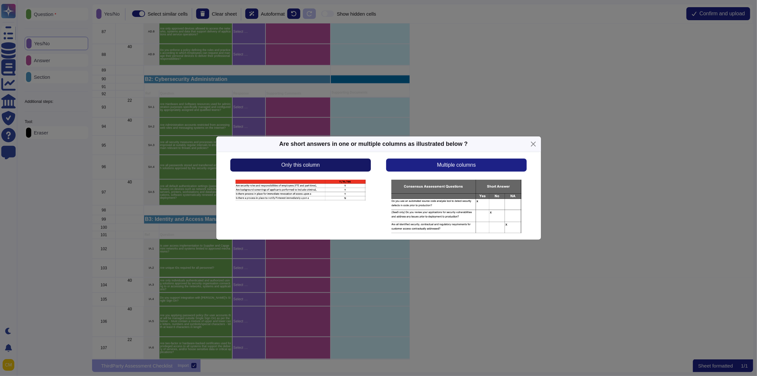
click at [284, 166] on span "Only this column" at bounding box center [300, 164] width 38 height 5
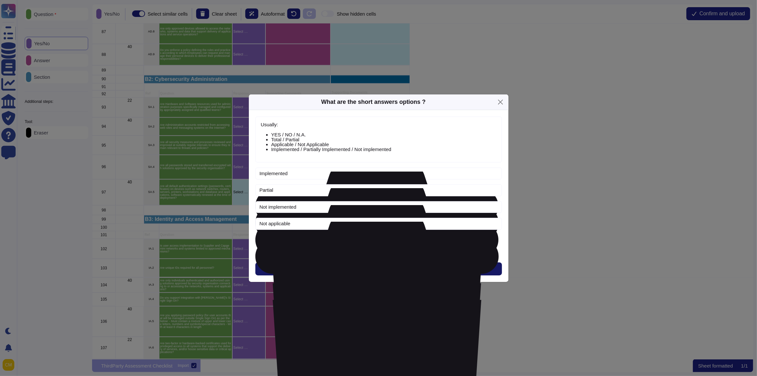
click at [371, 267] on button "Next" at bounding box center [378, 268] width 246 height 13
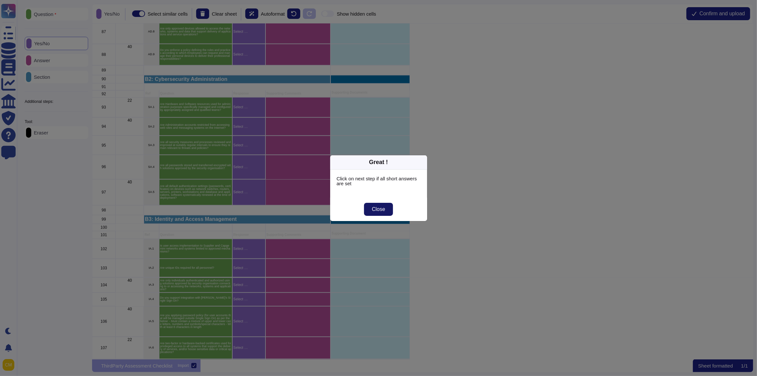
click at [376, 208] on span "Close" at bounding box center [378, 208] width 13 height 5
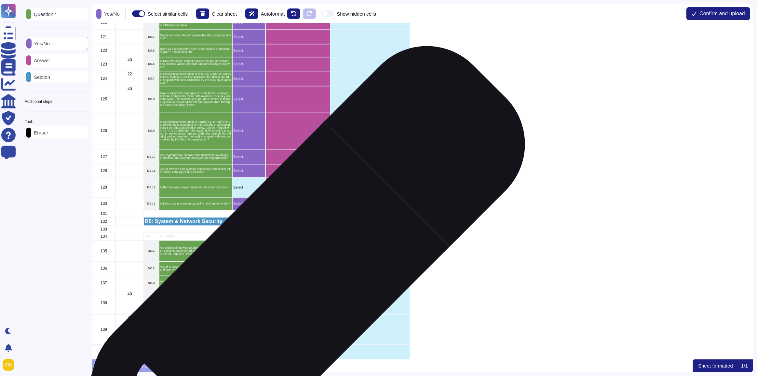
scroll to position [1892, 0]
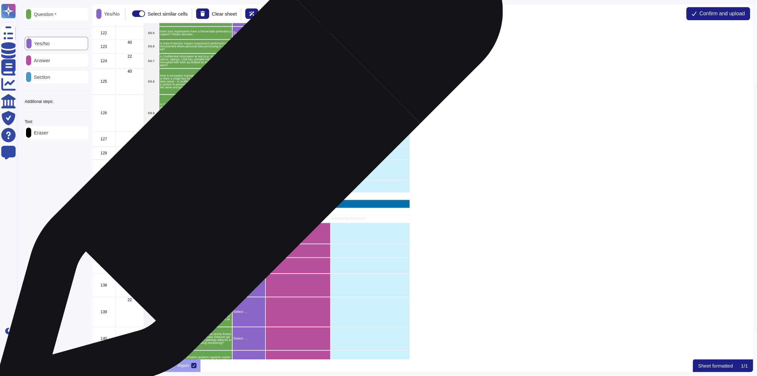
click at [248, 162] on div "Select …" at bounding box center [248, 169] width 33 height 20
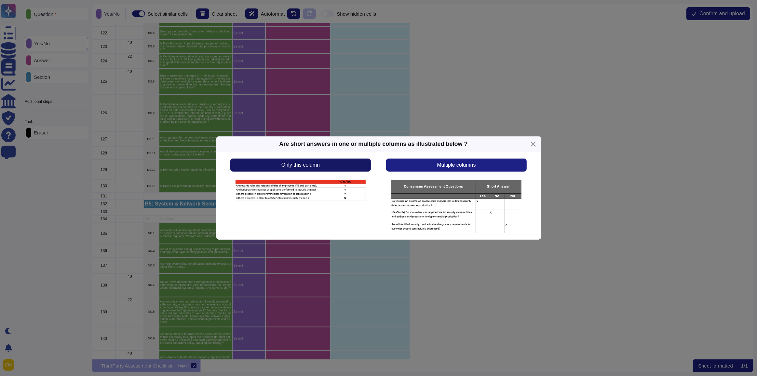
click at [264, 162] on button "Only this column" at bounding box center [300, 164] width 140 height 13
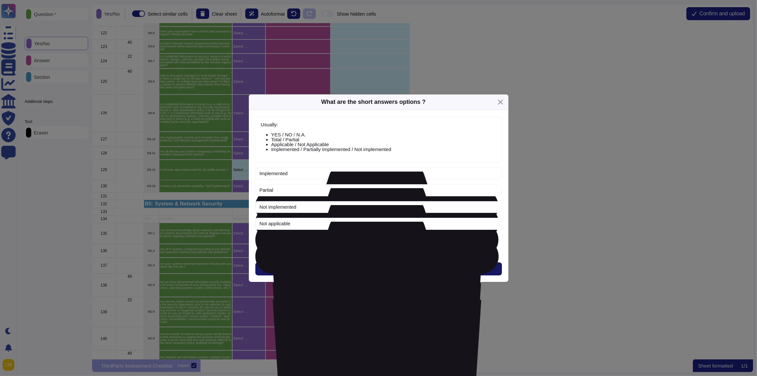
click at [327, 267] on button "Next" at bounding box center [378, 268] width 246 height 13
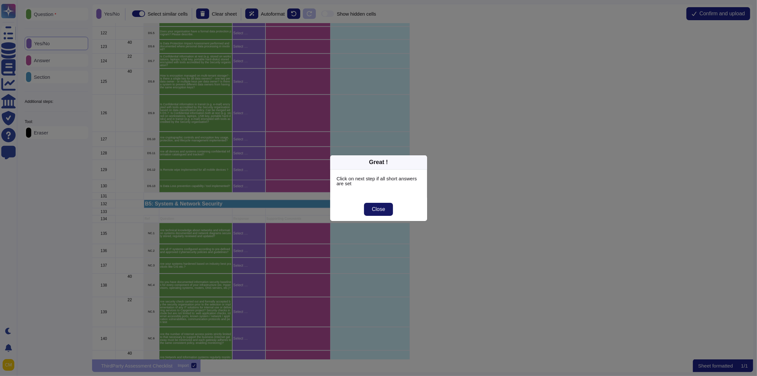
click at [371, 205] on button "Close" at bounding box center [378, 209] width 29 height 13
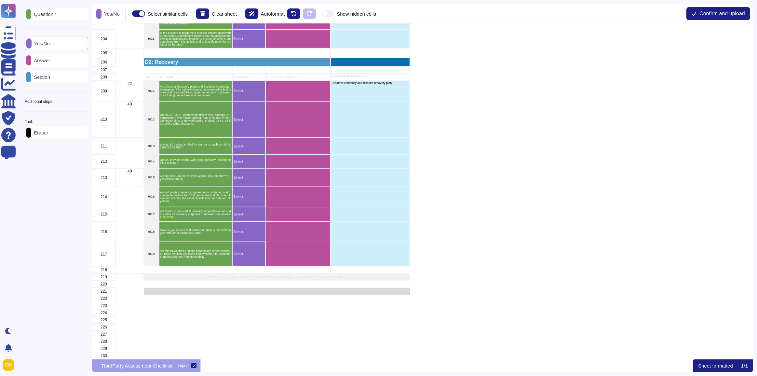
scroll to position [5, 4]
click at [718, 13] on span "Confirm and upload" at bounding box center [722, 13] width 46 height 5
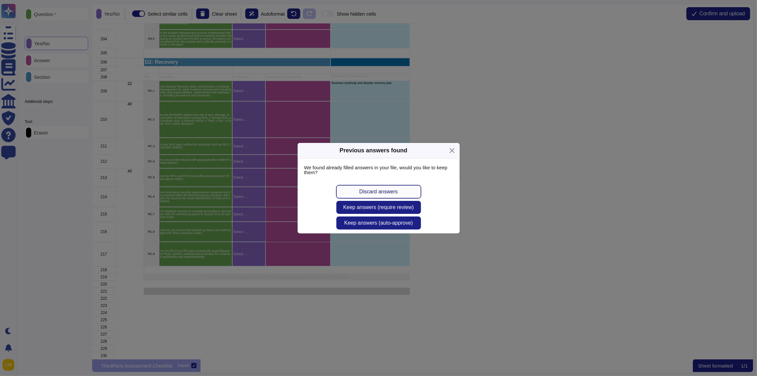
scroll to position [331, 656]
click at [392, 190] on span "Discard answers" at bounding box center [378, 191] width 38 height 5
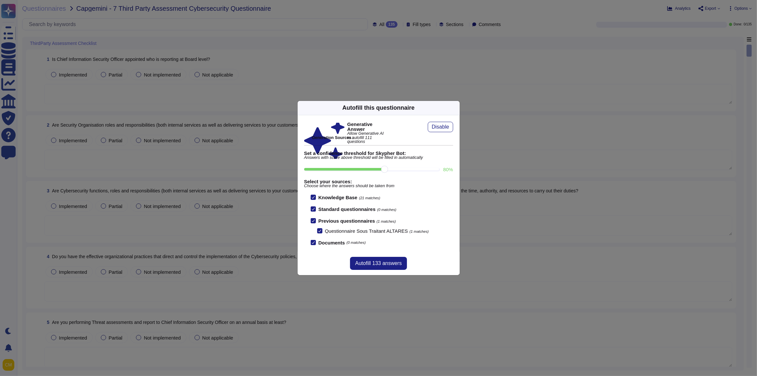
scroll to position [0, 0]
drag, startPoint x: 383, startPoint y: 169, endPoint x: 413, endPoint y: 165, distance: 30.2
click at [413, 168] on input "90 %" at bounding box center [371, 169] width 135 height 3
type input "90"
click at [414, 168] on input "90 %" at bounding box center [371, 169] width 135 height 3
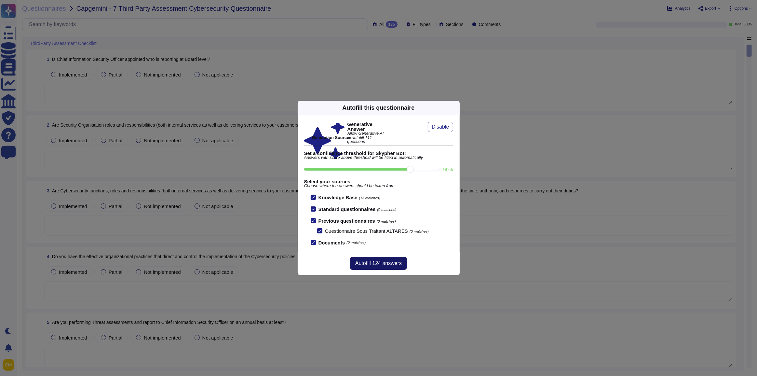
click at [393, 264] on span "Autofill 124 answers" at bounding box center [378, 262] width 46 height 5
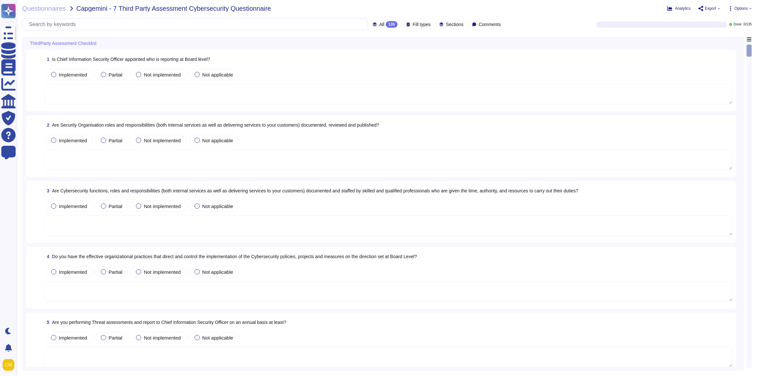
type textarea "Yes, roles and responsibilities for planning, implementing, operating, assessin…"
type textarea "Yes, Altares has effective organizational practices that direct and control the…"
type textarea "The results of reviews and corrective actions taken should be recorded and used…"
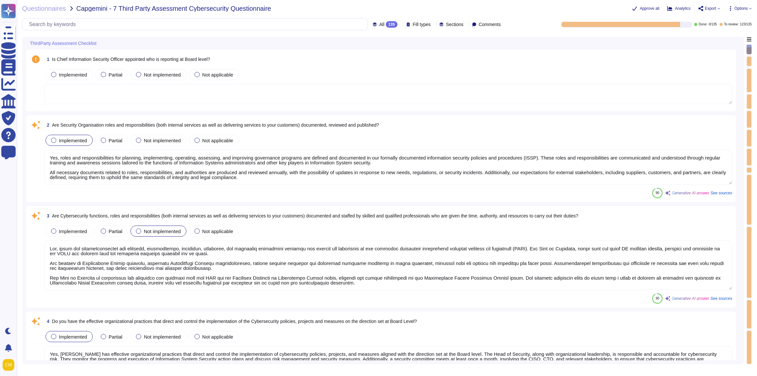
click at [386, 25] on div "135" at bounding box center [392, 24] width 12 height 7
click at [388, 56] on div "To do 12" at bounding box center [391, 57] width 53 height 7
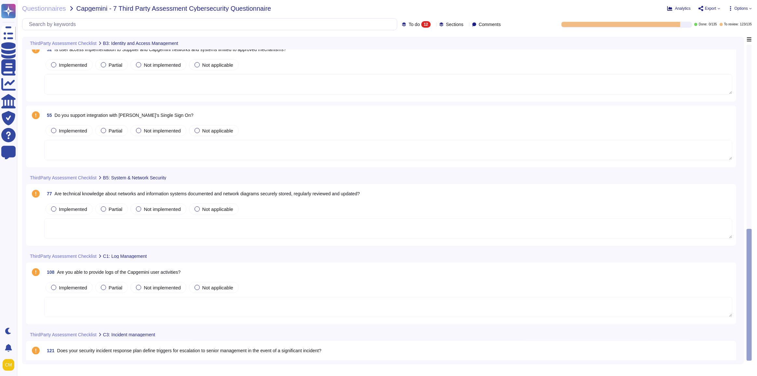
scroll to position [556, 0]
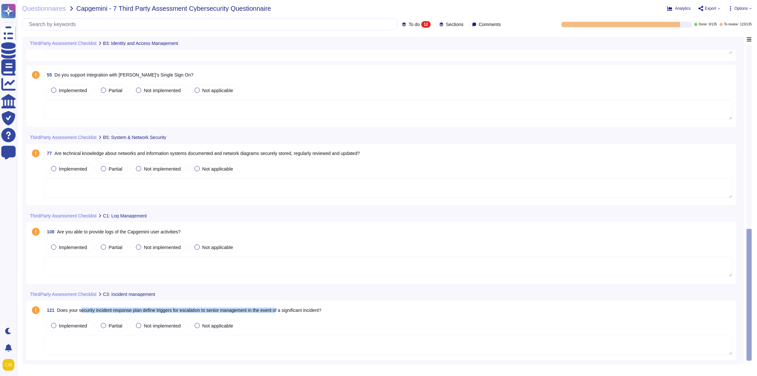
drag, startPoint x: 82, startPoint y: 306, endPoint x: 281, endPoint y: 310, distance: 199.4
click at [281, 310] on span "Does your security incident response plan define triggers for escalation to sen…" at bounding box center [189, 309] width 264 height 5
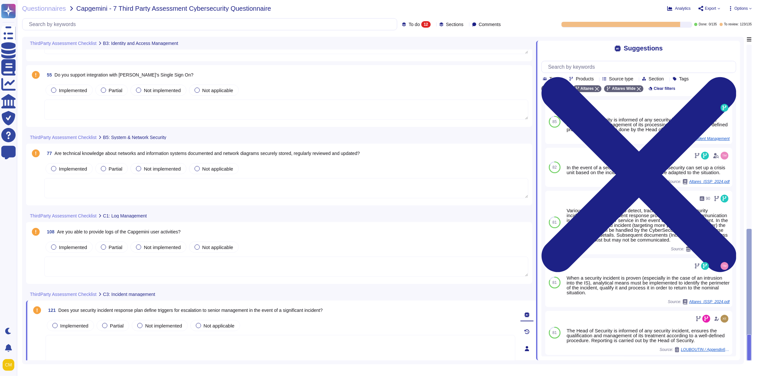
click at [272, 308] on span "Does your security incident response plan define triggers for escalation to sen…" at bounding box center [190, 309] width 264 height 5
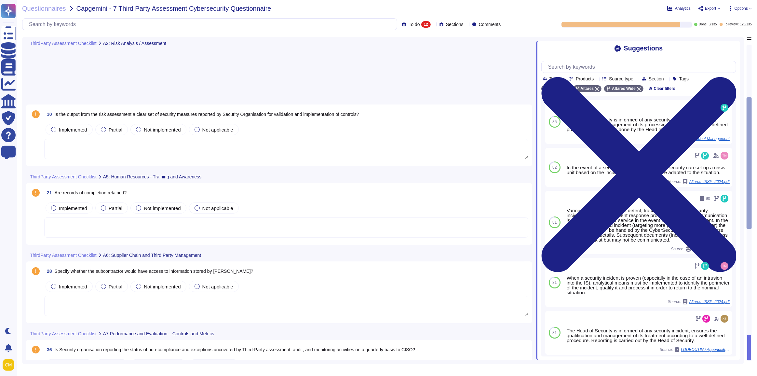
scroll to position [0, 0]
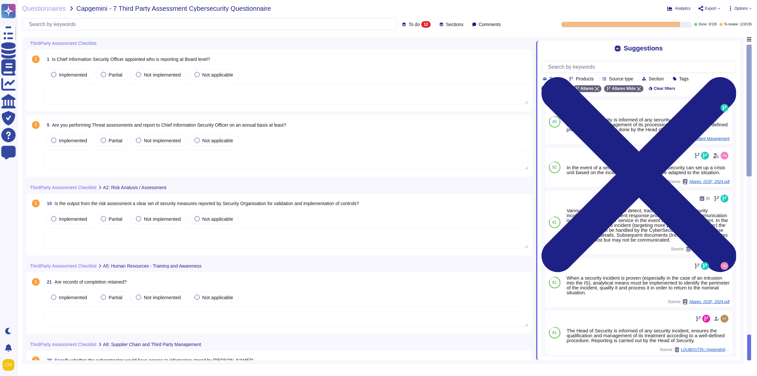
click at [60, 202] on span "Is the output from the risk assessment a clear set of security measures reporte…" at bounding box center [207, 203] width 304 height 5
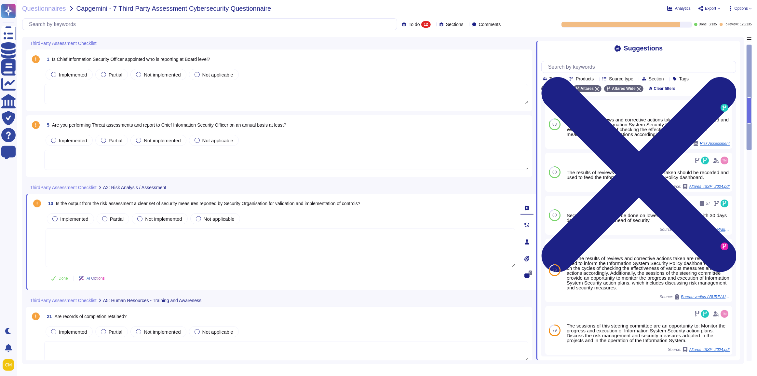
click at [103, 44] on div "ThirdParty Assessment Checklist" at bounding box center [235, 43] width 419 height 13
click at [100, 44] on icon at bounding box center [100, 44] width 0 height 0
click at [144, 82] on span "Assign this section" at bounding box center [124, 83] width 40 height 6
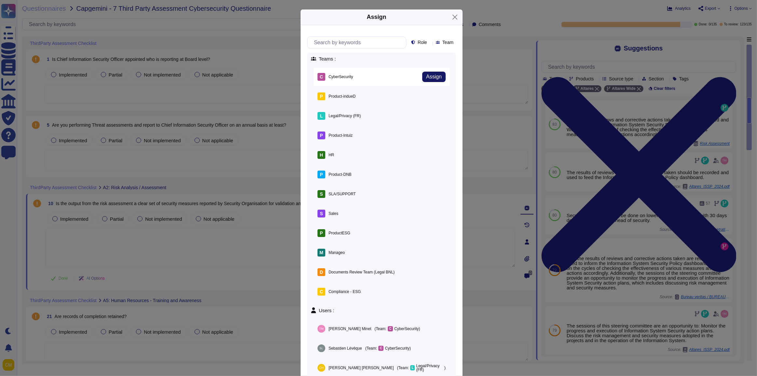
click at [431, 76] on span "Assign" at bounding box center [434, 76] width 16 height 5
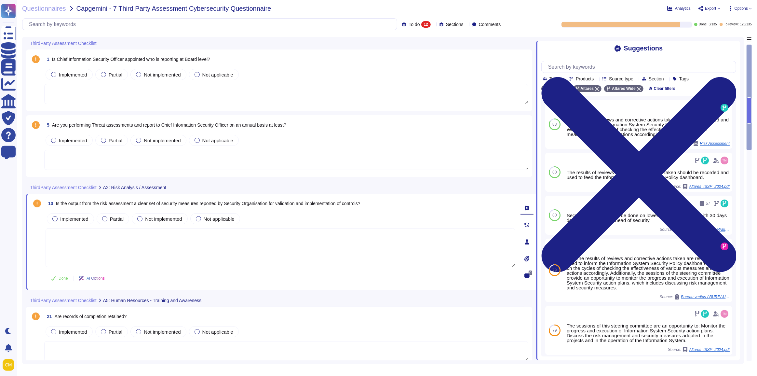
type textarea "The Head of Security, Sébastien LEVEQUE, is responsible for reporting and liais…"
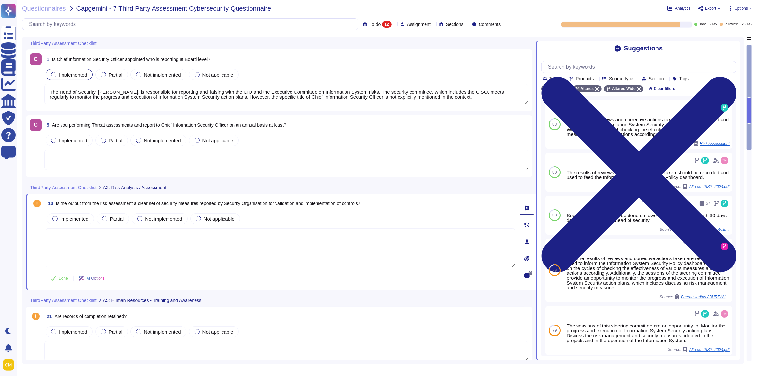
click at [170, 188] on icon at bounding box center [170, 188] width 0 height 0
click at [202, 229] on div "Assign this section" at bounding box center [198, 226] width 65 height 15
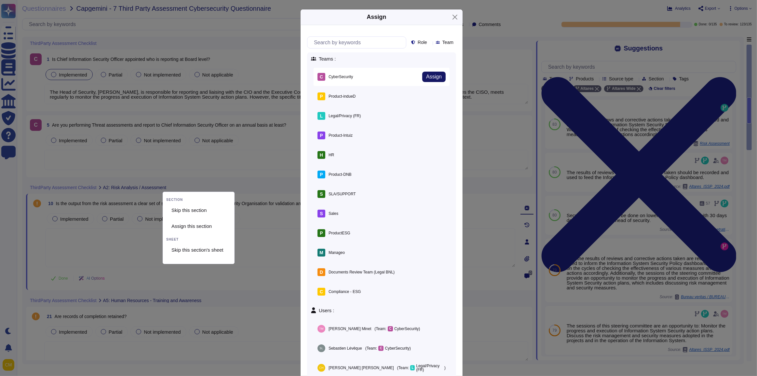
click at [426, 78] on span "Assign" at bounding box center [434, 76] width 16 height 5
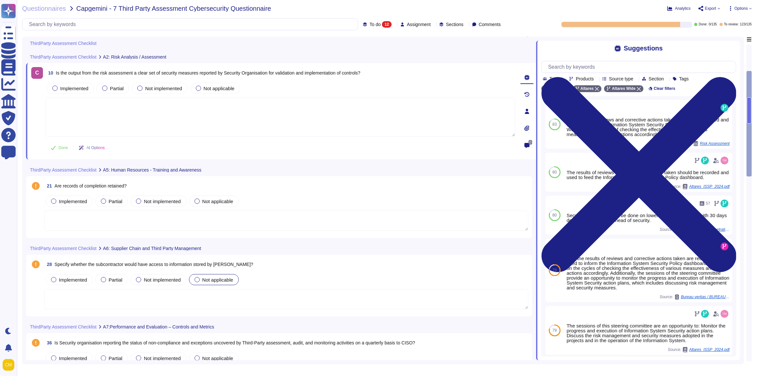
scroll to position [148, 0]
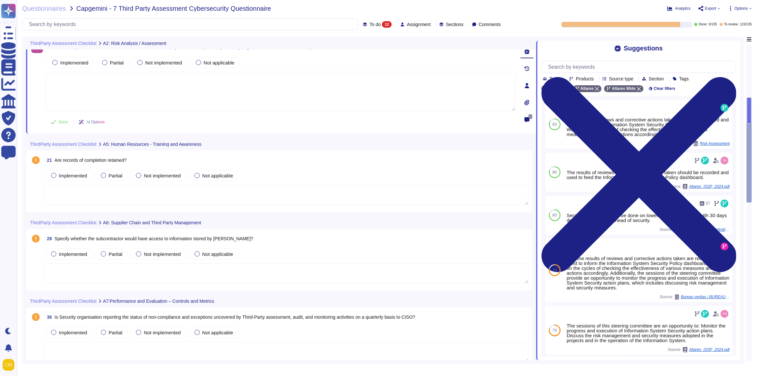
click at [203, 145] on div at bounding box center [204, 143] width 3 height 5
click at [241, 184] on span "Assign this section" at bounding box center [226, 183] width 40 height 6
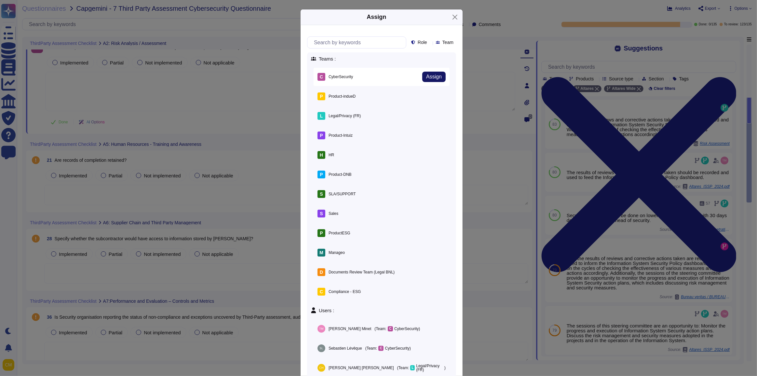
click at [426, 76] on span "Assign" at bounding box center [434, 76] width 16 height 5
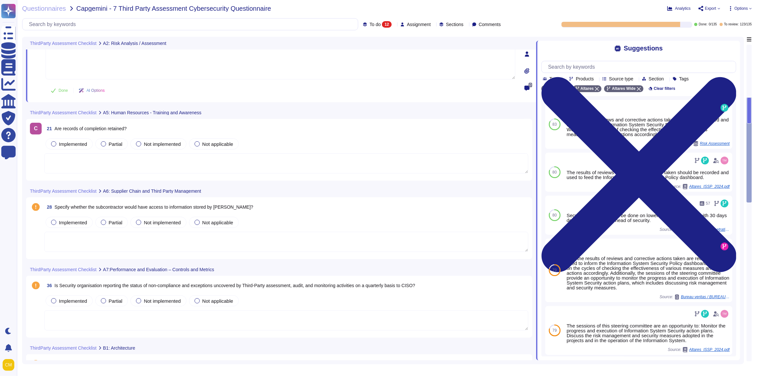
scroll to position [266, 0]
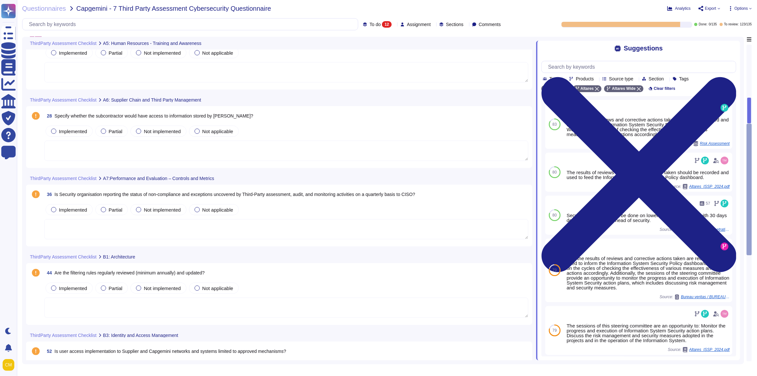
click at [205, 100] on icon at bounding box center [205, 100] width 0 height 0
click at [234, 139] on span "Assign this section" at bounding box center [227, 139] width 40 height 6
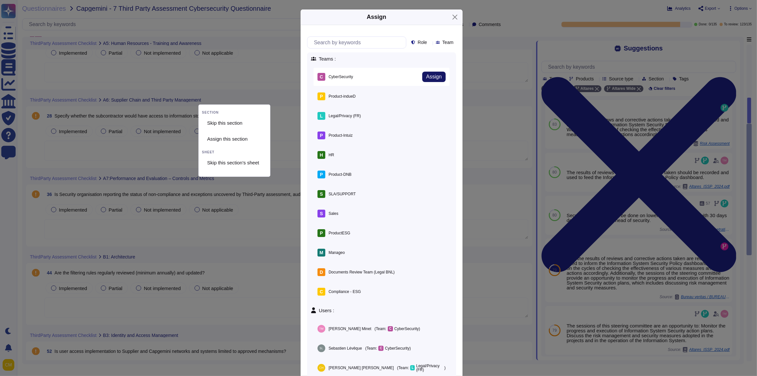
click at [428, 78] on span "Assign" at bounding box center [434, 76] width 16 height 5
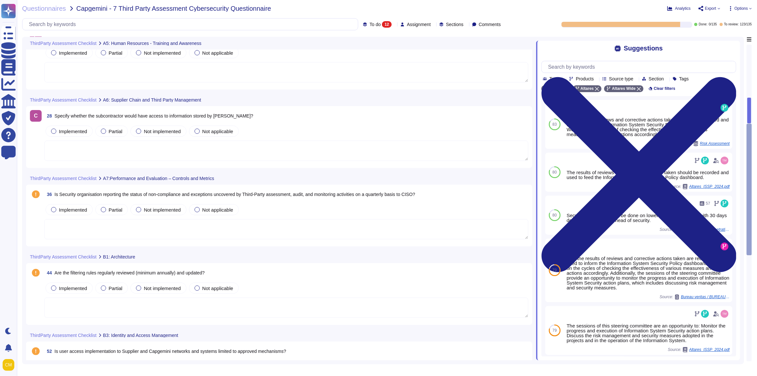
click at [219, 178] on div "ThirdParty Assessment Checklist A7:Performance and Evaluation – Controls and Me…" at bounding box center [235, 178] width 419 height 13
click at [218, 179] on icon at bounding box center [218, 179] width 0 height 0
click at [241, 217] on span "Assign this section" at bounding box center [239, 217] width 40 height 6
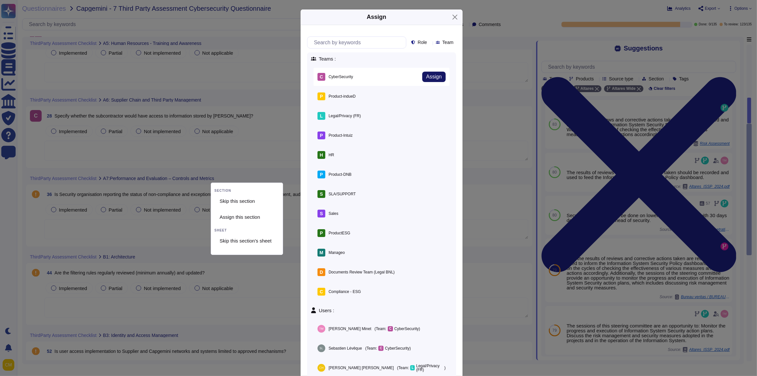
click at [426, 75] on span "Assign" at bounding box center [434, 76] width 16 height 5
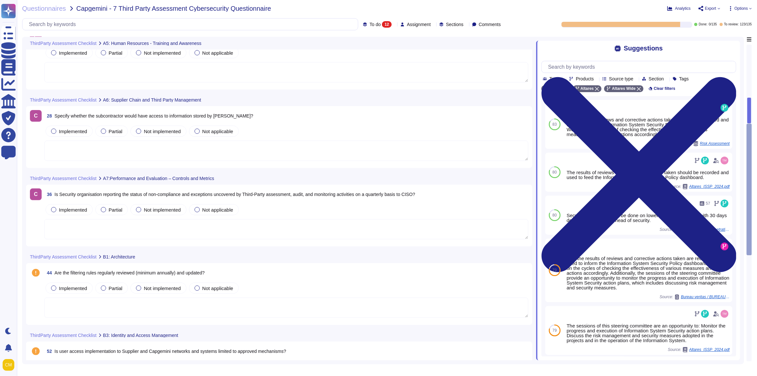
click at [139, 254] on div at bounding box center [139, 256] width 0 height 5
click at [164, 296] on span "Assign this section" at bounding box center [162, 295] width 40 height 6
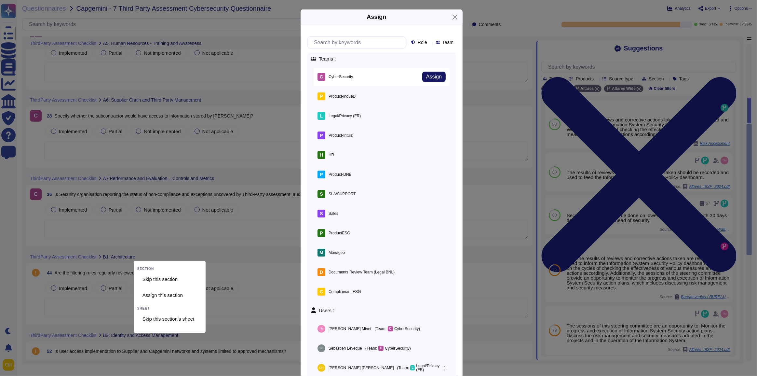
click at [427, 78] on span "Assign" at bounding box center [434, 76] width 16 height 5
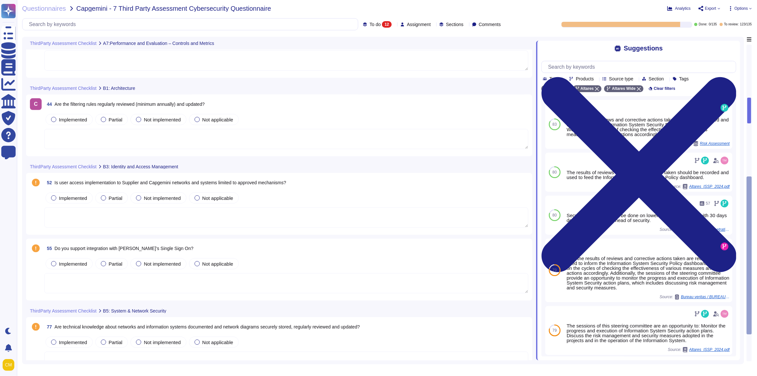
scroll to position [384, 0]
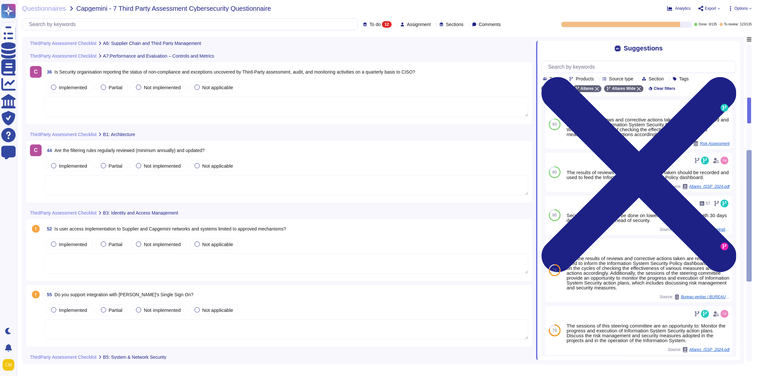
click at [180, 214] on div "ThirdParty Assessment Checklist B3: Identity and Access Management" at bounding box center [235, 212] width 419 height 13
click at [182, 213] on icon at bounding box center [182, 213] width 0 height 0
click at [209, 252] on span "Assign this section" at bounding box center [205, 251] width 40 height 6
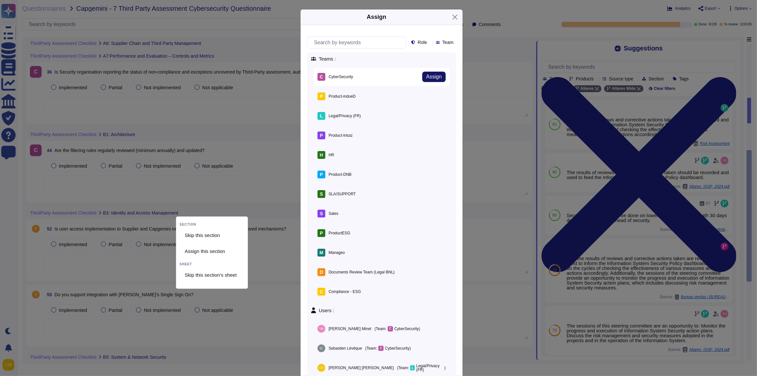
click at [428, 76] on span "Assign" at bounding box center [434, 76] width 16 height 5
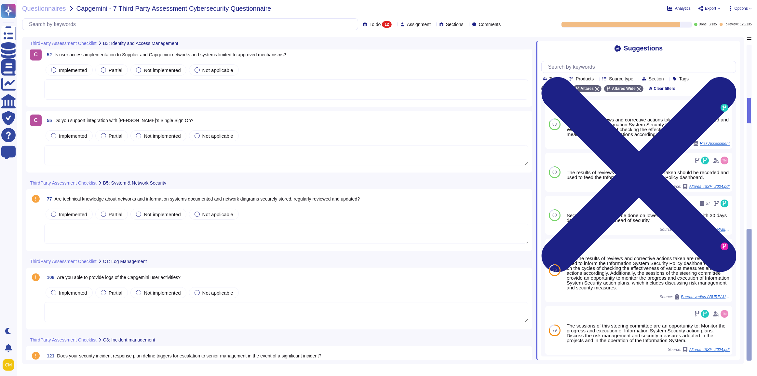
scroll to position [532, 0]
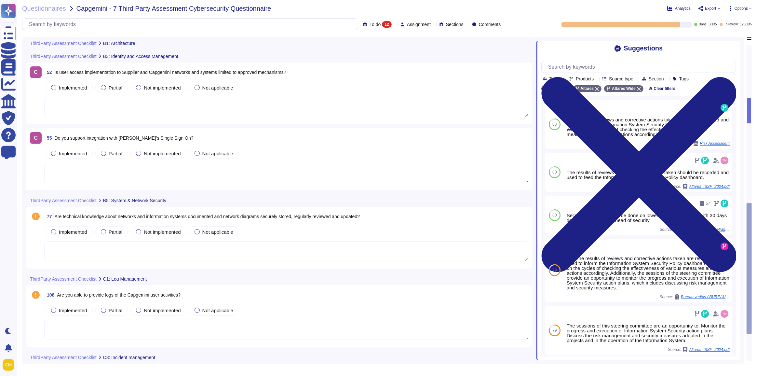
click at [176, 135] on span "Do you support integration with [PERSON_NAME]’s Single Sign On?" at bounding box center [124, 137] width 139 height 5
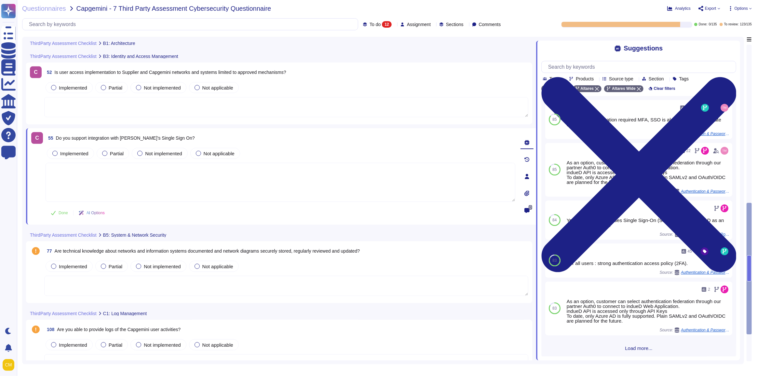
click at [527, 174] on icon at bounding box center [526, 176] width 4 height 5
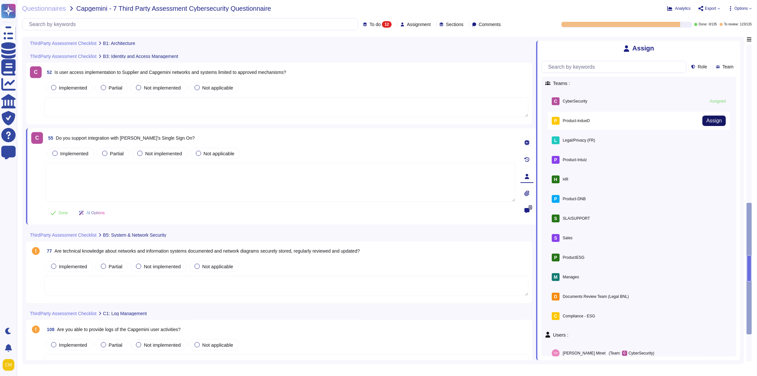
click at [715, 121] on span "Assign" at bounding box center [714, 120] width 16 height 5
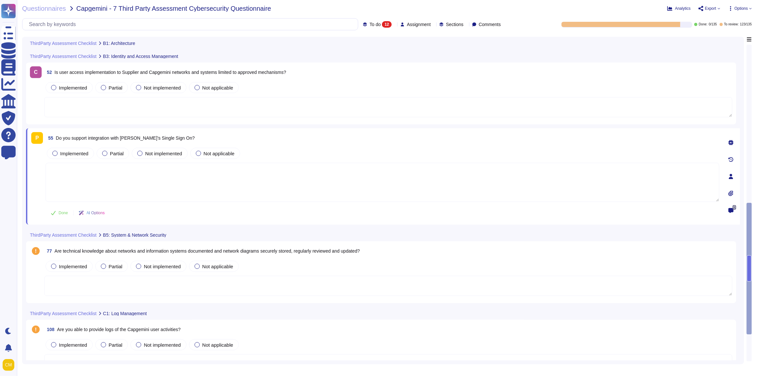
click at [170, 235] on icon at bounding box center [170, 235] width 0 height 0
click at [127, 248] on span "Are technical knowledge about networks and information systems documented and n…" at bounding box center [207, 250] width 305 height 5
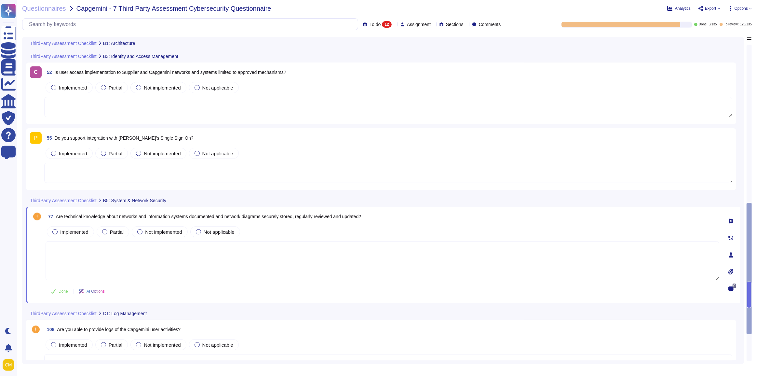
click at [170, 201] on icon at bounding box center [170, 201] width 0 height 0
click at [201, 238] on span "Assign this section" at bounding box center [193, 239] width 40 height 6
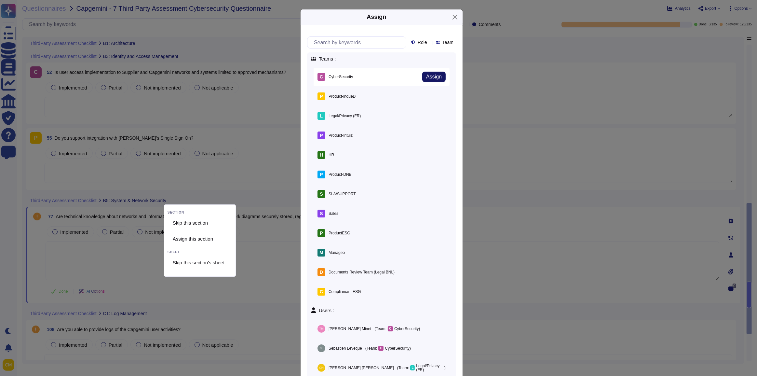
click at [434, 74] on span "Assign" at bounding box center [434, 76] width 16 height 5
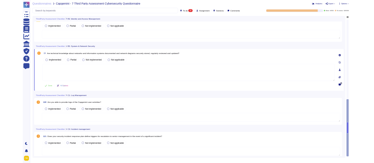
scroll to position [625, 0]
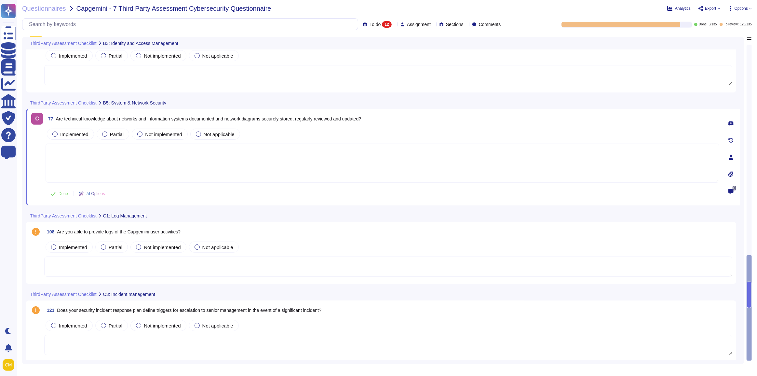
click at [151, 268] on icon at bounding box center [224, 309] width 146 height 83
click at [161, 252] on span "Assign this section" at bounding box center [174, 254] width 40 height 6
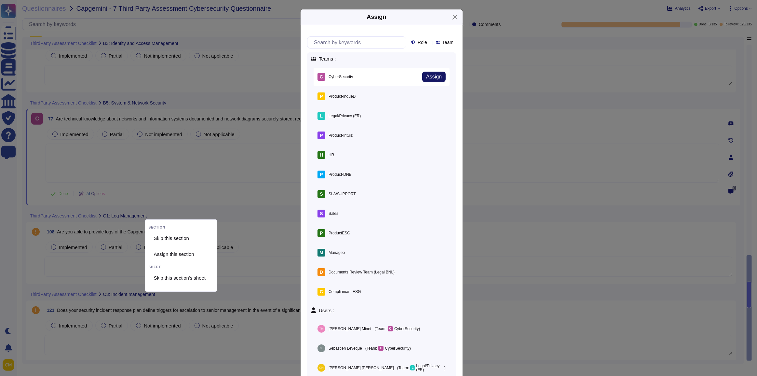
click at [432, 77] on span "Assign" at bounding box center [434, 76] width 16 height 5
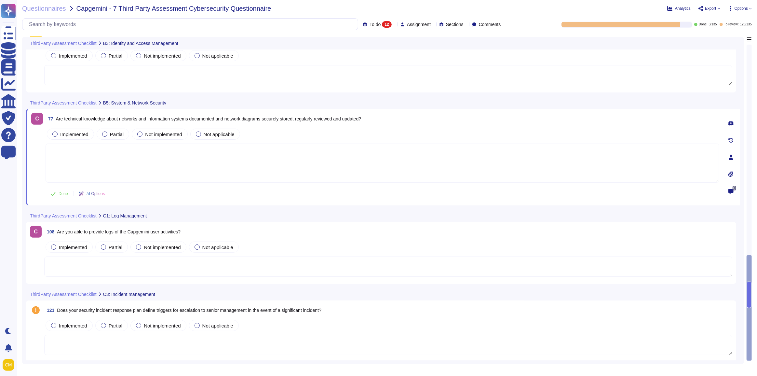
click at [160, 290] on div "ThirdParty Assessment Checklist C3: Incident management" at bounding box center [337, 293] width 623 height 13
click at [159, 291] on div at bounding box center [159, 293] width 0 height 5
click at [181, 328] on div "Assign this section" at bounding box center [189, 332] width 65 height 15
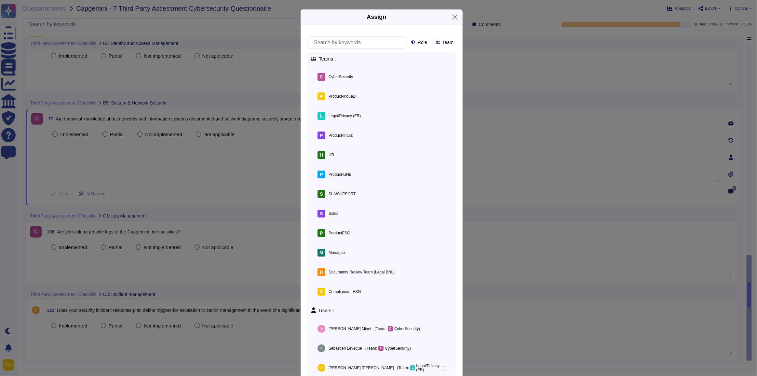
click at [0, 0] on span "Assign" at bounding box center [0, 0] width 0 height 0
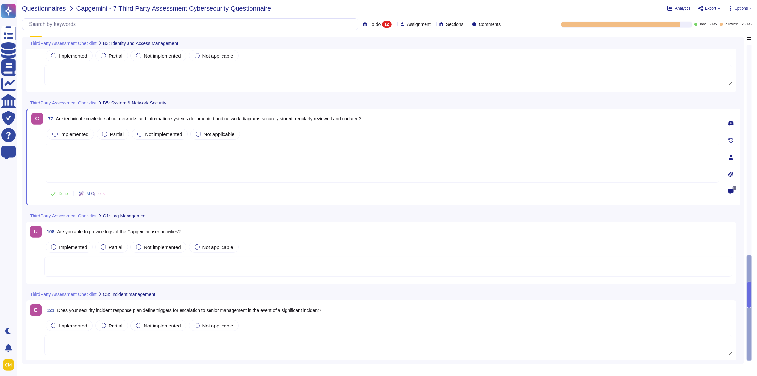
click at [60, 6] on span "Questionnaires" at bounding box center [44, 8] width 44 height 7
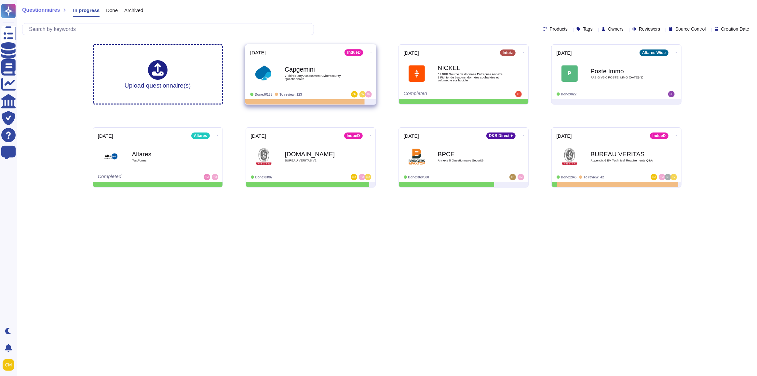
click at [309, 70] on b "Capgemini" at bounding box center [318, 69] width 66 height 6
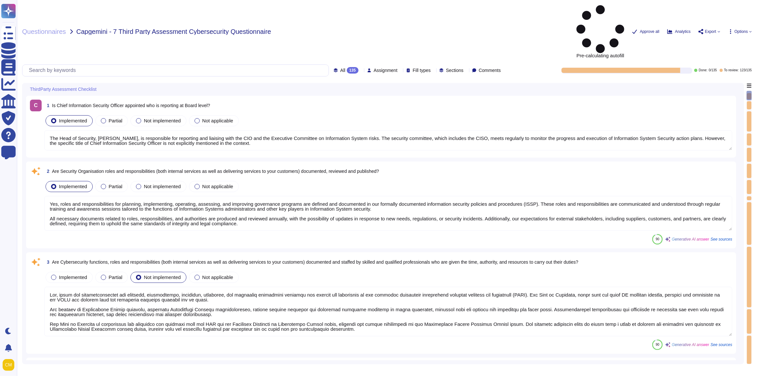
type textarea "The Head of Security, Sébastien LEVEQUE, is responsible for reporting and liais…"
type textarea "Yes, roles and responsibilities for planning, implementing, operating, assessin…"
type textarea "Yes, Altares has effective organizational practices that direct and control the…"
type textarea "The results of reviews and corrective actions taken should be recorded and used…"
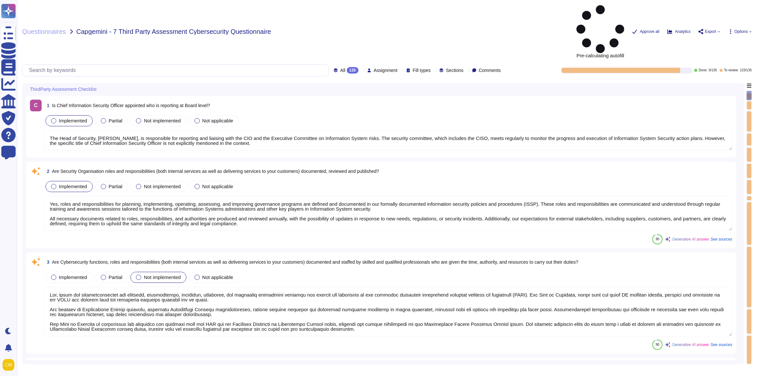
click at [344, 64] on div "All 135 Assignment Fill types Sections Comments" at bounding box center [262, 70] width 481 height 12
click at [361, 71] on icon at bounding box center [361, 71] width 0 height 0
click at [380, 68] on span "Assignment" at bounding box center [386, 70] width 24 height 5
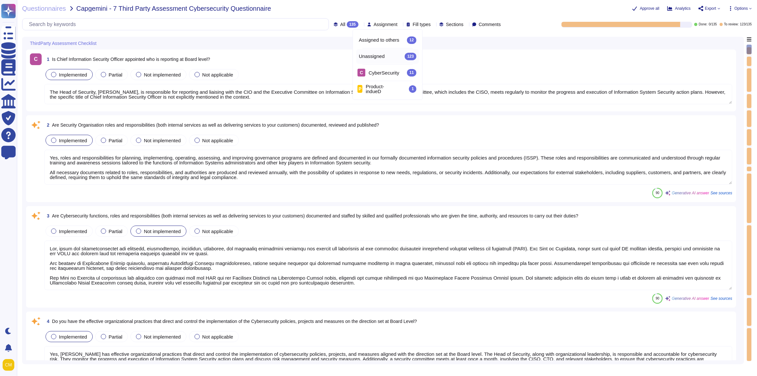
click at [385, 56] on div "Unassigned 123" at bounding box center [388, 56] width 58 height 7
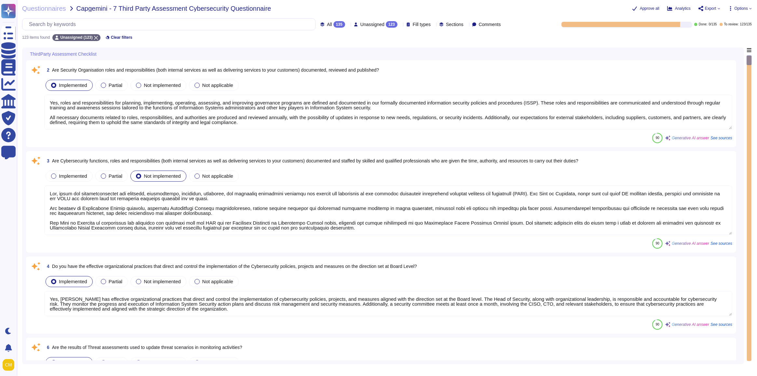
type textarea "Yes, a formal risk assessment process is implemented based on the EBIOS framewo…"
type textarea "Yes, roles and responsibilities for planning, implementing, operating, assessin…"
type textarea "Yes, Altares has effective organizational practices that direct and control the…"
type textarea "The results of reviews and corrective actions taken should be recorded and used…"
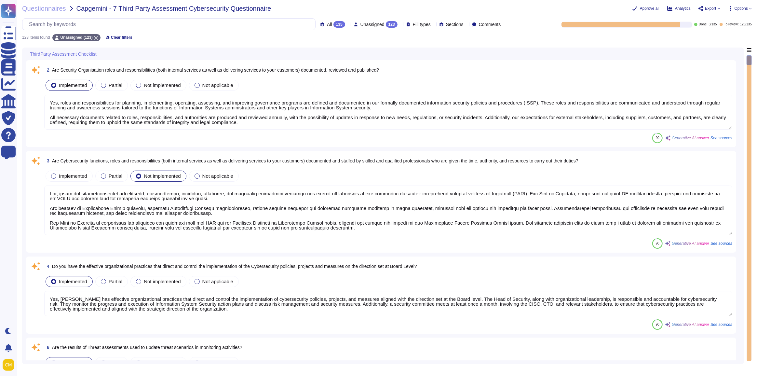
type textarea "Yes, segregation of duties is applied to reduce opportunities for unauthorized …"
click at [47, 10] on span "Questionnaires" at bounding box center [44, 8] width 44 height 7
